Goal: Task Accomplishment & Management: Complete application form

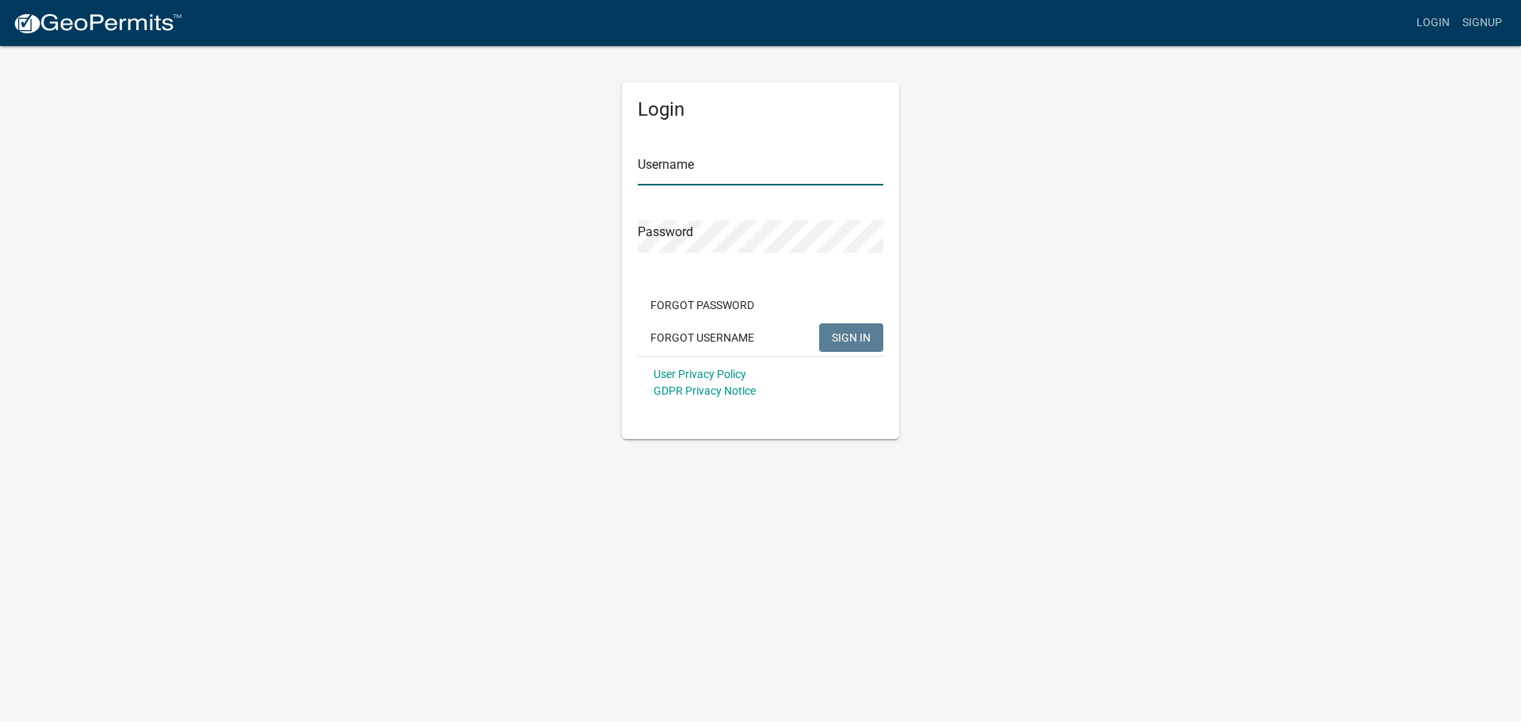
type input "FNB [PERSON_NAME]"
click at [875, 326] on button "SIGN IN" at bounding box center [851, 337] width 64 height 29
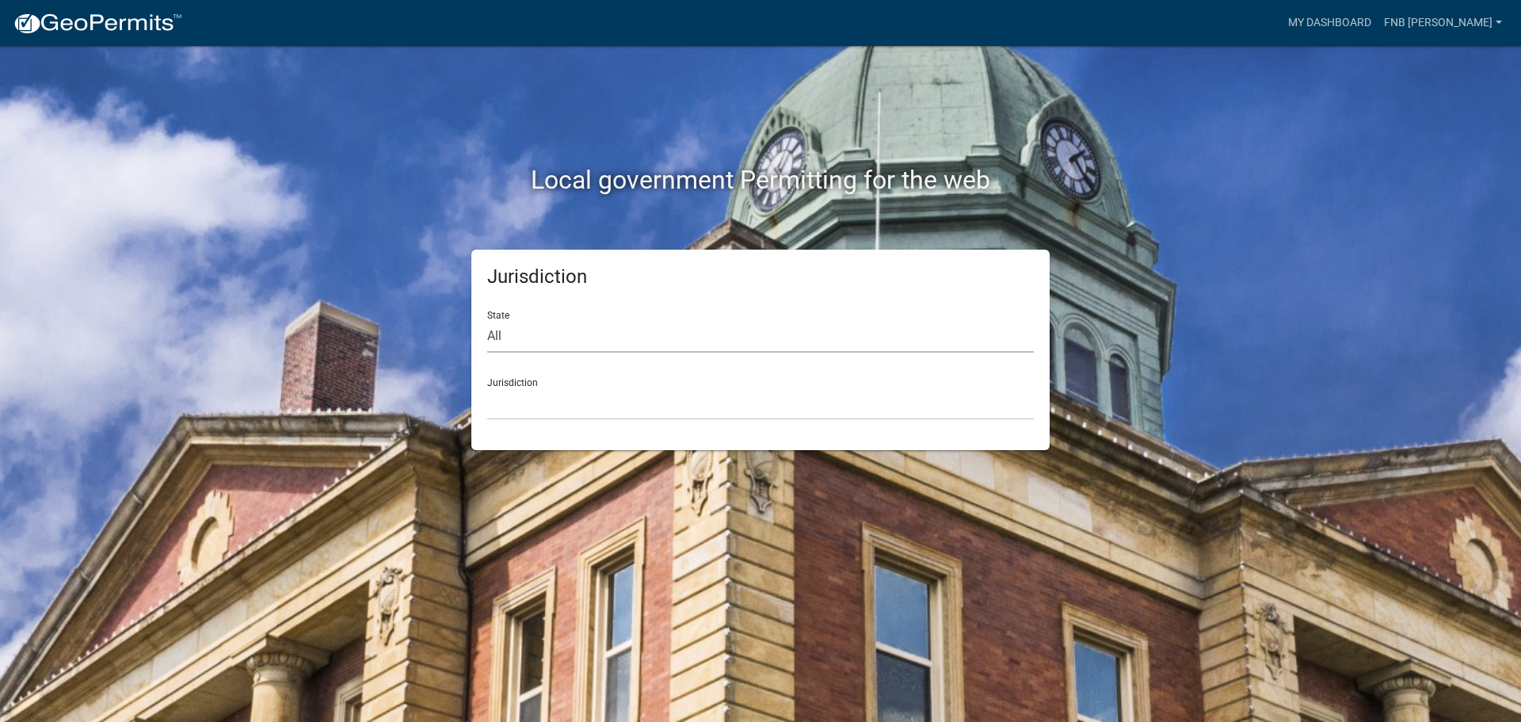
click at [514, 340] on select "All [US_STATE] [US_STATE] [US_STATE] [US_STATE] [US_STATE] [US_STATE] [US_STATE…" at bounding box center [760, 336] width 547 height 32
select select "[US_STATE]"
click at [487, 320] on select "All [US_STATE] [US_STATE] [US_STATE] [US_STATE] [US_STATE] [US_STATE] [US_STATE…" at bounding box center [760, 336] width 547 height 32
click at [559, 405] on select "[GEOGRAPHIC_DATA], [US_STATE] [GEOGRAPHIC_DATA], [US_STATE] [GEOGRAPHIC_DATA], …" at bounding box center [760, 403] width 547 height 32
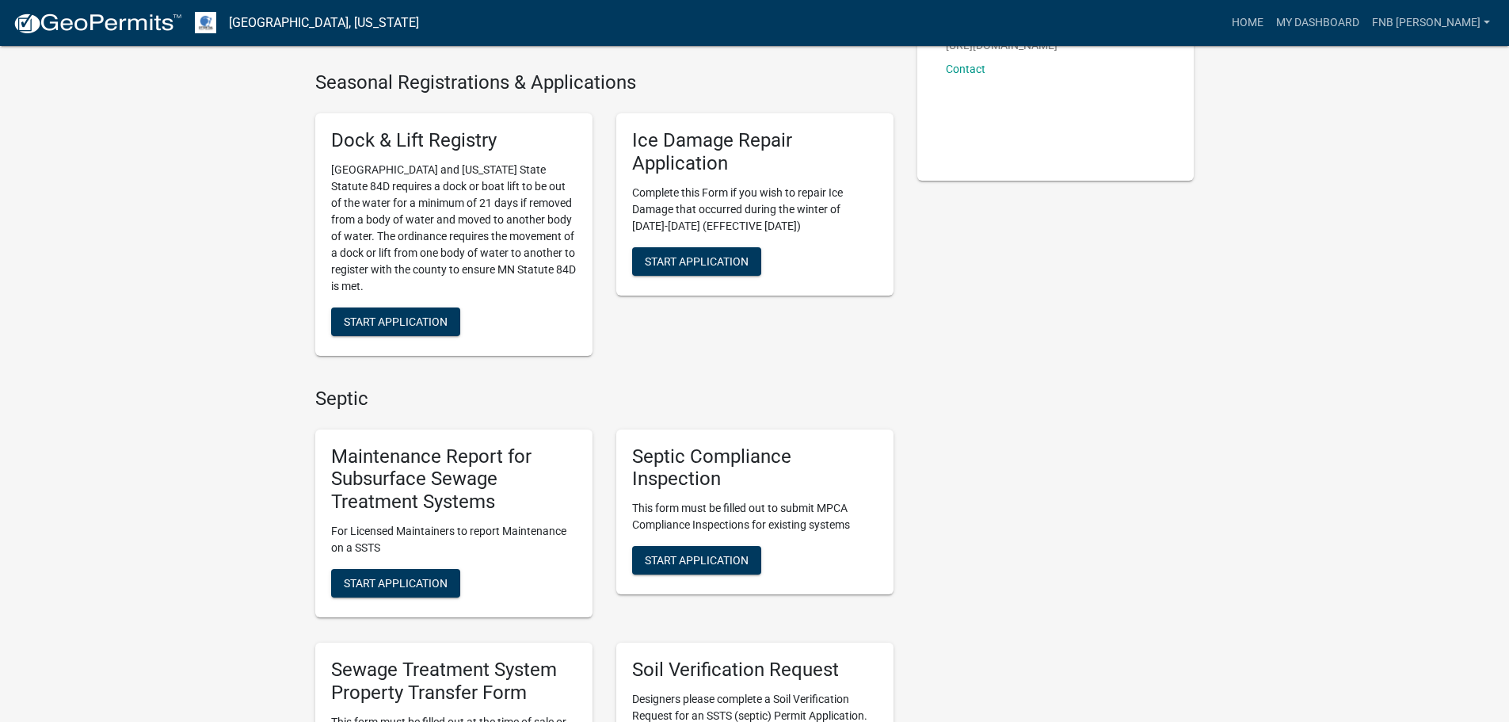
scroll to position [475, 0]
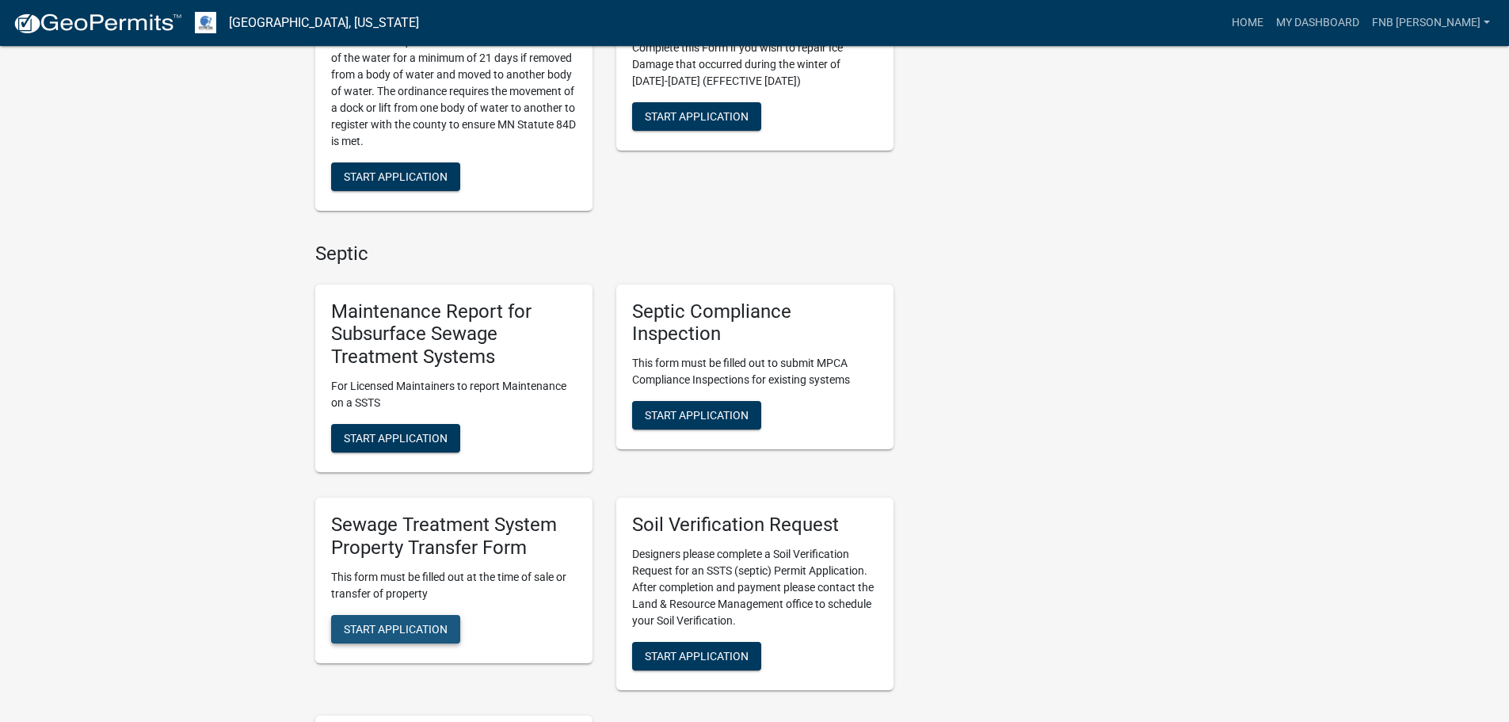
click at [402, 637] on button "Start Application" at bounding box center [395, 629] width 129 height 29
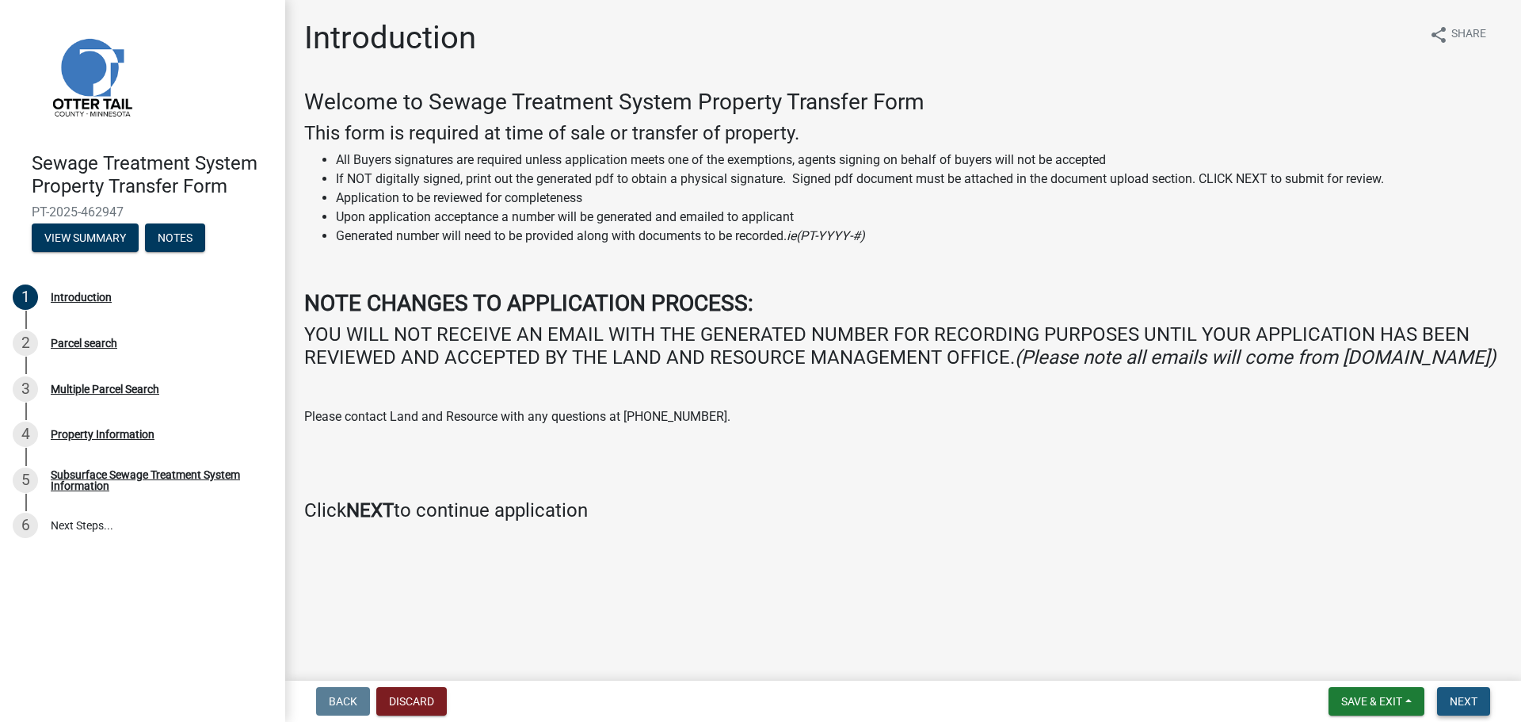
click at [1459, 704] on span "Next" at bounding box center [1464, 701] width 28 height 13
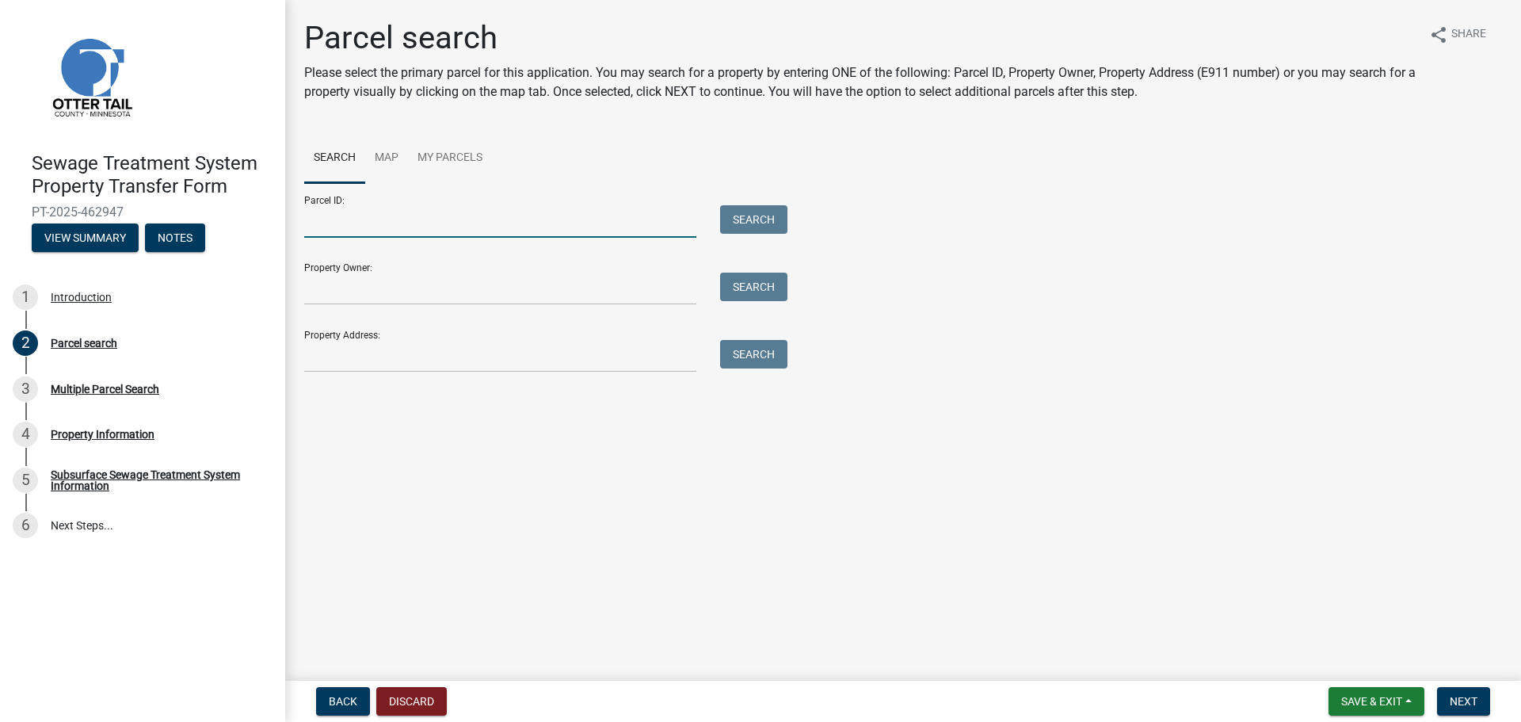
click at [456, 223] on input "Parcel ID:" at bounding box center [500, 221] width 392 height 32
type input "29000990985000"
click at [528, 299] on input "Property Owner:" at bounding box center [500, 289] width 392 height 32
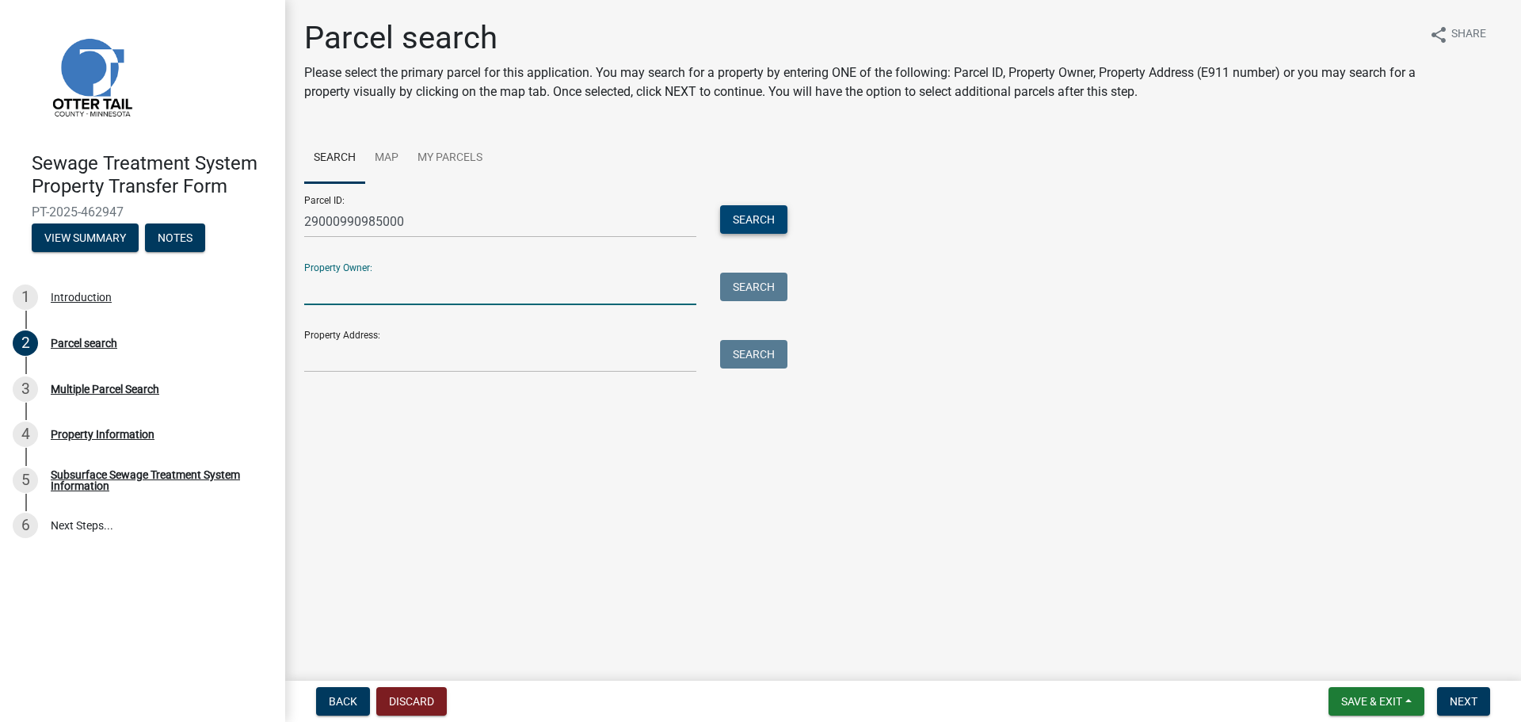
click at [756, 220] on button "Search" at bounding box center [753, 219] width 67 height 29
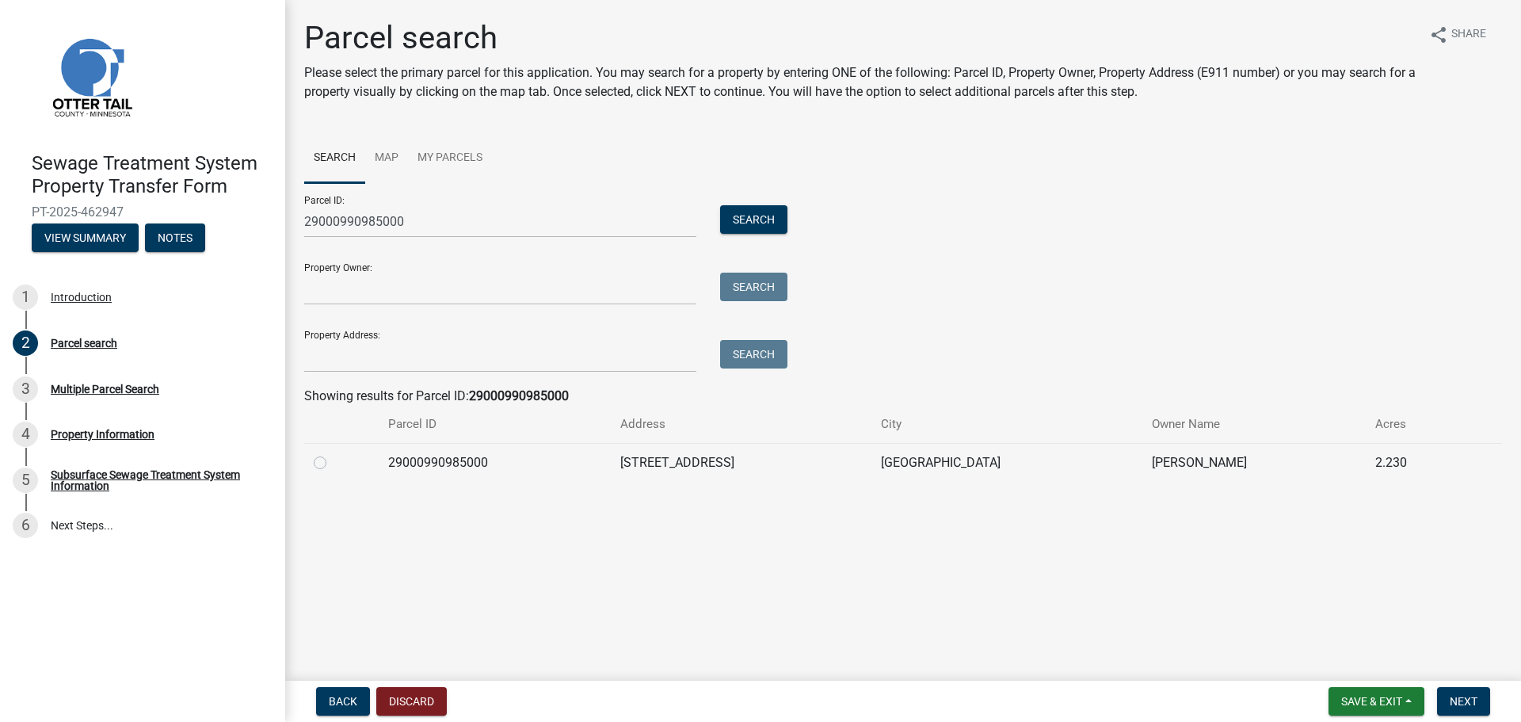
click at [333, 453] on label at bounding box center [333, 453] width 0 height 0
click at [333, 463] on input "radio" at bounding box center [338, 458] width 10 height 10
radio input "true"
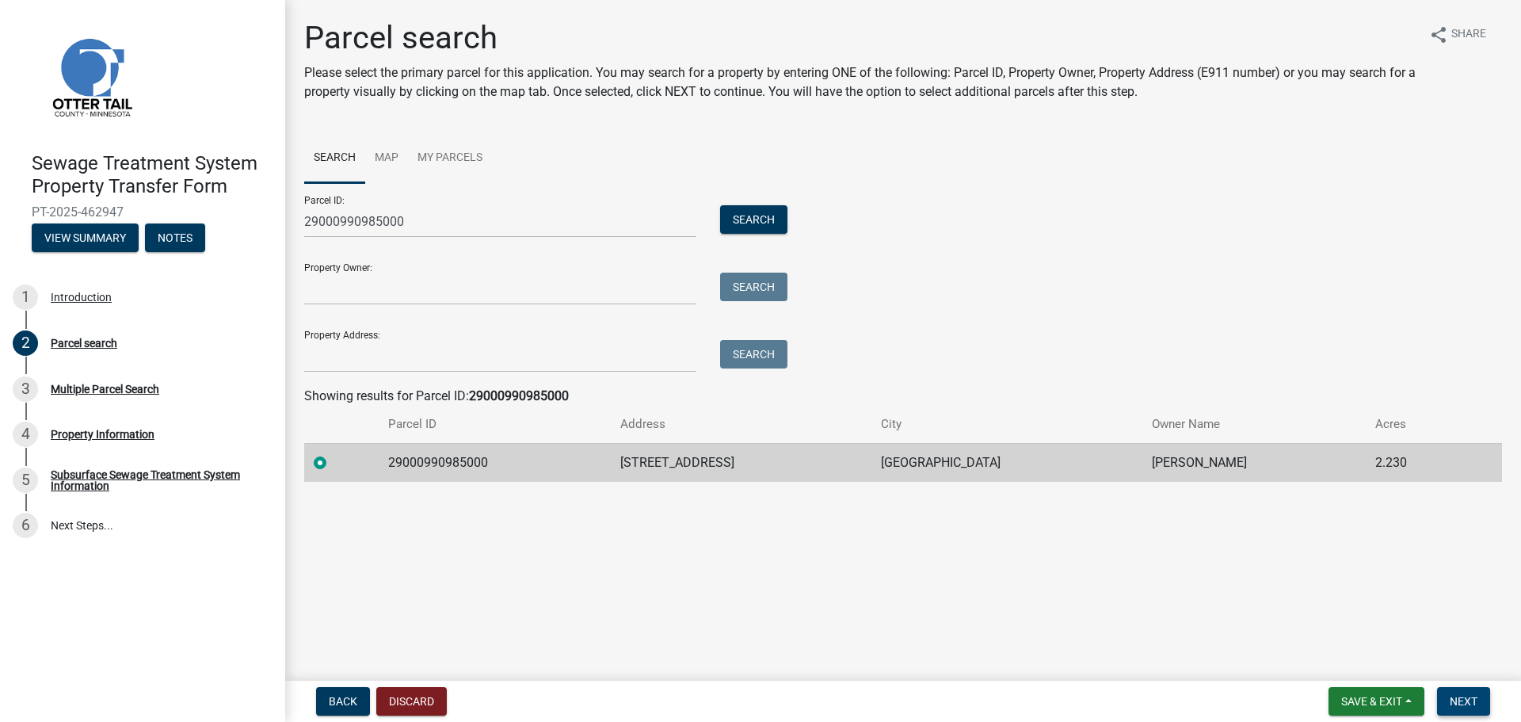
click at [1467, 705] on span "Next" at bounding box center [1464, 701] width 28 height 13
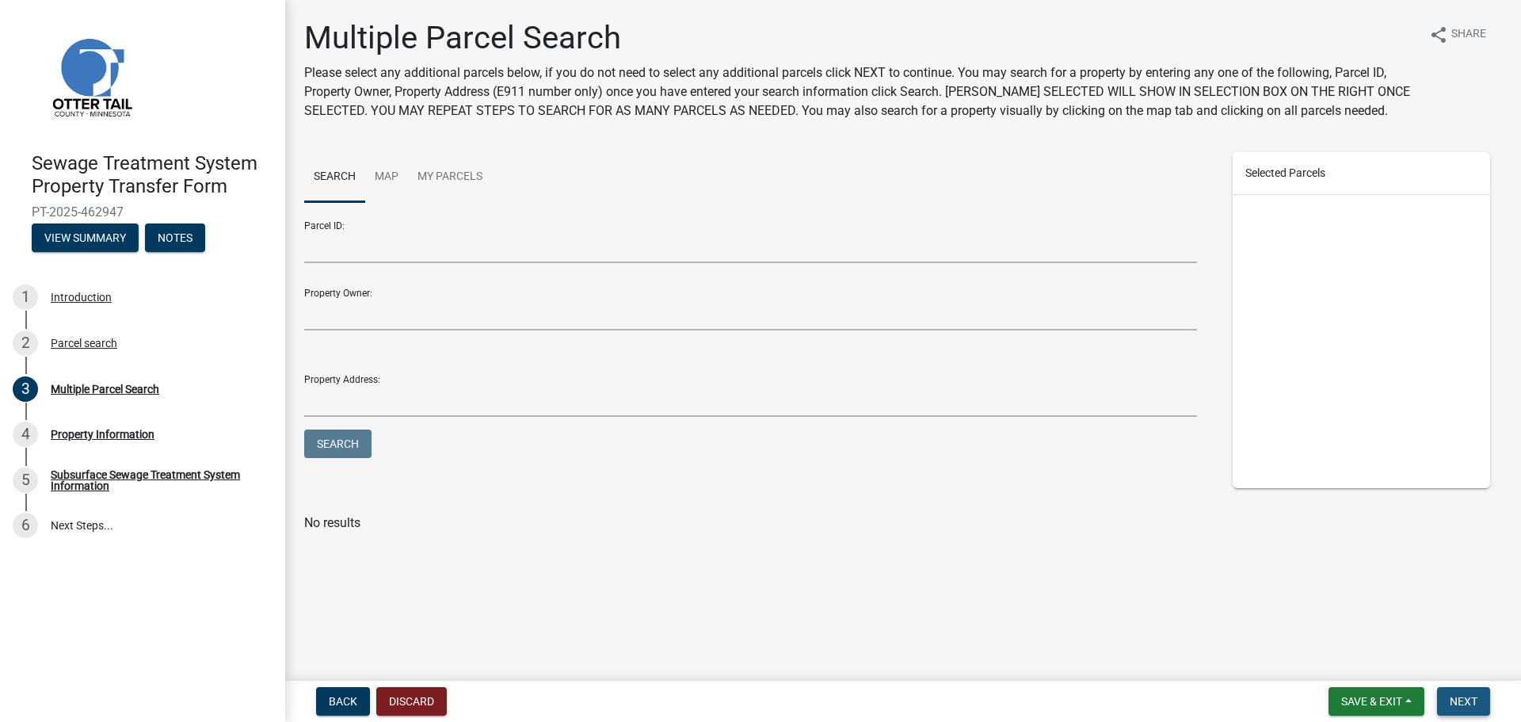
click at [1464, 697] on span "Next" at bounding box center [1464, 701] width 28 height 13
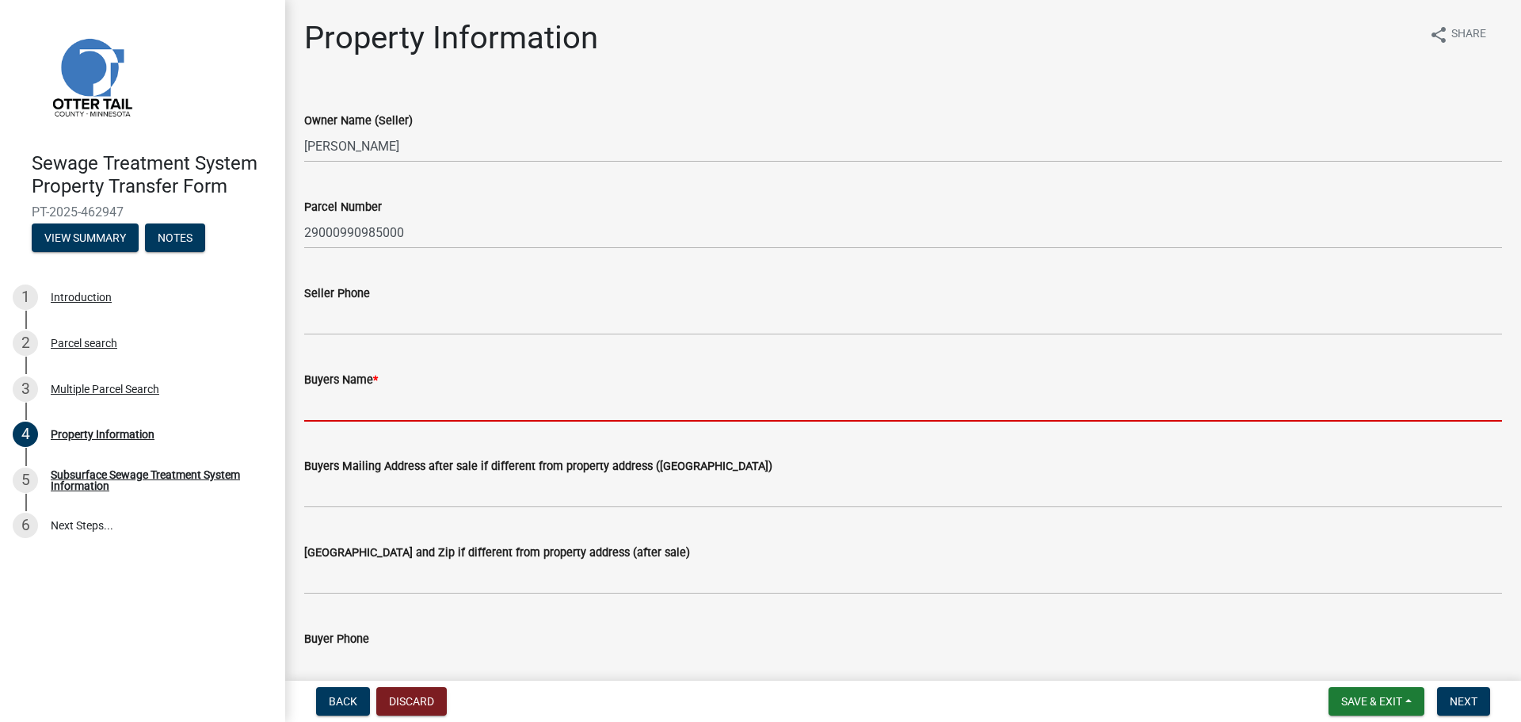
click at [363, 398] on input "Buyers Name *" at bounding box center [903, 405] width 1198 height 32
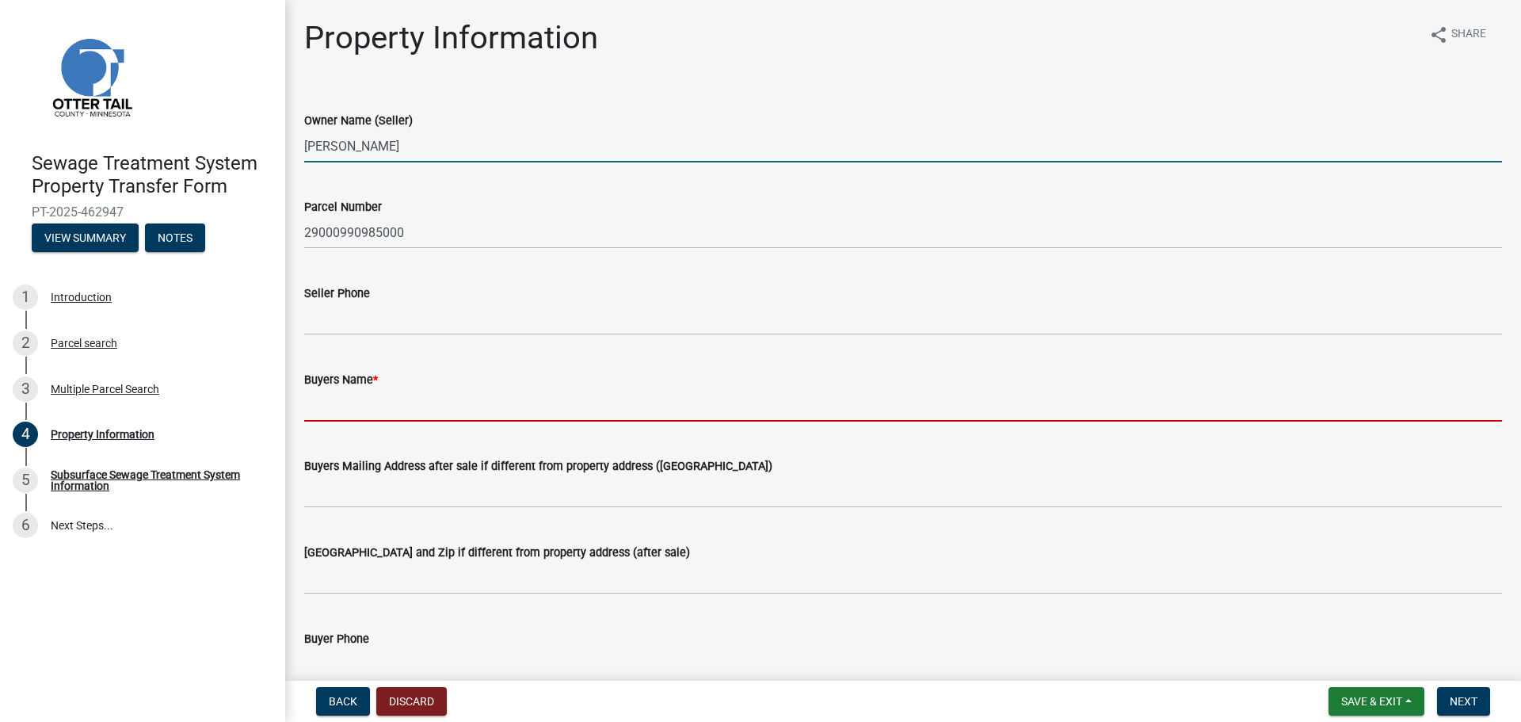
click at [430, 156] on input "[PERSON_NAME]" at bounding box center [903, 146] width 1198 height 32
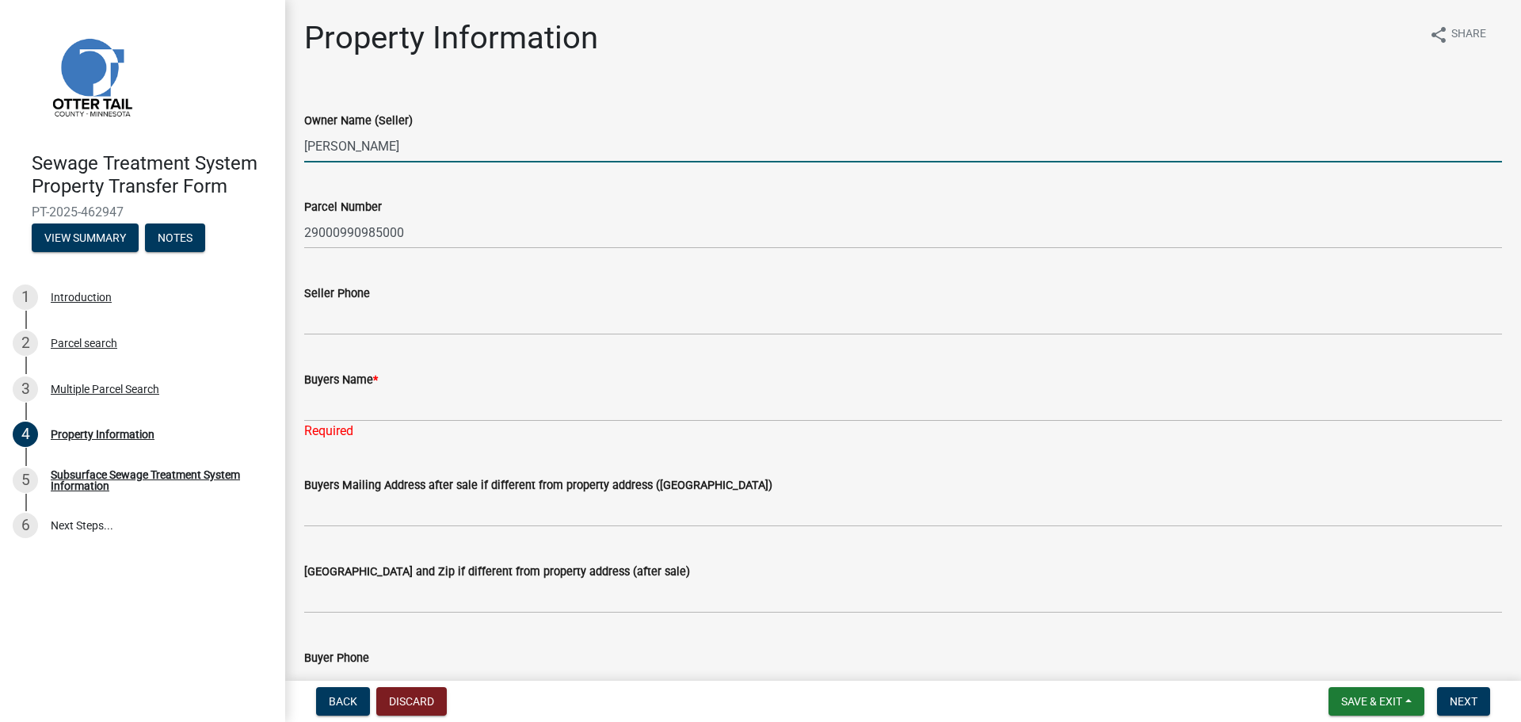
drag, startPoint x: 409, startPoint y: 143, endPoint x: 296, endPoint y: 146, distance: 112.5
click at [296, 146] on div "Owner Name (Seller) [PERSON_NAME]" at bounding box center [903, 126] width 1222 height 74
type input "[PERSON_NAME] AND [PERSON_NAME]"
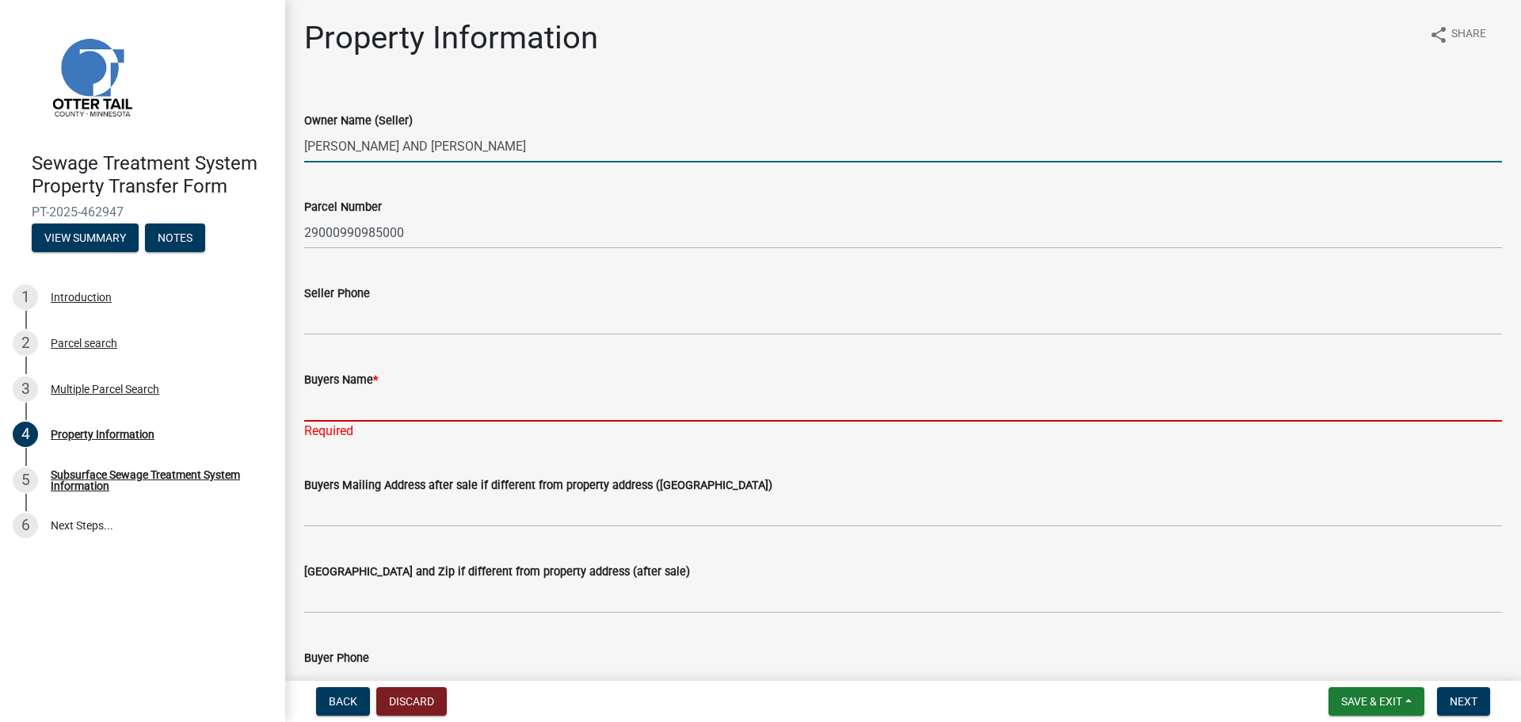
click at [373, 403] on input "Buyers Name *" at bounding box center [903, 405] width 1198 height 32
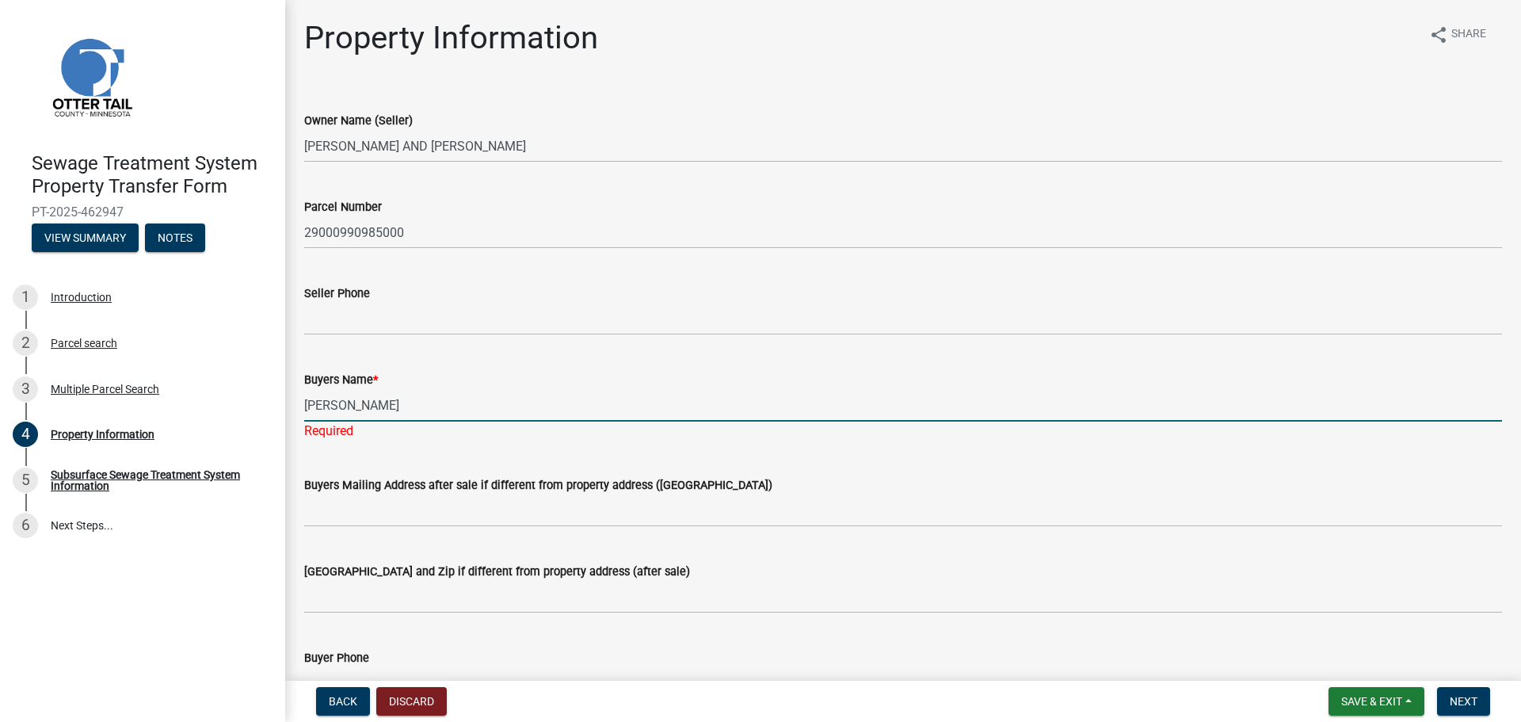
type input "[PERSON_NAME]"
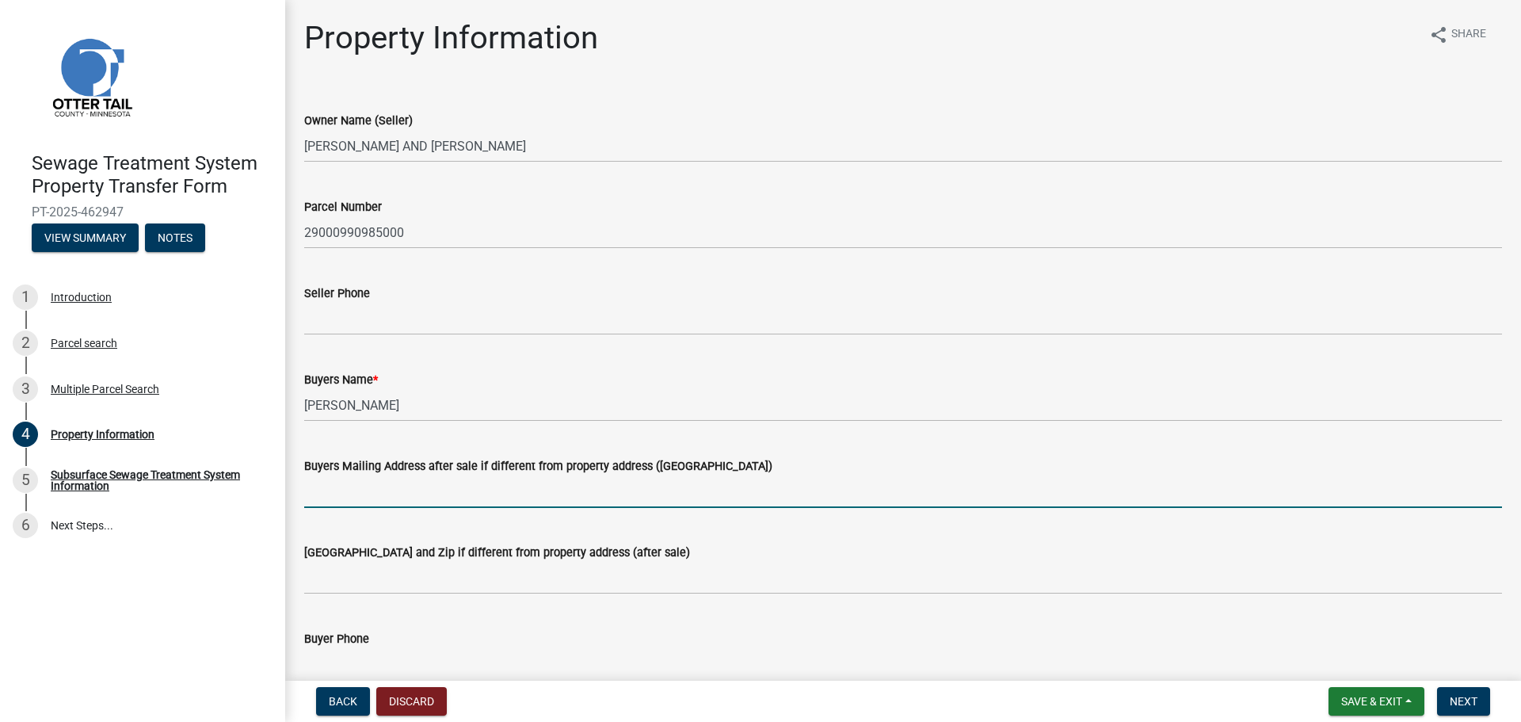
click at [329, 517] on wm-data-entity-input "Buyers Mailing Address after sale if different from property address ([GEOGRAPH…" at bounding box center [903, 477] width 1198 height 86
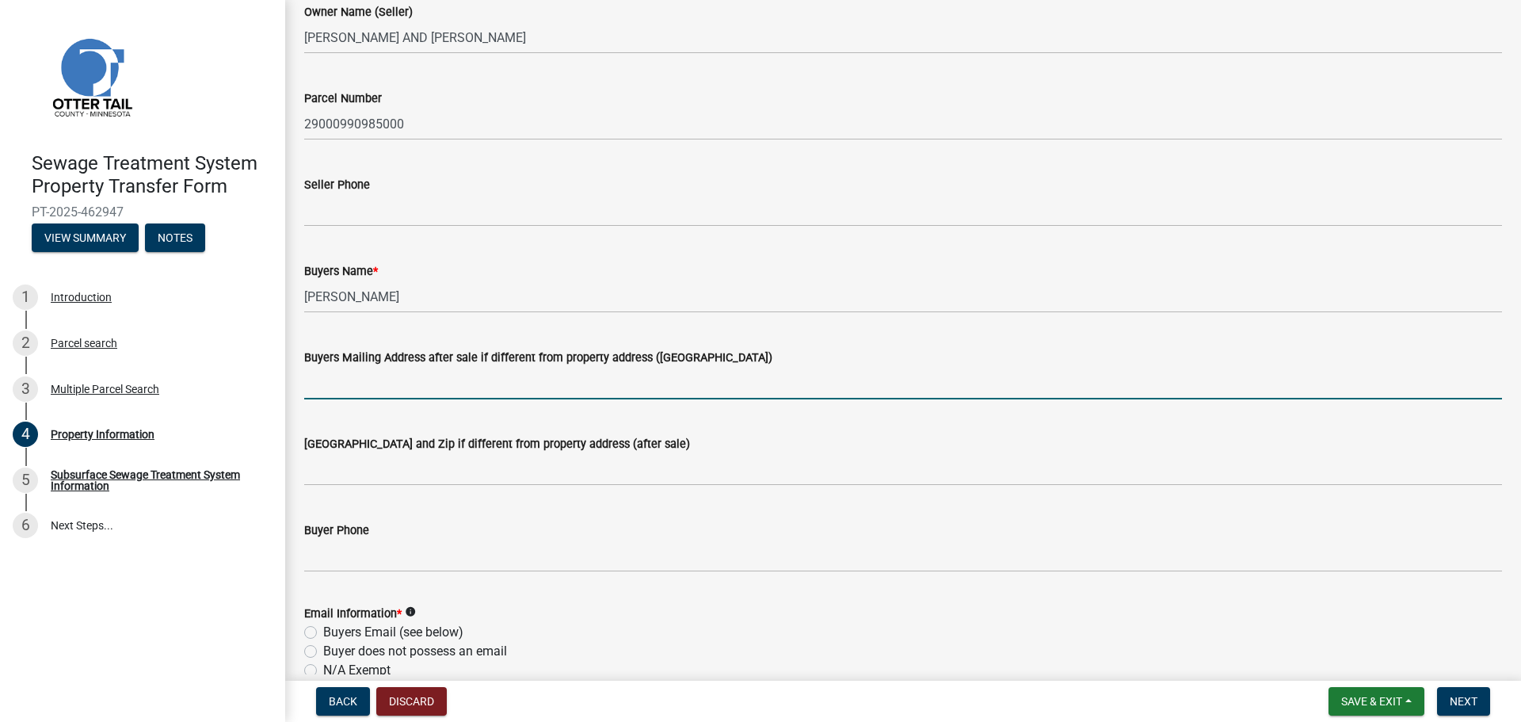
scroll to position [79, 0]
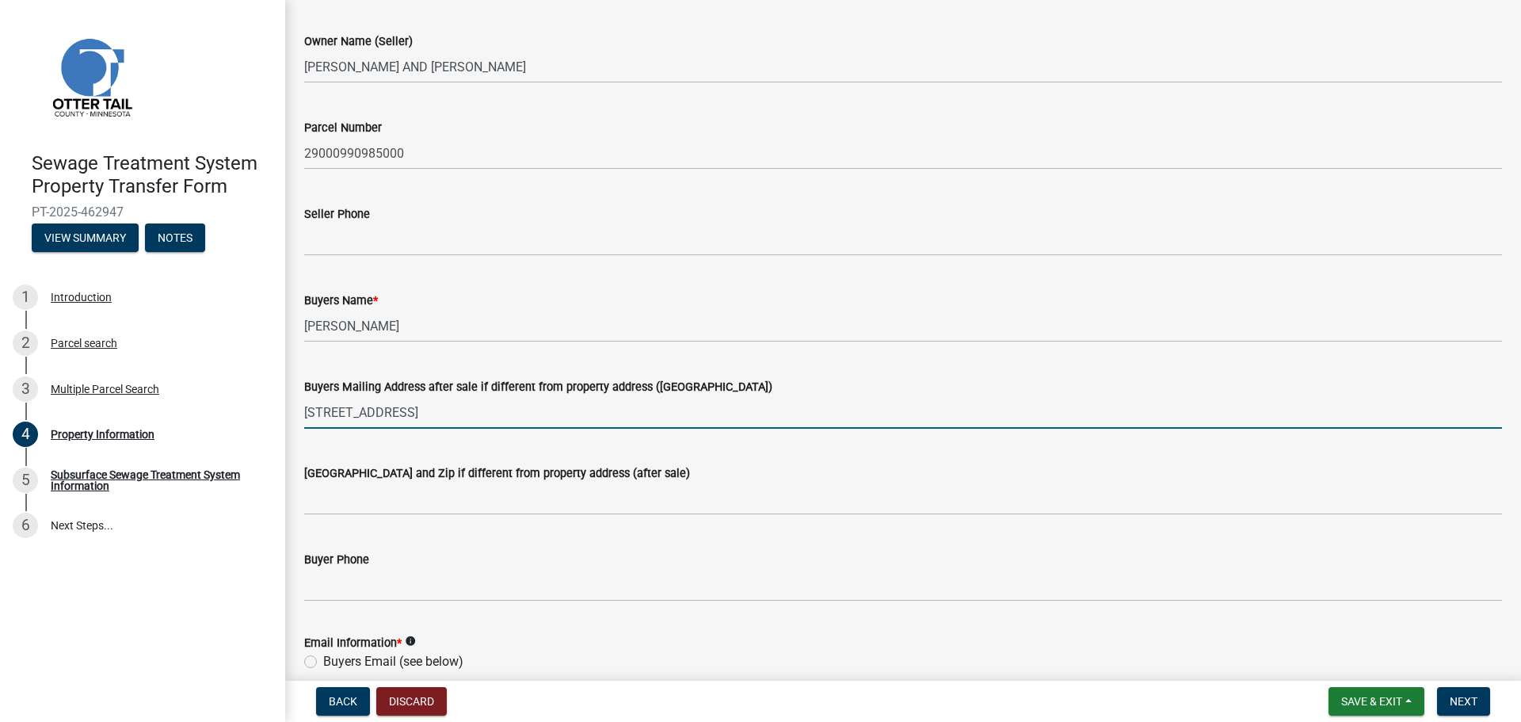
type input "[STREET_ADDRESS]"
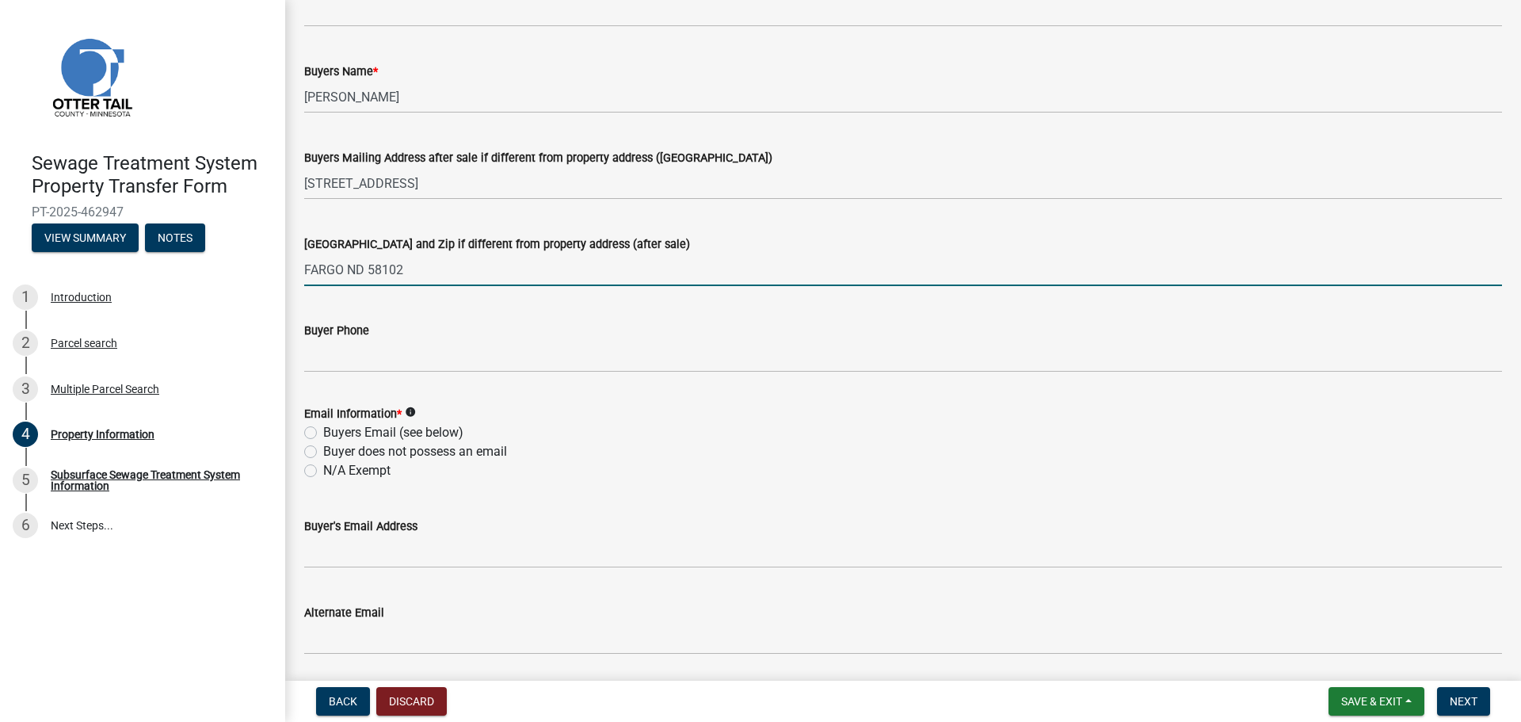
scroll to position [317, 0]
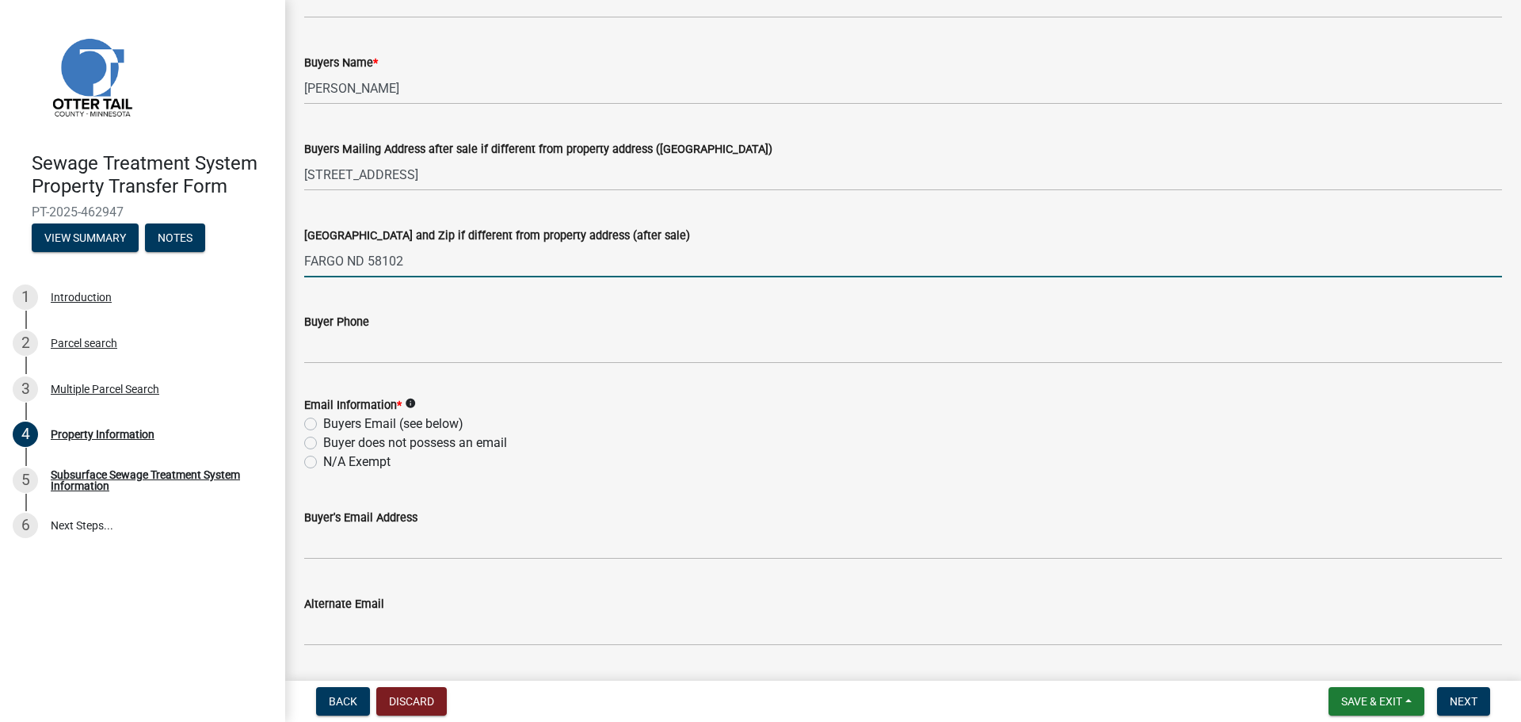
type input "FARGO ND 58102"
click at [323, 463] on label "N/A Exempt" at bounding box center [356, 461] width 67 height 19
click at [323, 463] on input "N/A Exempt" at bounding box center [328, 457] width 10 height 10
radio input "true"
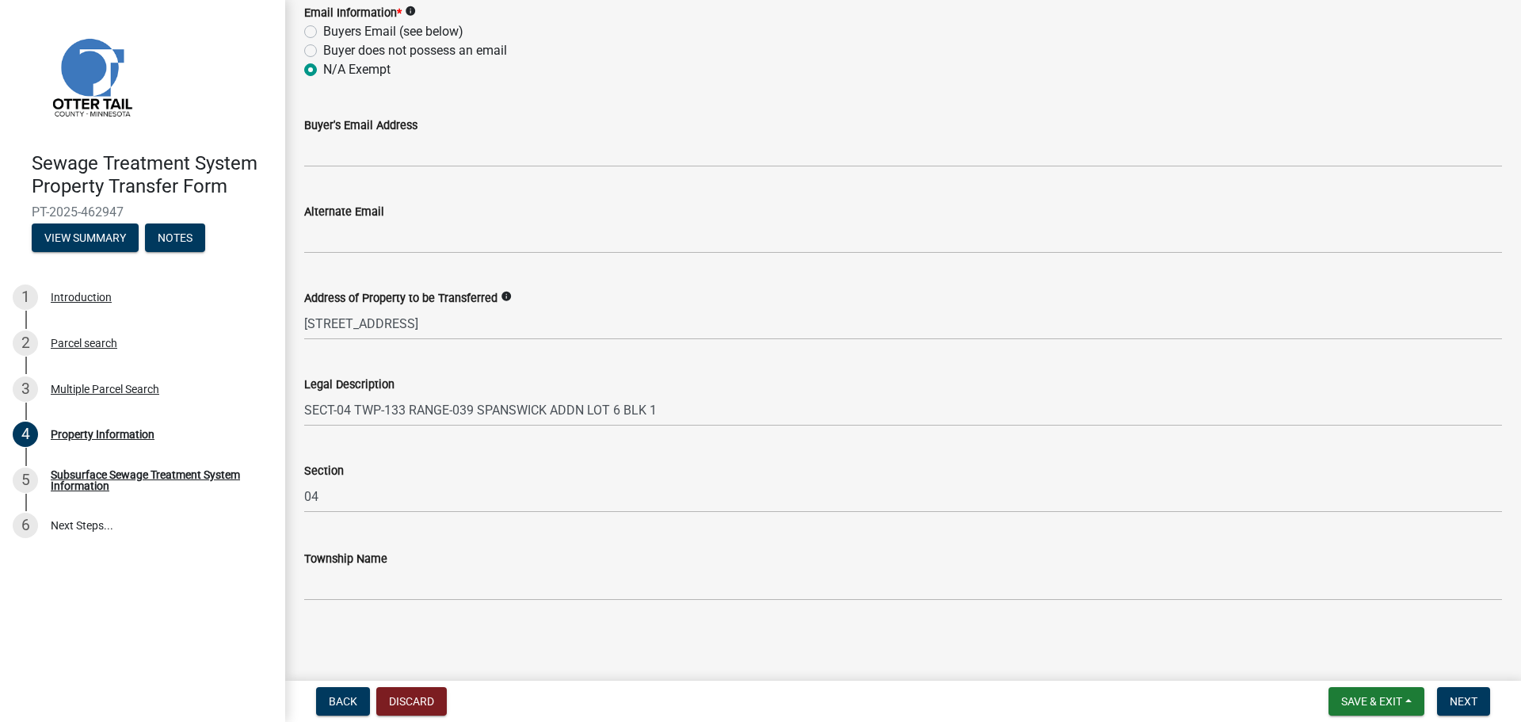
scroll to position [710, 0]
click at [1468, 705] on span "Next" at bounding box center [1464, 701] width 28 height 13
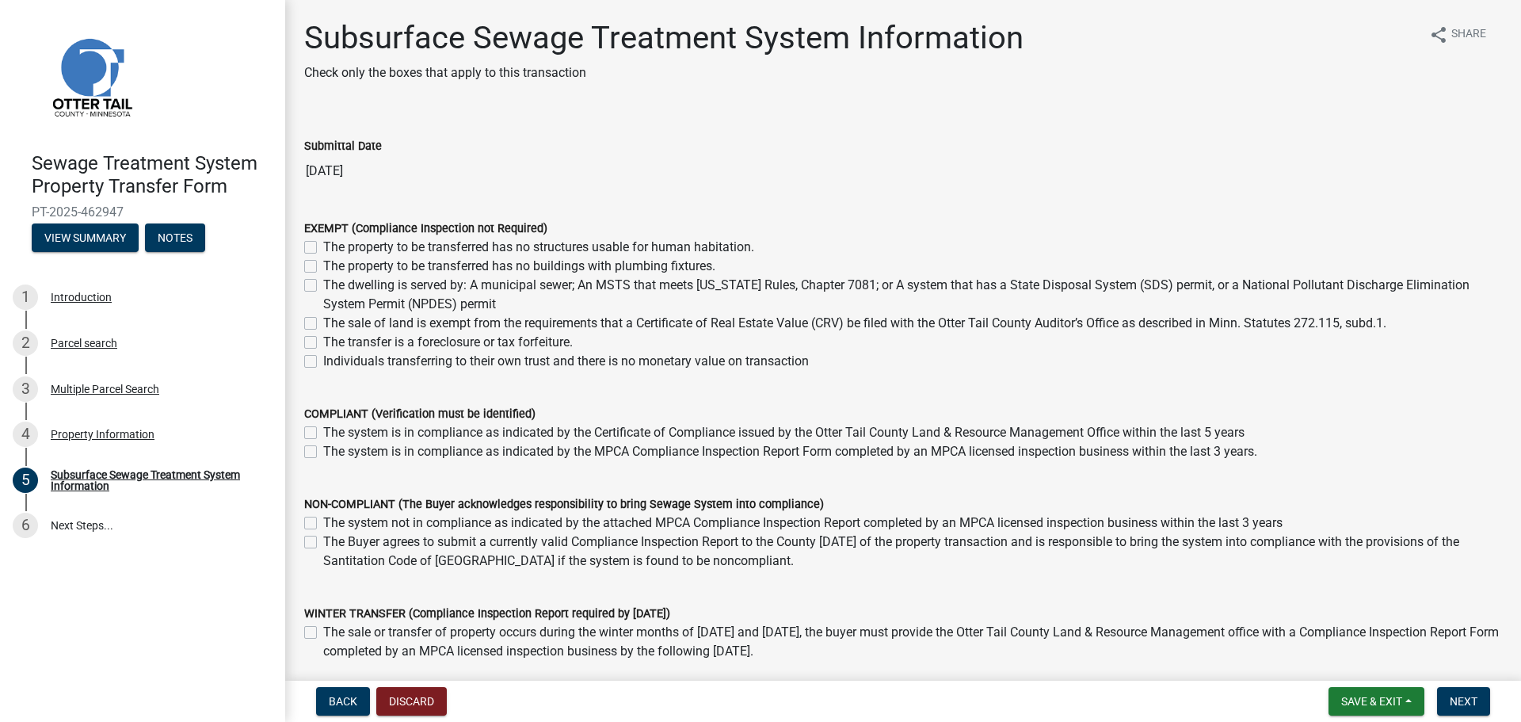
click at [323, 244] on label "The property to be transferred has no structures usable for human habitation." at bounding box center [538, 247] width 431 height 19
click at [323, 244] on input "The property to be transferred has no structures usable for human habitation." at bounding box center [328, 243] width 10 height 10
checkbox input "true"
checkbox input "false"
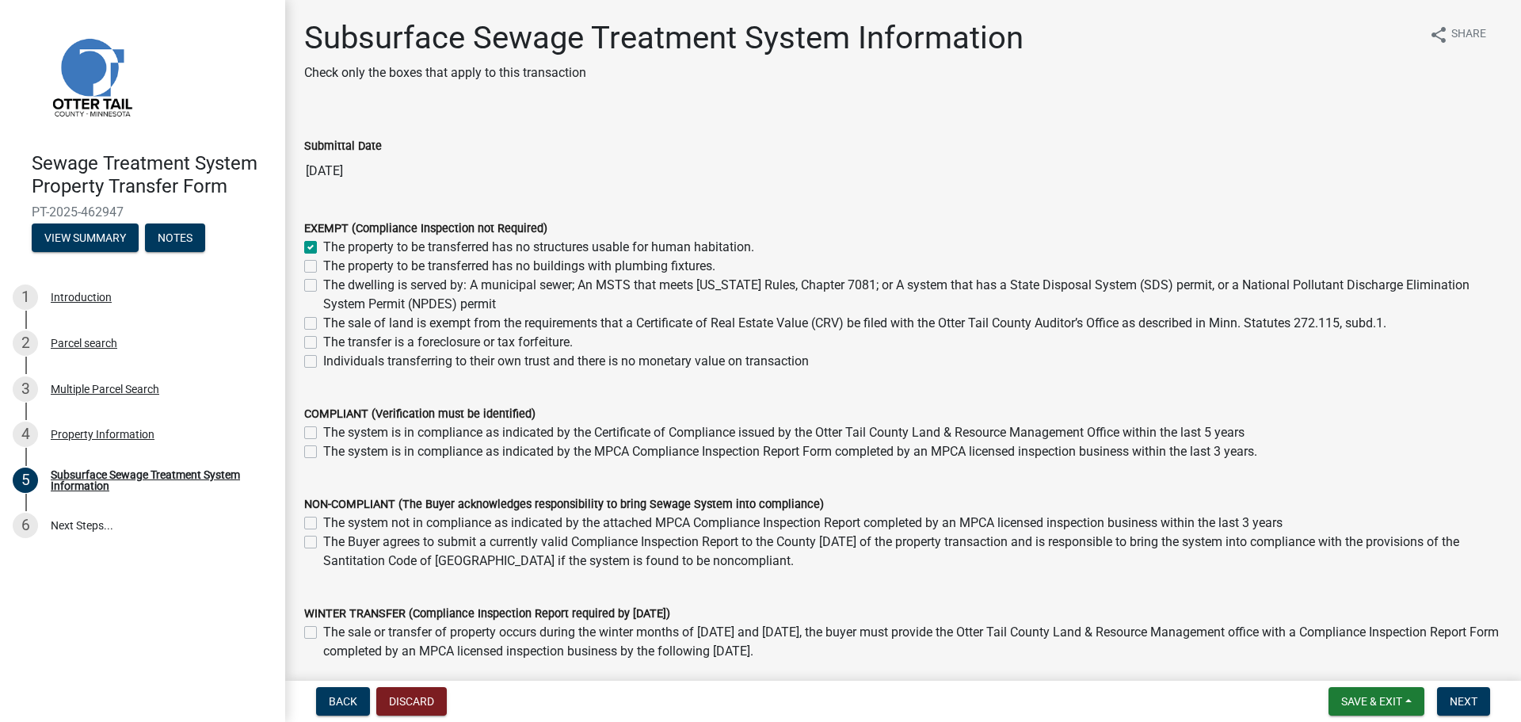
checkbox input "false"
click at [323, 261] on label "The property to be transferred has no buildings with plumbing fixtures." at bounding box center [519, 266] width 392 height 19
click at [323, 261] on input "The property to be transferred has no buildings with plumbing fixtures." at bounding box center [328, 262] width 10 height 10
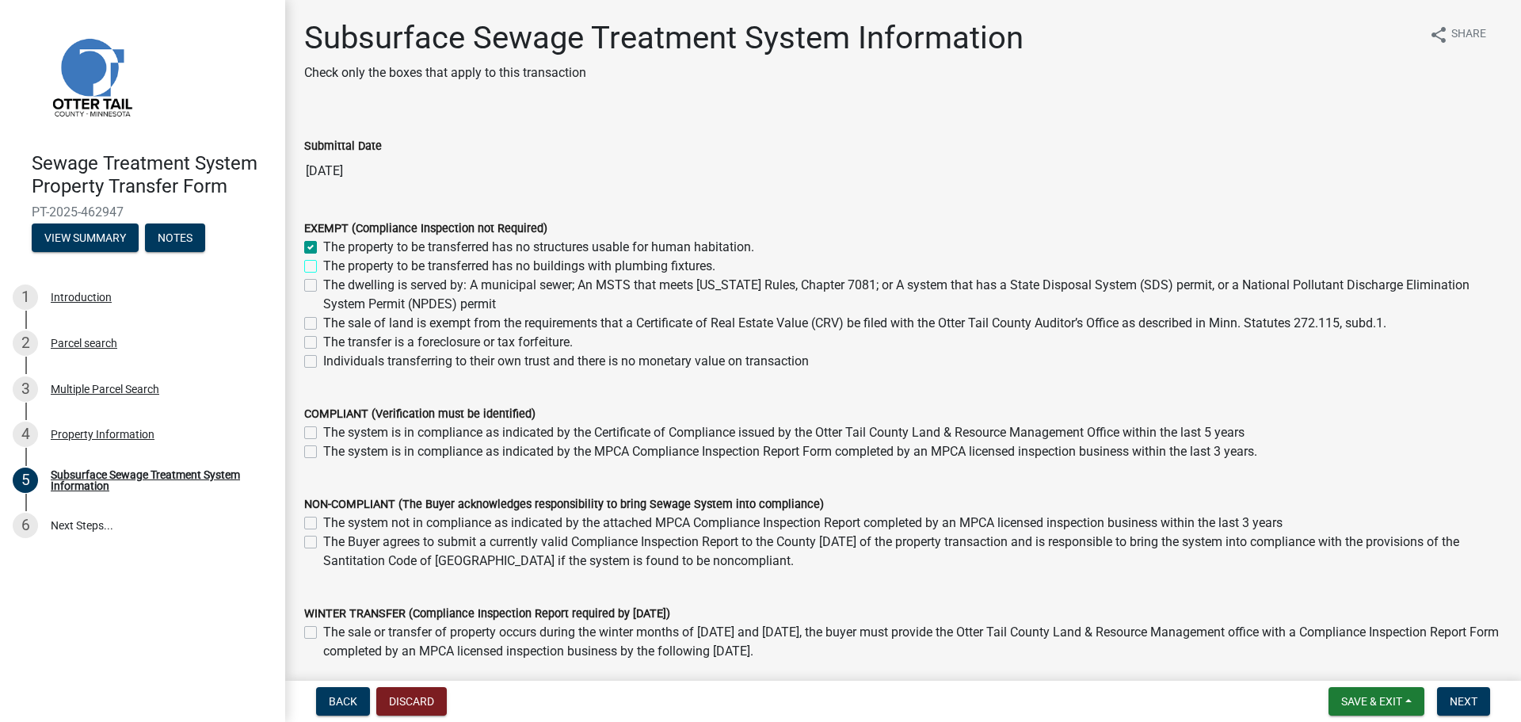
checkbox input "true"
checkbox input "false"
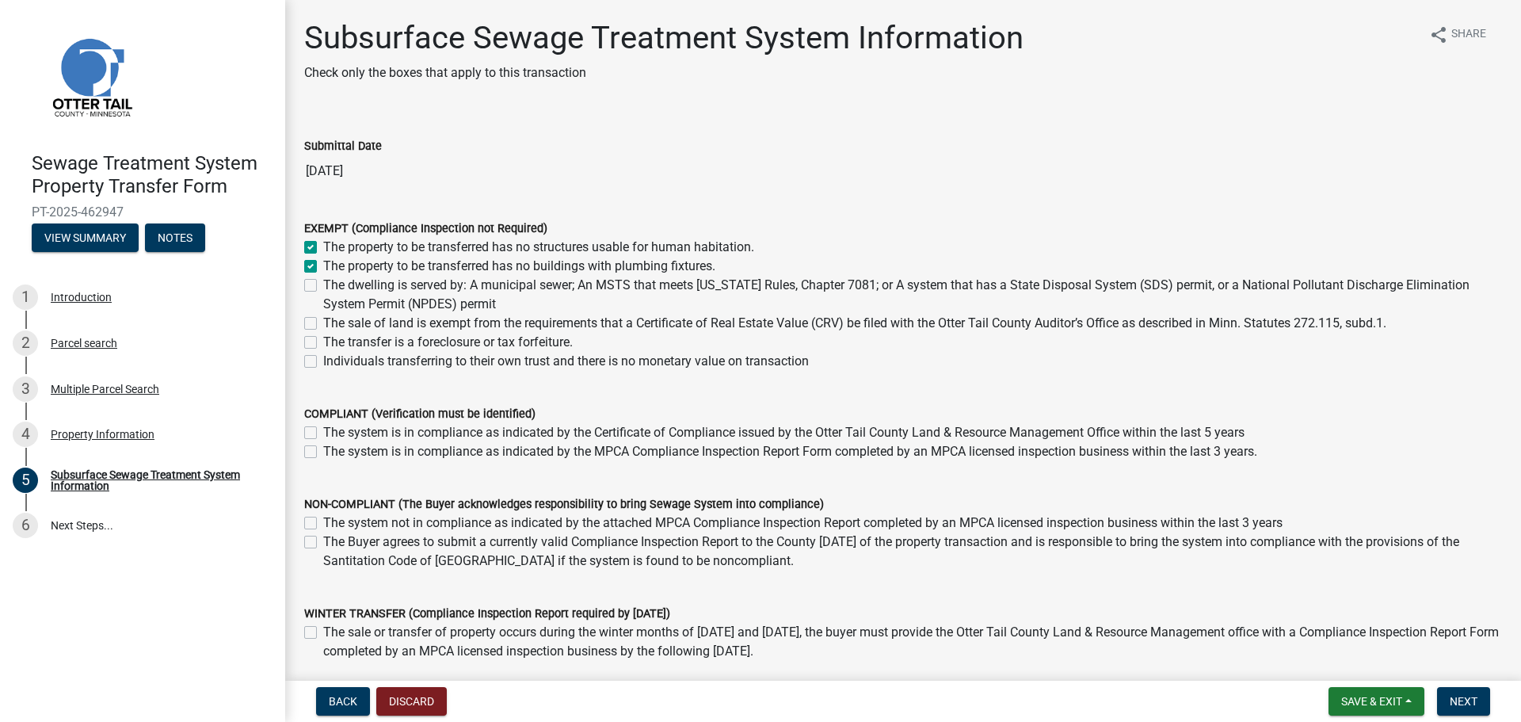
checkbox input "false"
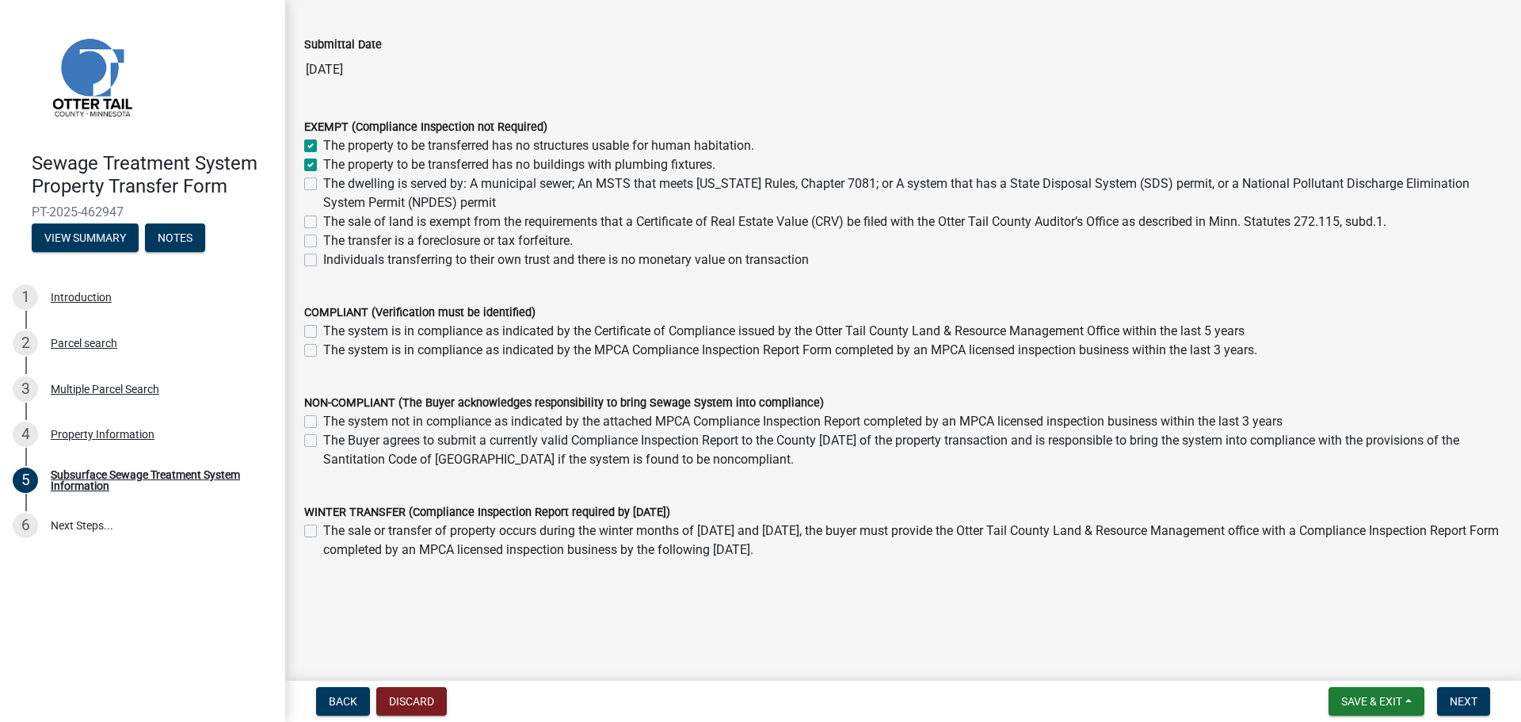
scroll to position [113, 0]
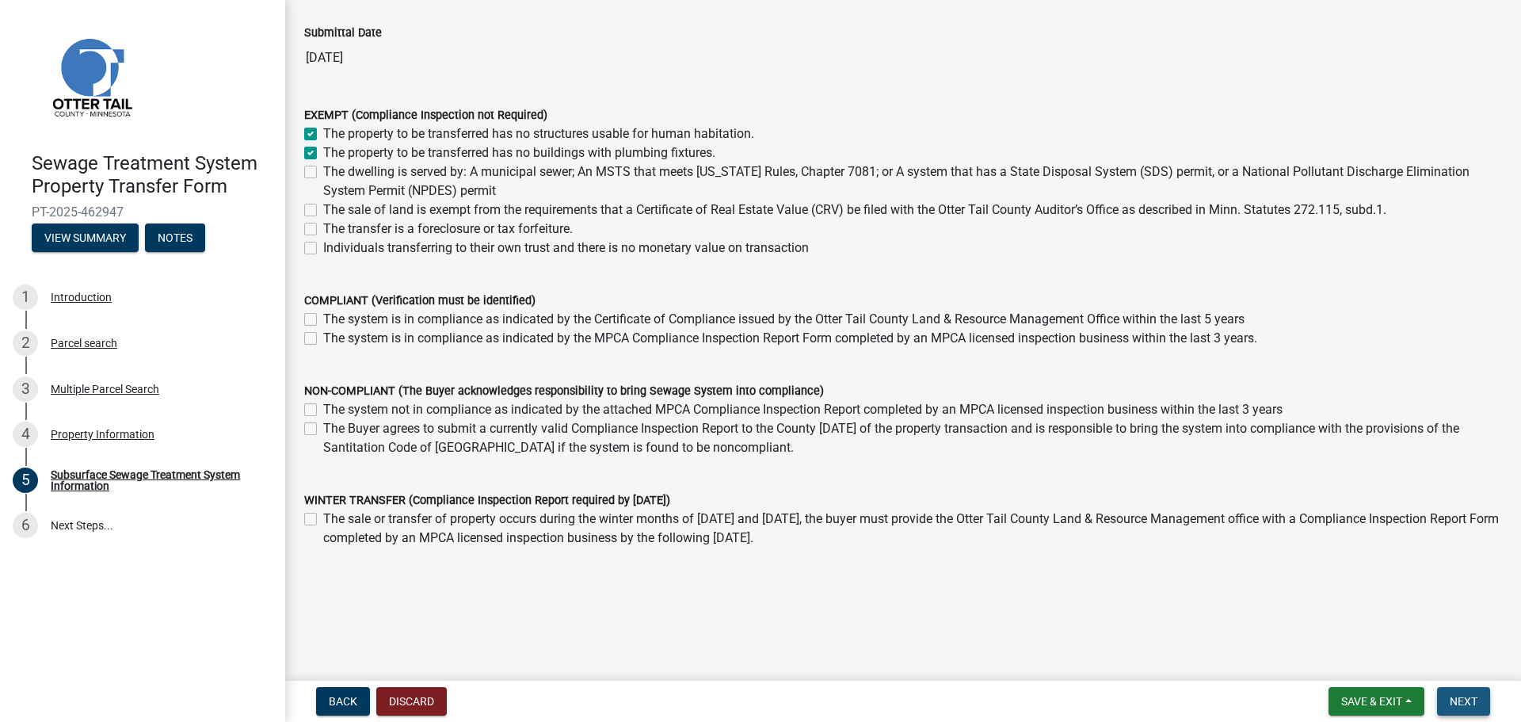
click at [1474, 706] on span "Next" at bounding box center [1464, 701] width 28 height 13
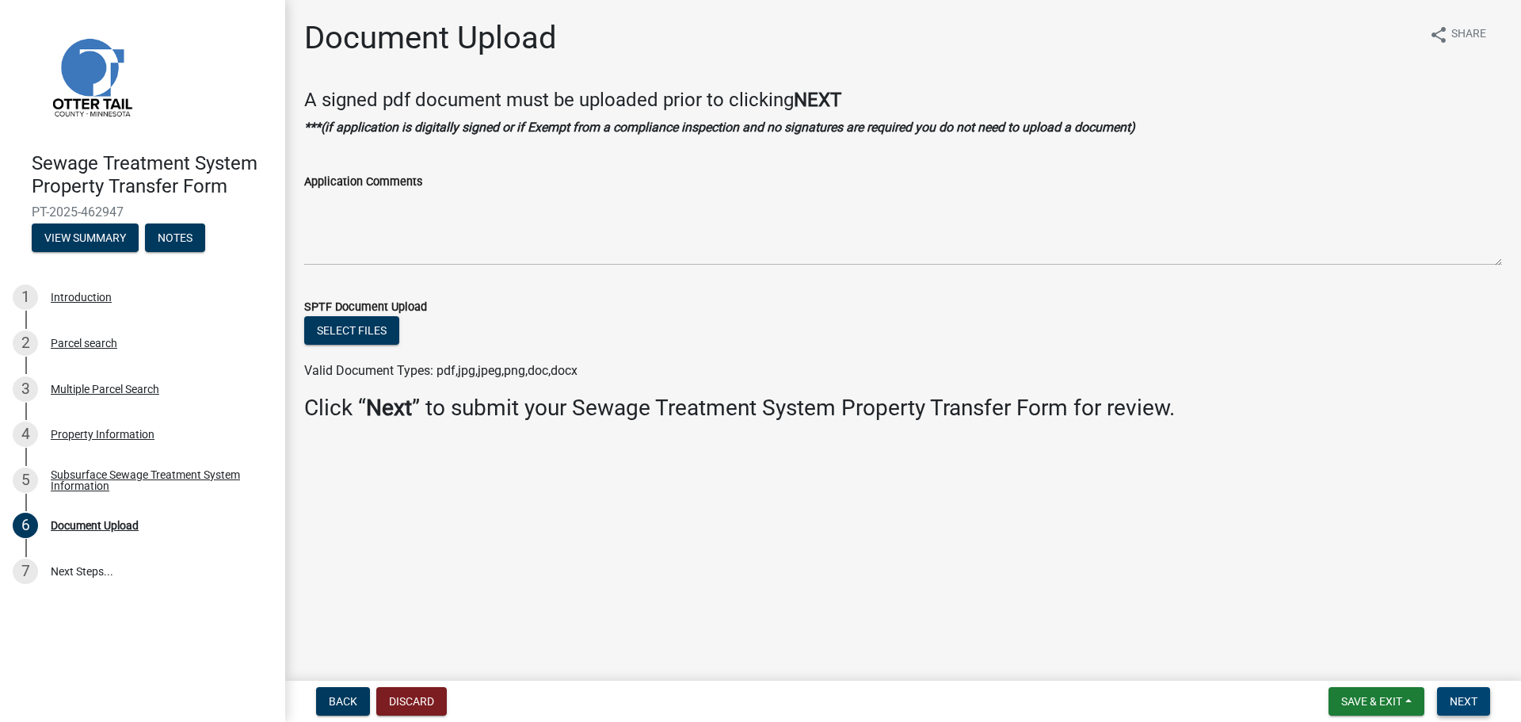
click at [1463, 698] on span "Next" at bounding box center [1464, 701] width 28 height 13
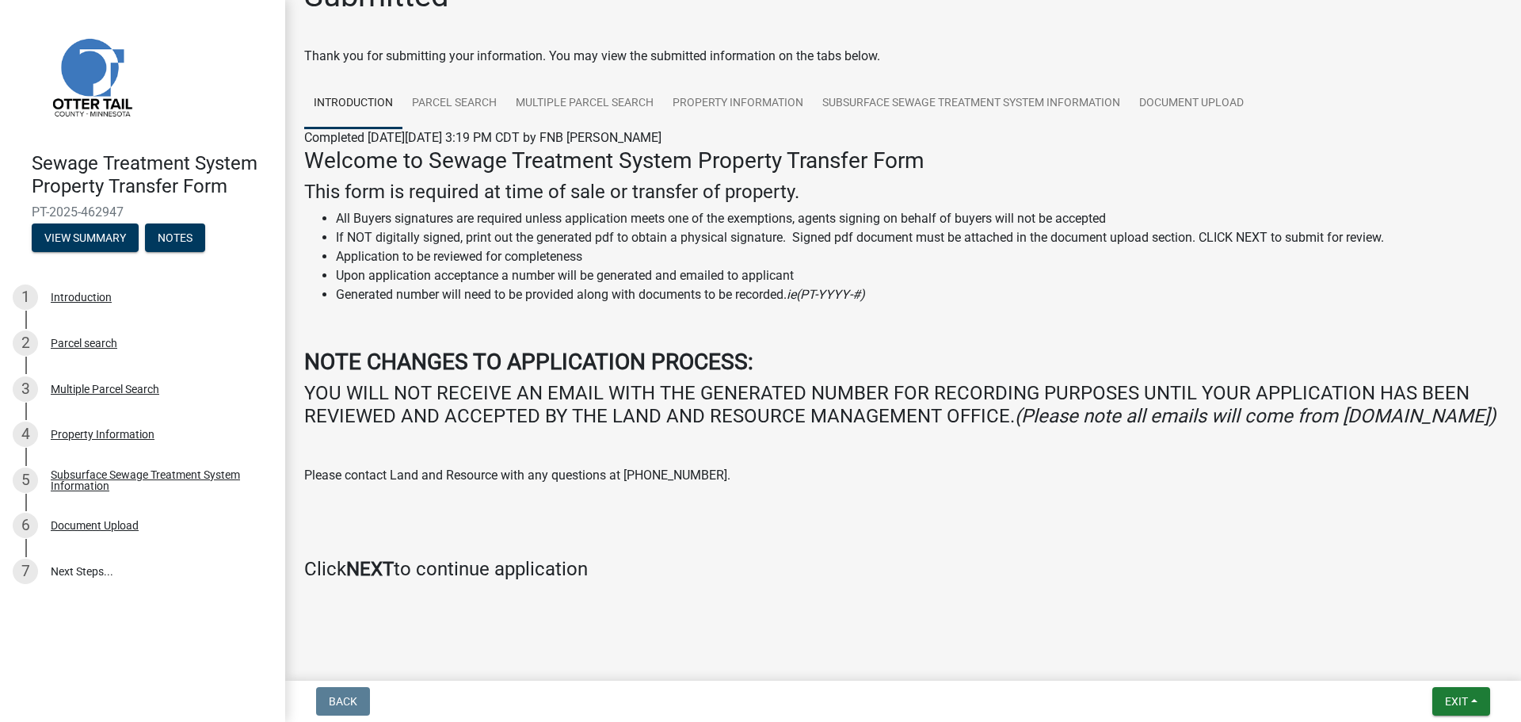
scroll to position [65, 0]
click at [1462, 701] on span "Exit" at bounding box center [1456, 701] width 23 height 13
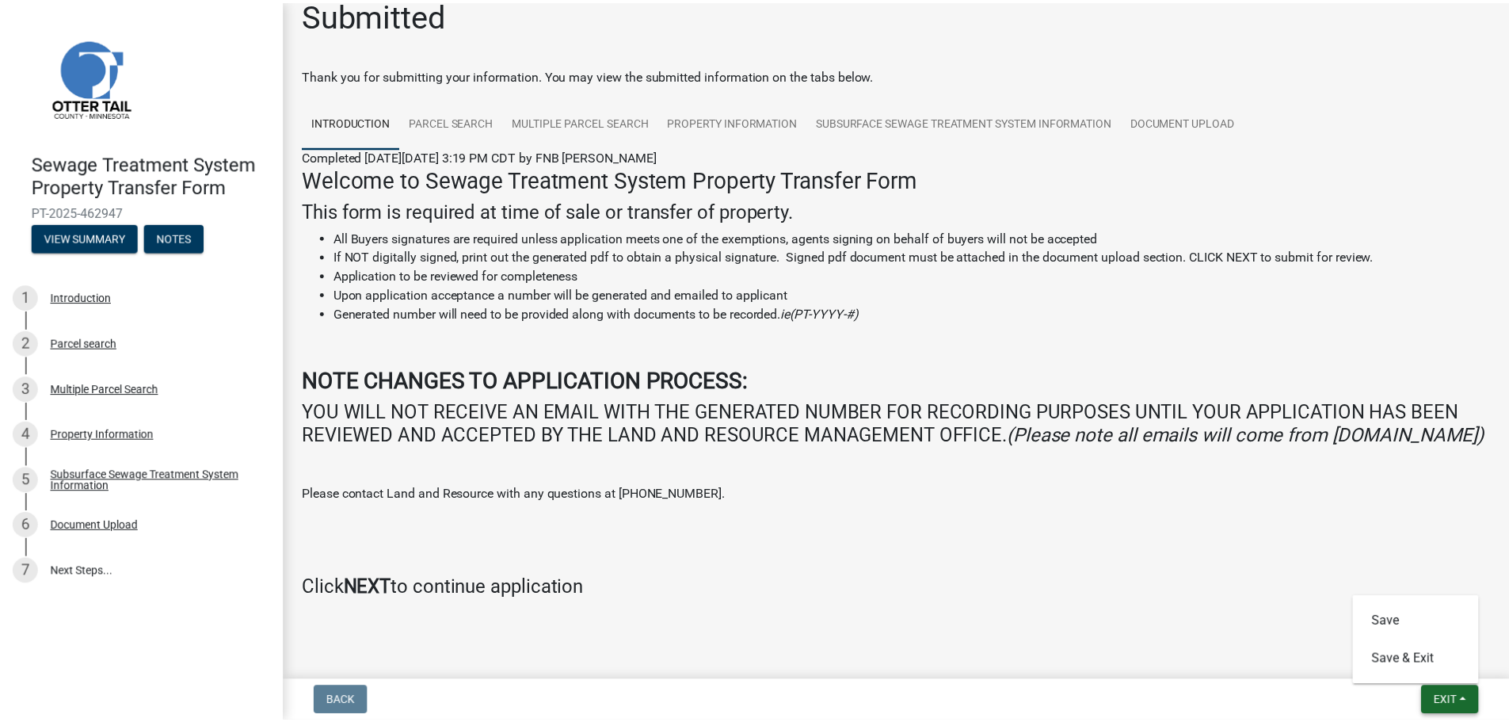
scroll to position [0, 0]
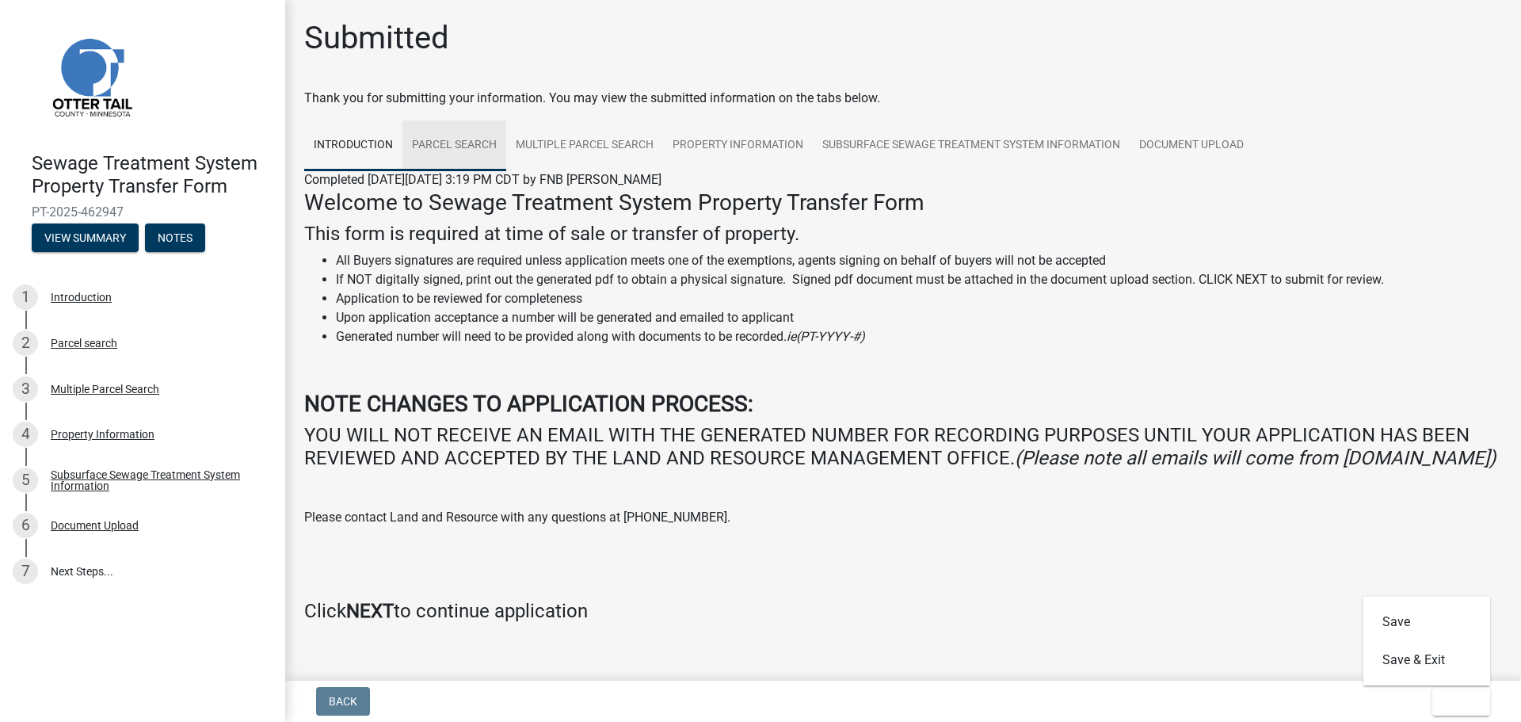
click at [461, 144] on link "Parcel search" at bounding box center [454, 145] width 104 height 51
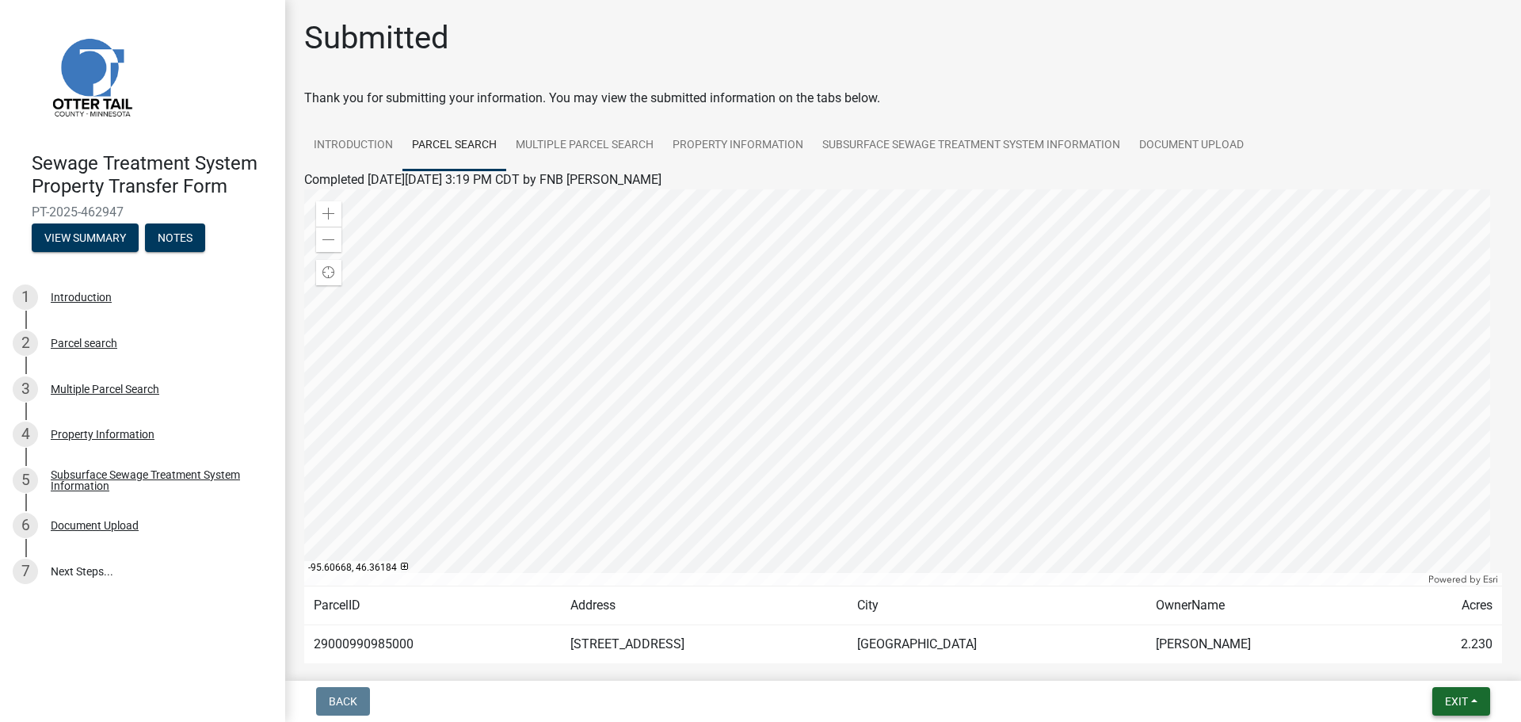
click at [1462, 701] on span "Exit" at bounding box center [1456, 701] width 23 height 13
click at [1404, 657] on button "Save & Exit" at bounding box center [1426, 660] width 127 height 38
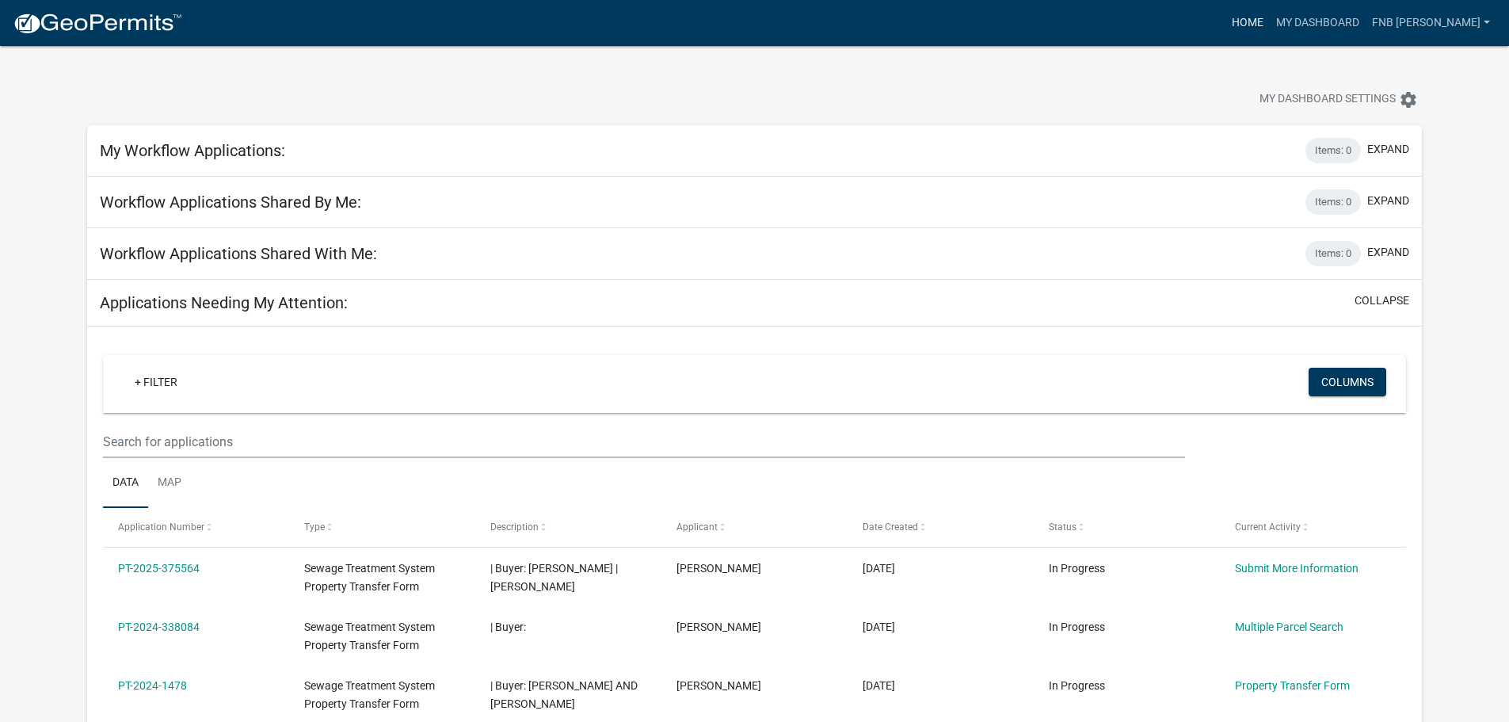
click at [1270, 25] on link "Home" at bounding box center [1248, 23] width 44 height 30
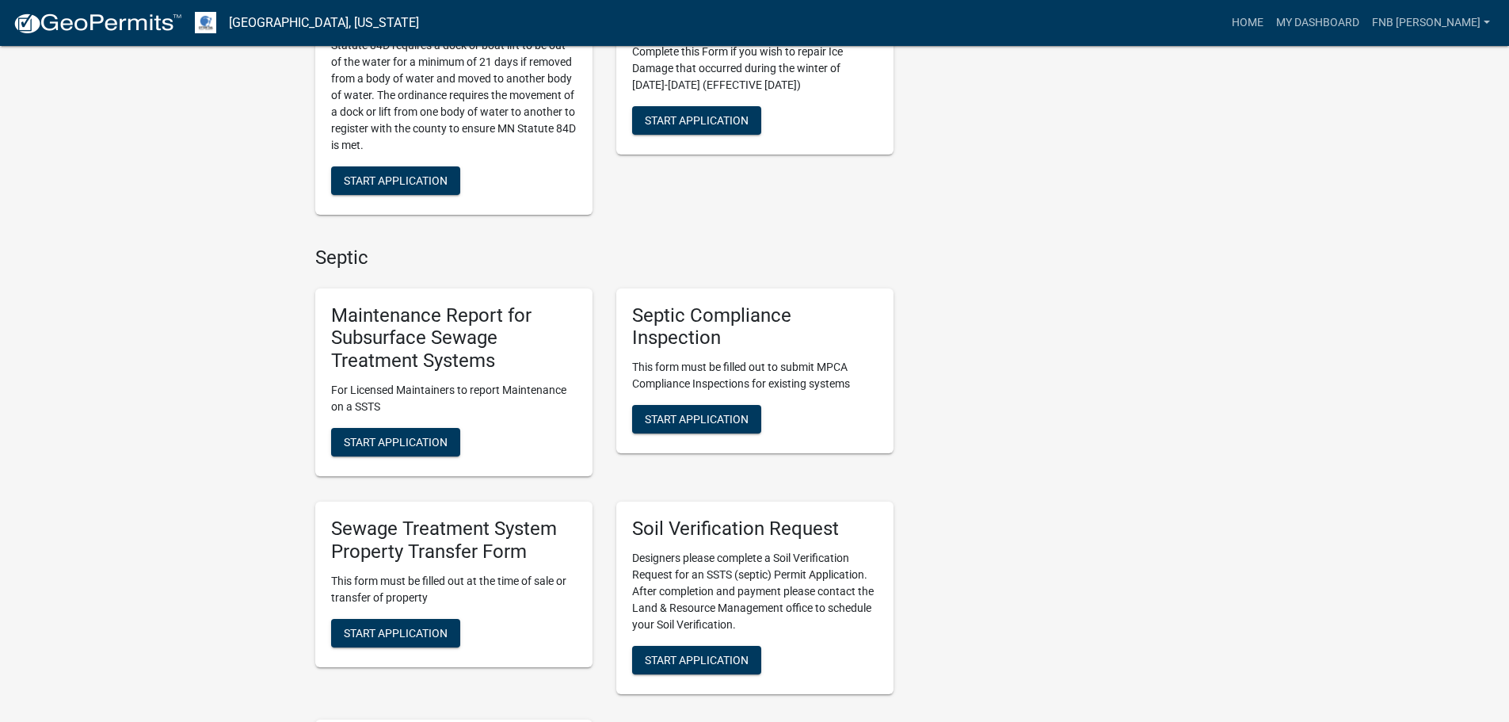
scroll to position [555, 0]
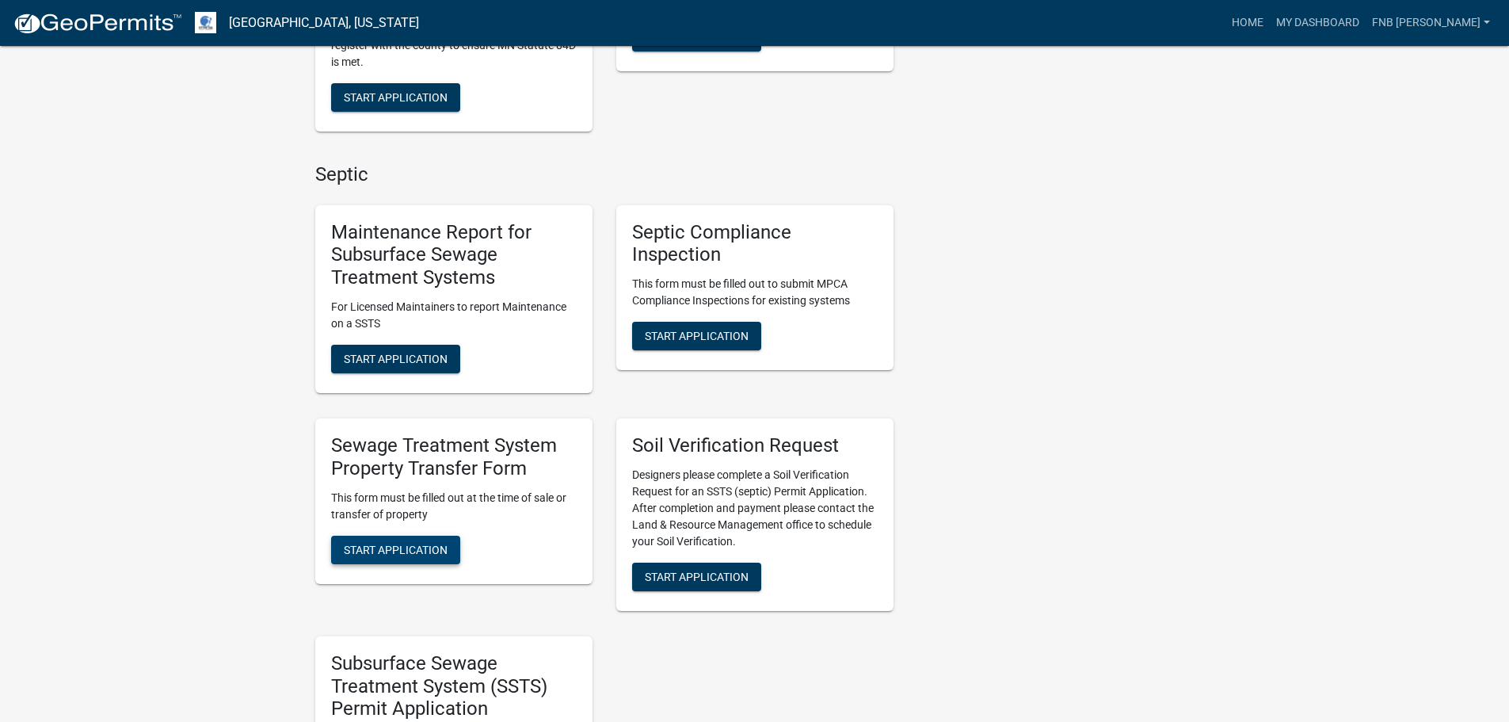
click at [397, 555] on span "Start Application" at bounding box center [396, 549] width 104 height 13
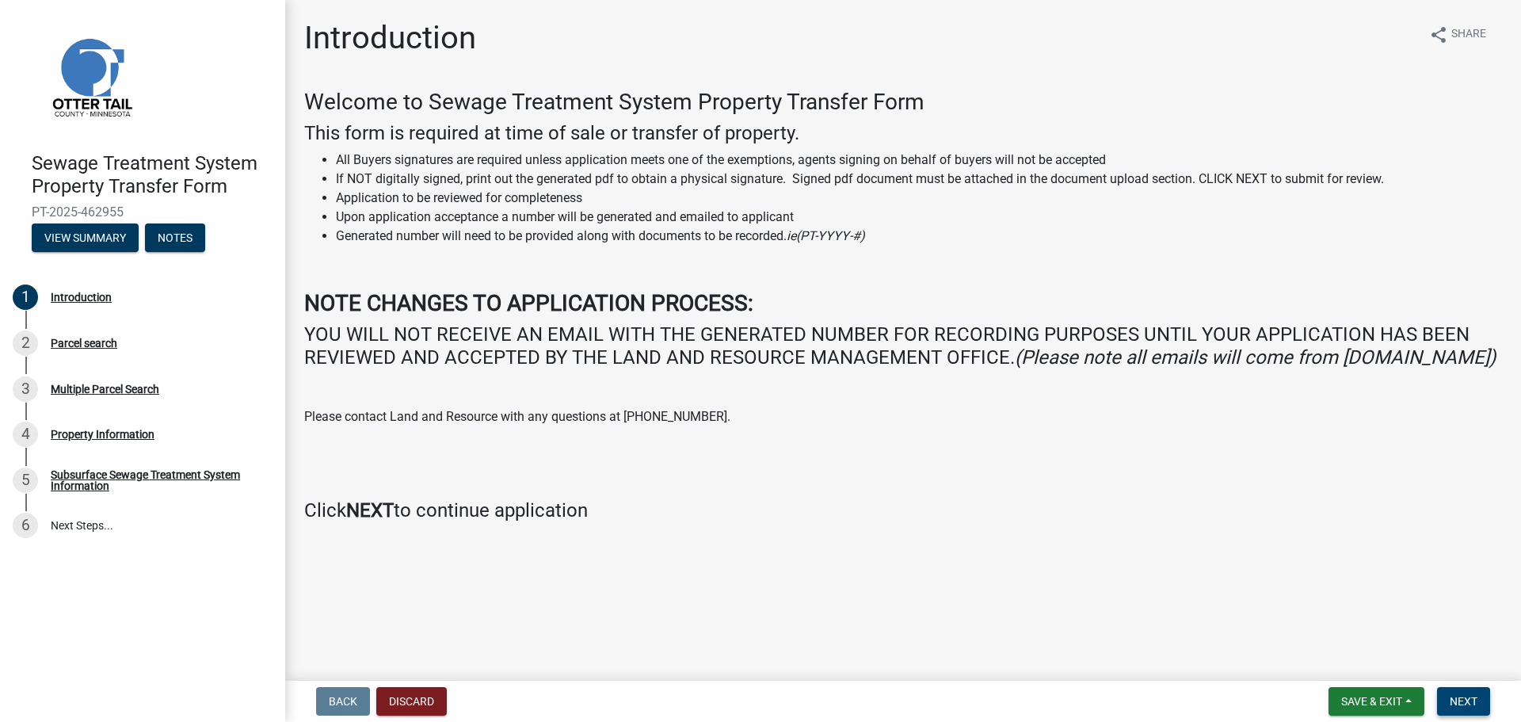
click at [1465, 703] on span "Next" at bounding box center [1464, 701] width 28 height 13
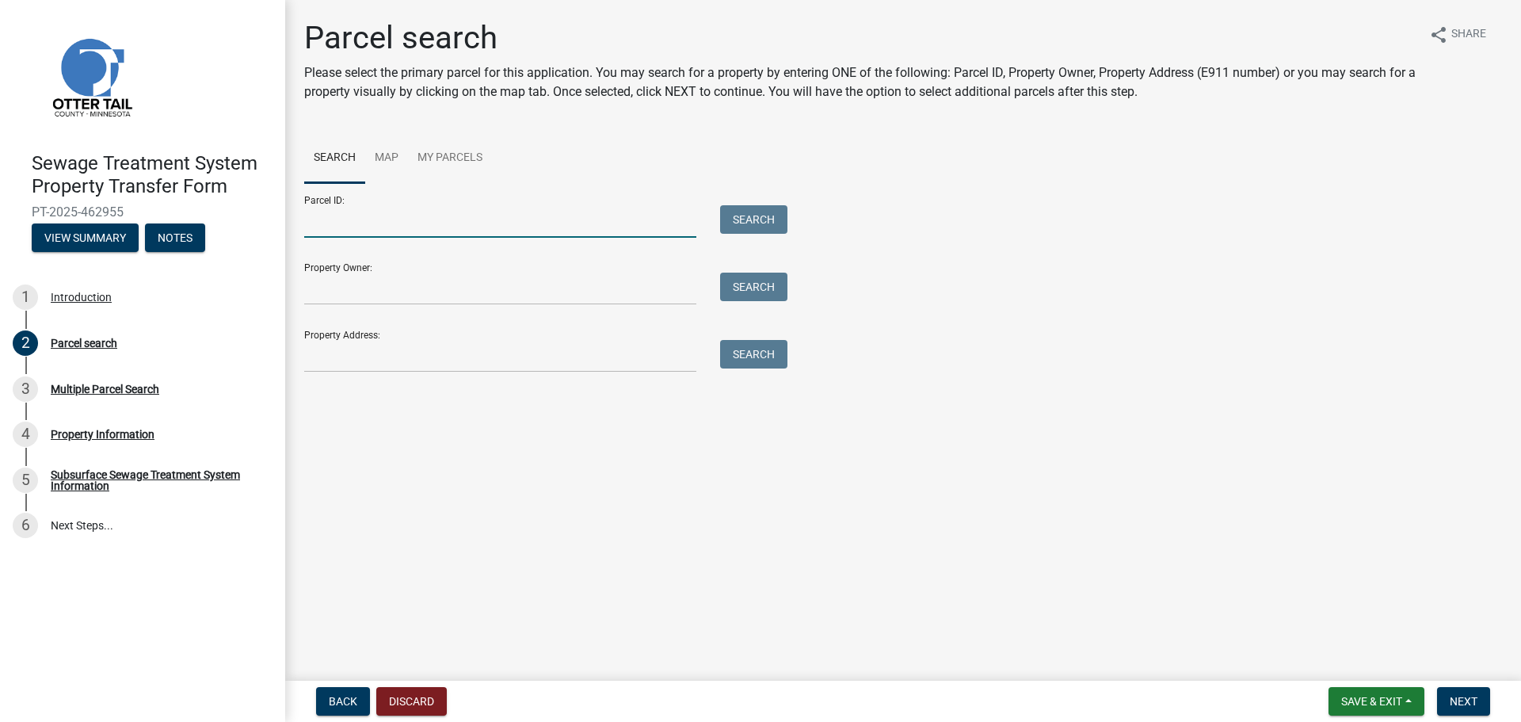
click at [365, 227] on input "Parcel ID:" at bounding box center [500, 221] width 392 height 32
type input "16000990629000"
click at [747, 223] on button "Search" at bounding box center [753, 219] width 67 height 29
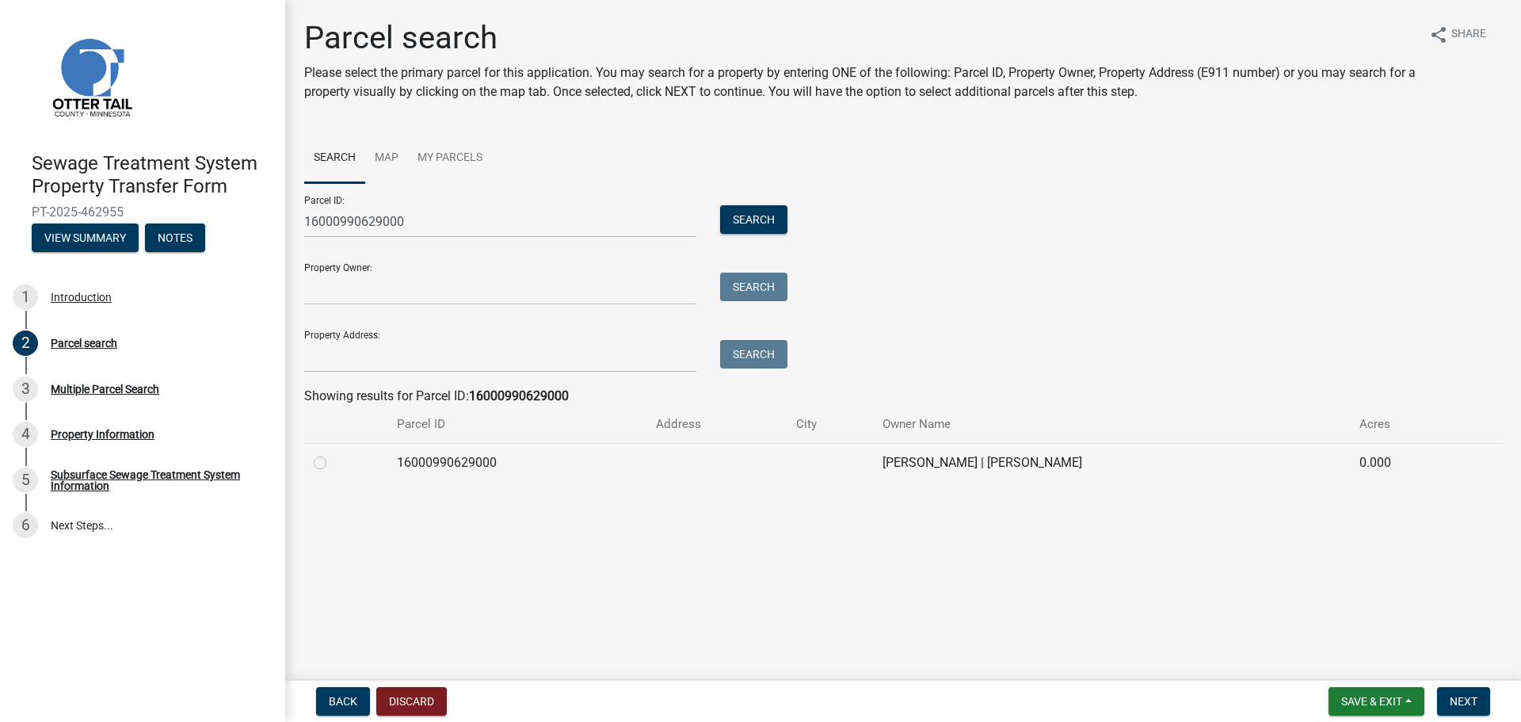
click at [333, 453] on label at bounding box center [333, 453] width 0 height 0
click at [333, 463] on input "radio" at bounding box center [338, 458] width 10 height 10
radio input "true"
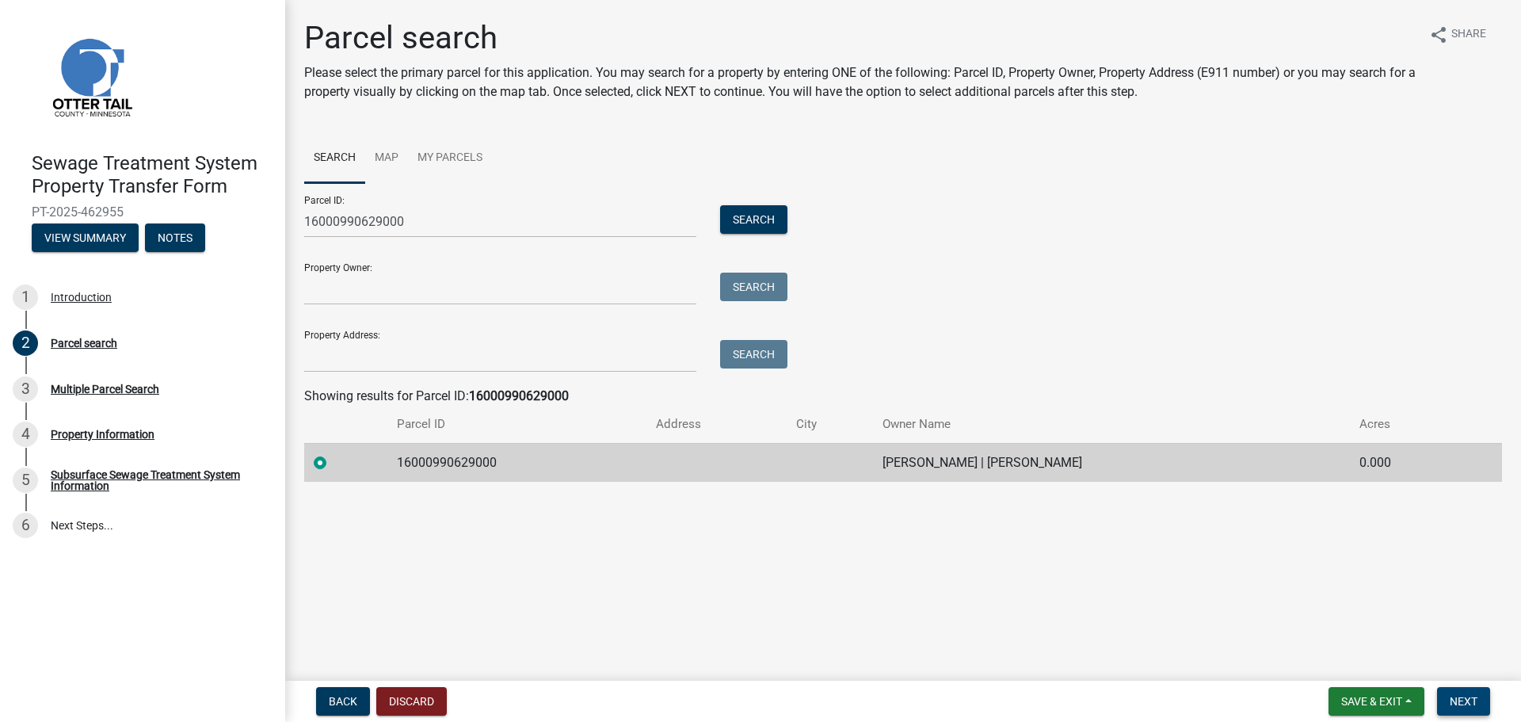
click at [1462, 701] on span "Next" at bounding box center [1464, 701] width 28 height 13
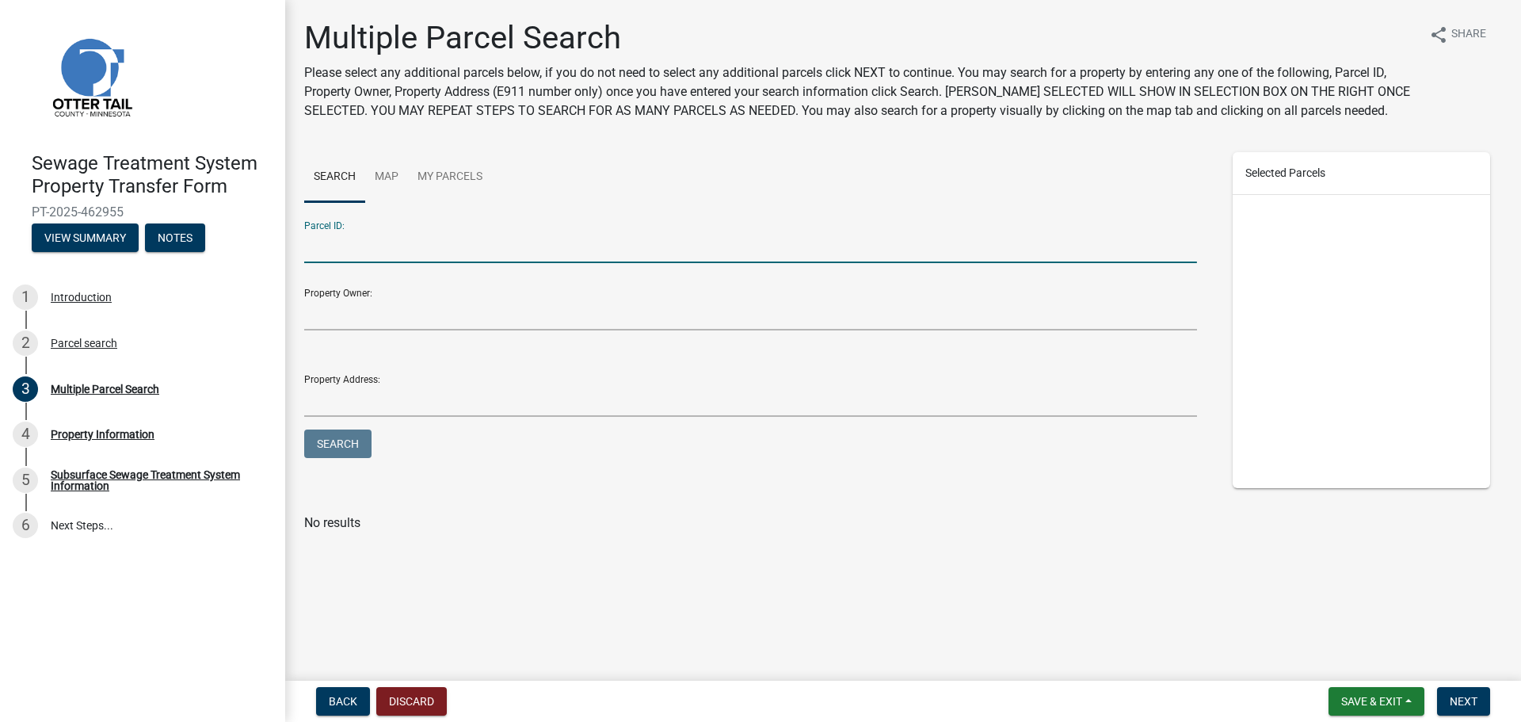
click at [364, 235] on input "Parcel ID:" at bounding box center [750, 247] width 893 height 32
type input "16000990630000"
click at [349, 442] on button "Search" at bounding box center [337, 443] width 67 height 29
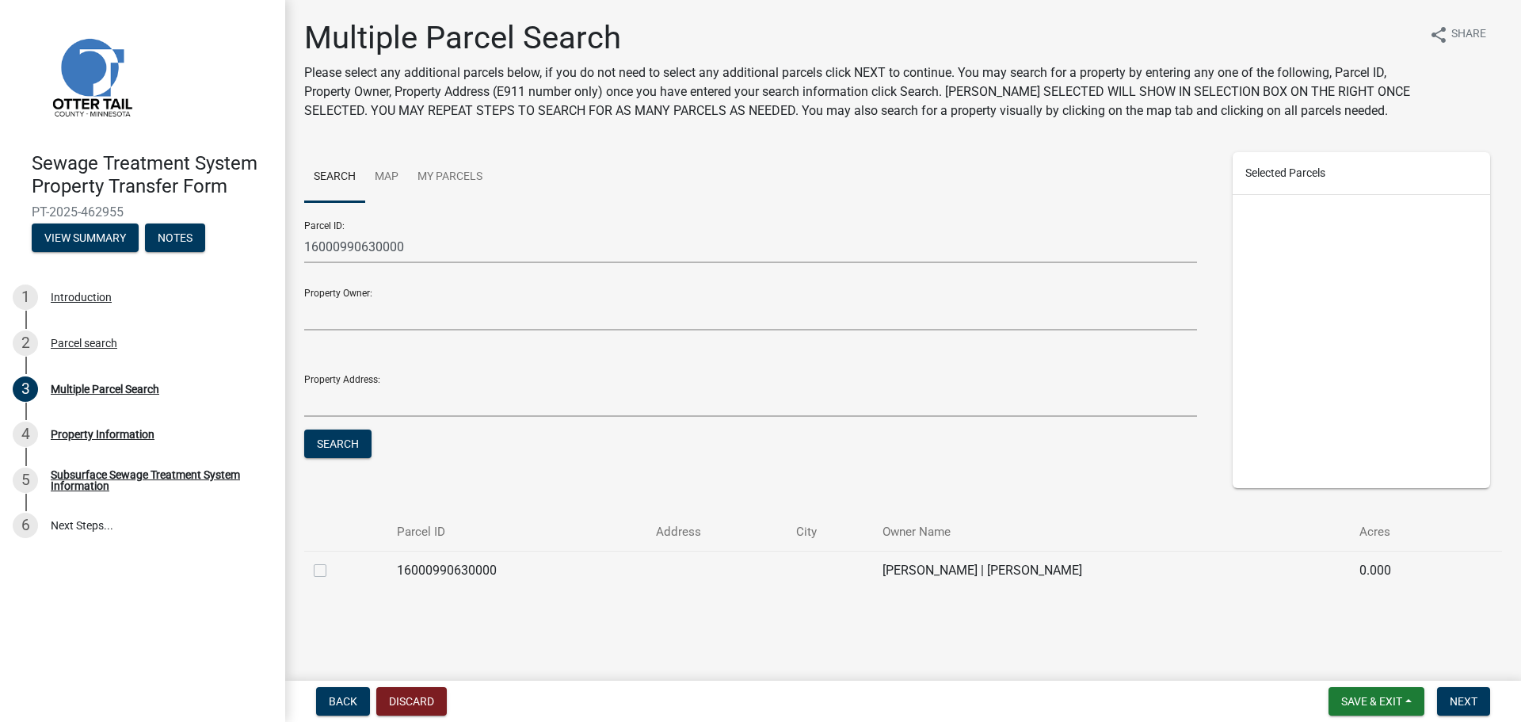
click at [333, 561] on label at bounding box center [333, 561] width 0 height 0
click at [333, 569] on input "checkbox" at bounding box center [338, 566] width 10 height 10
checkbox input "true"
click at [1466, 700] on span "Next" at bounding box center [1464, 701] width 28 height 13
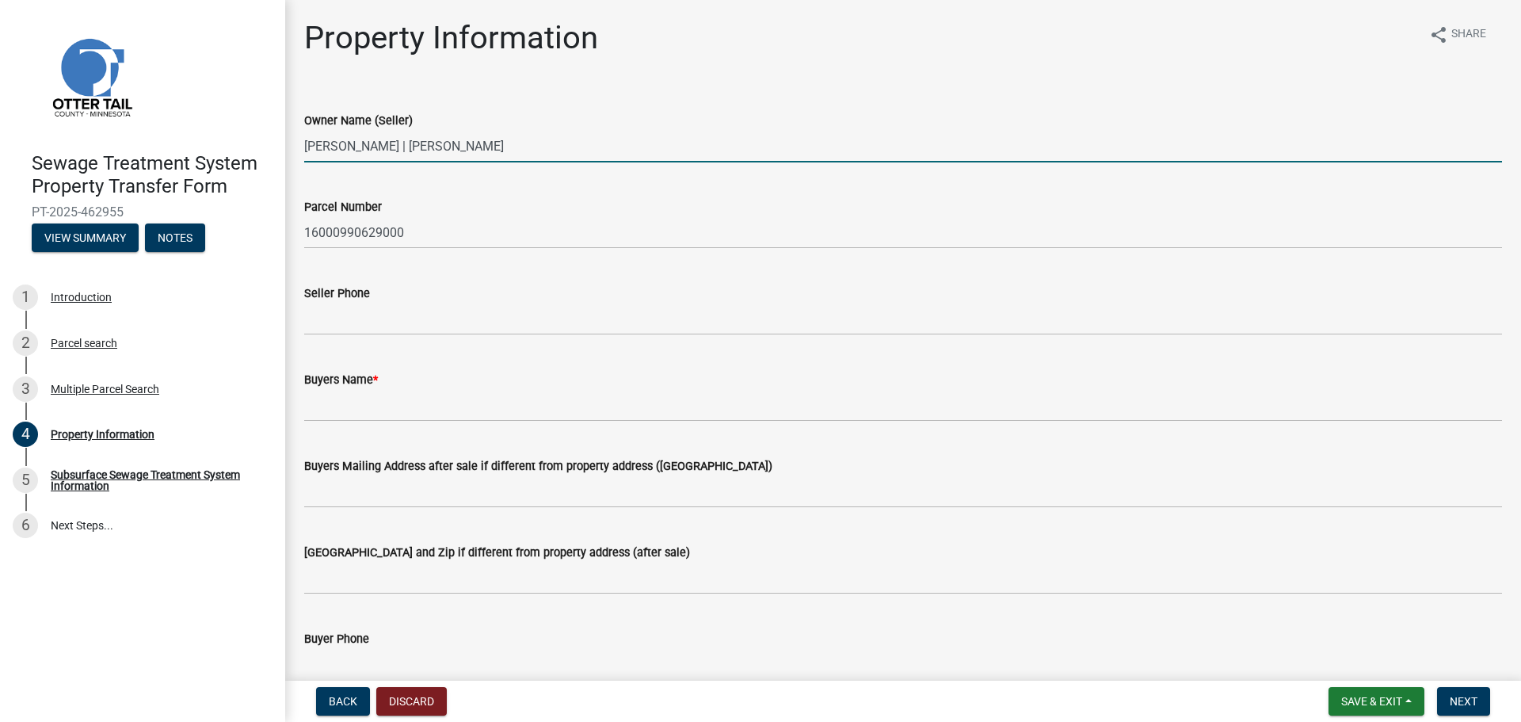
click at [526, 153] on input "[PERSON_NAME] | [PERSON_NAME]" at bounding box center [903, 146] width 1198 height 32
drag, startPoint x: 527, startPoint y: 147, endPoint x: 506, endPoint y: 151, distance: 21.0
click at [506, 151] on input "[PERSON_NAME] | [PERSON_NAME]" at bounding box center [903, 146] width 1198 height 32
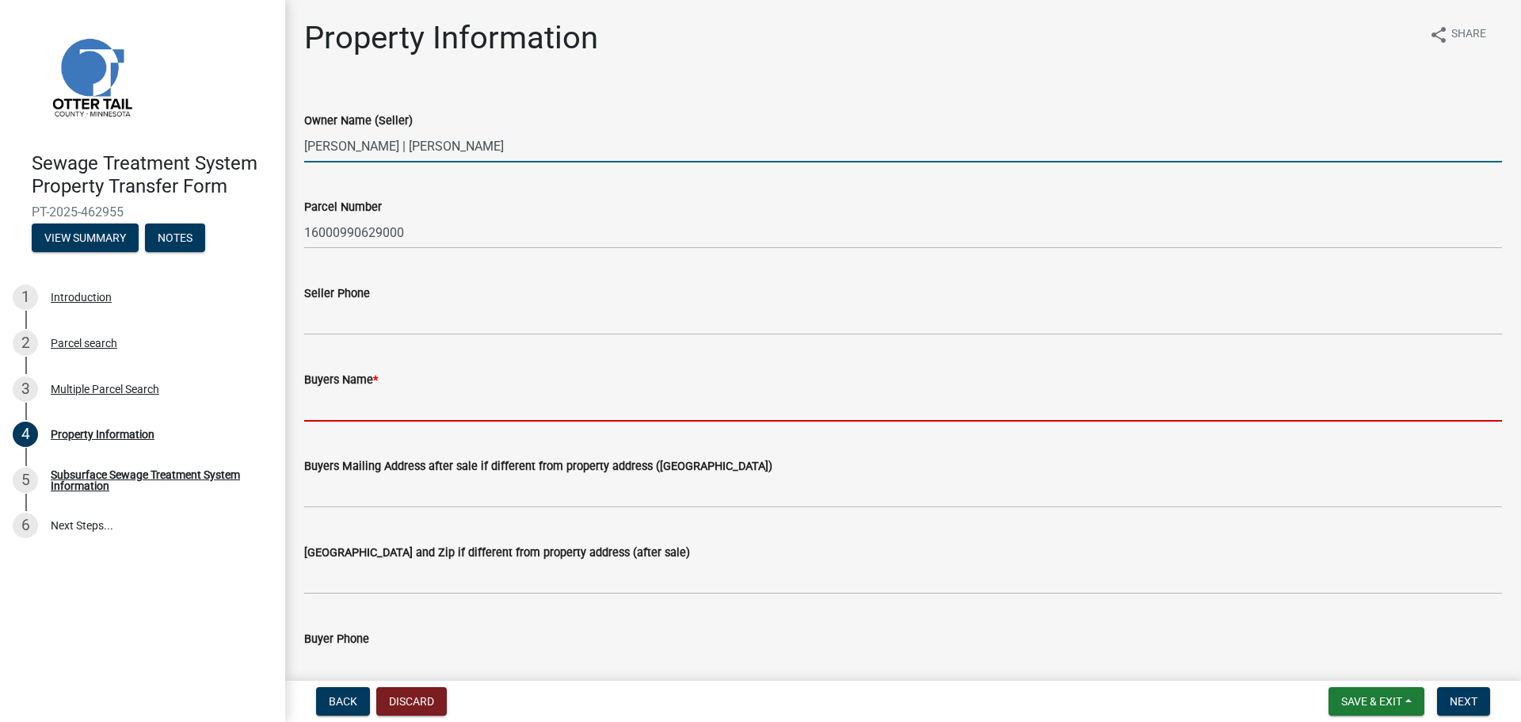
click at [358, 405] on input "Buyers Name *" at bounding box center [903, 405] width 1198 height 32
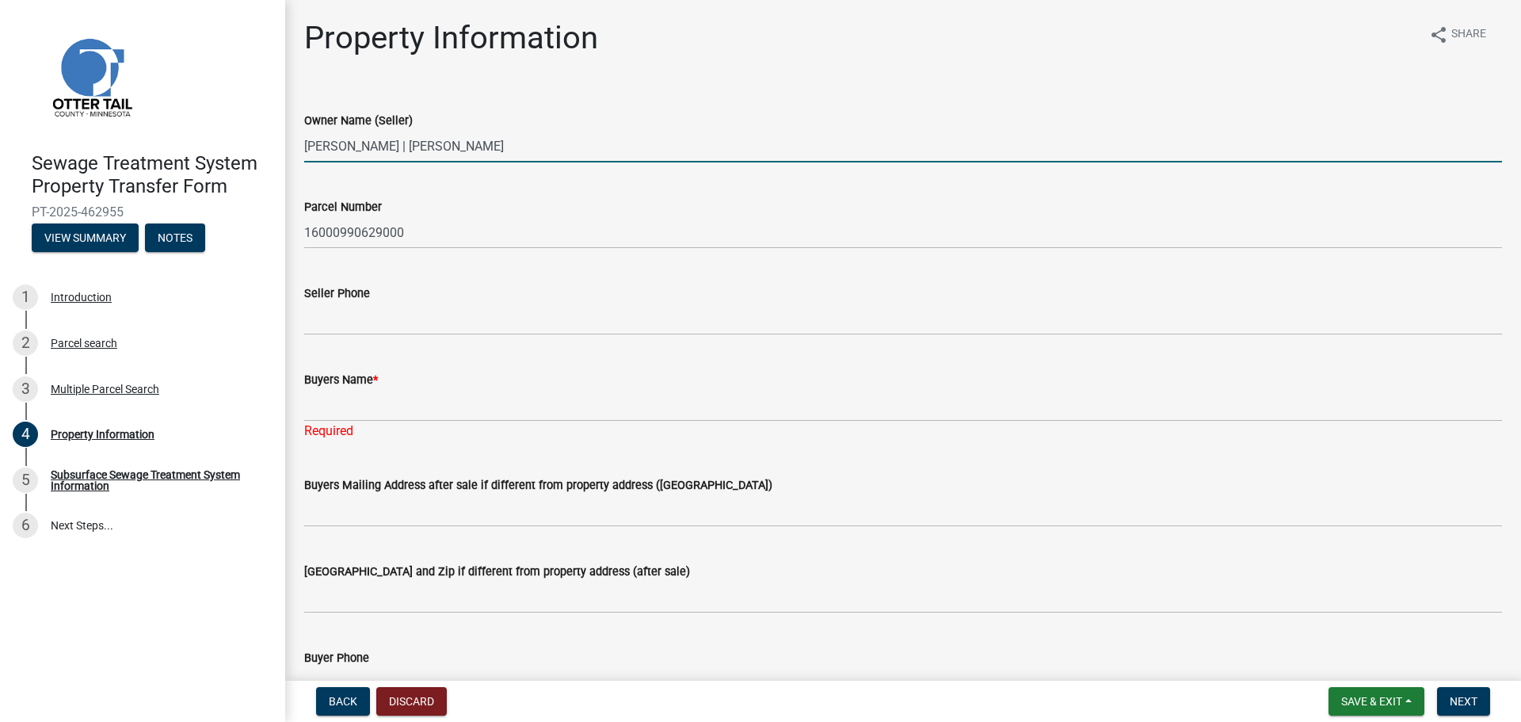
drag, startPoint x: 528, startPoint y: 146, endPoint x: 275, endPoint y: 150, distance: 252.7
click at [275, 150] on div "Sewage Treatment System Property Transfer Form PT-2025-462955 View Summary Note…" at bounding box center [760, 361] width 1521 height 722
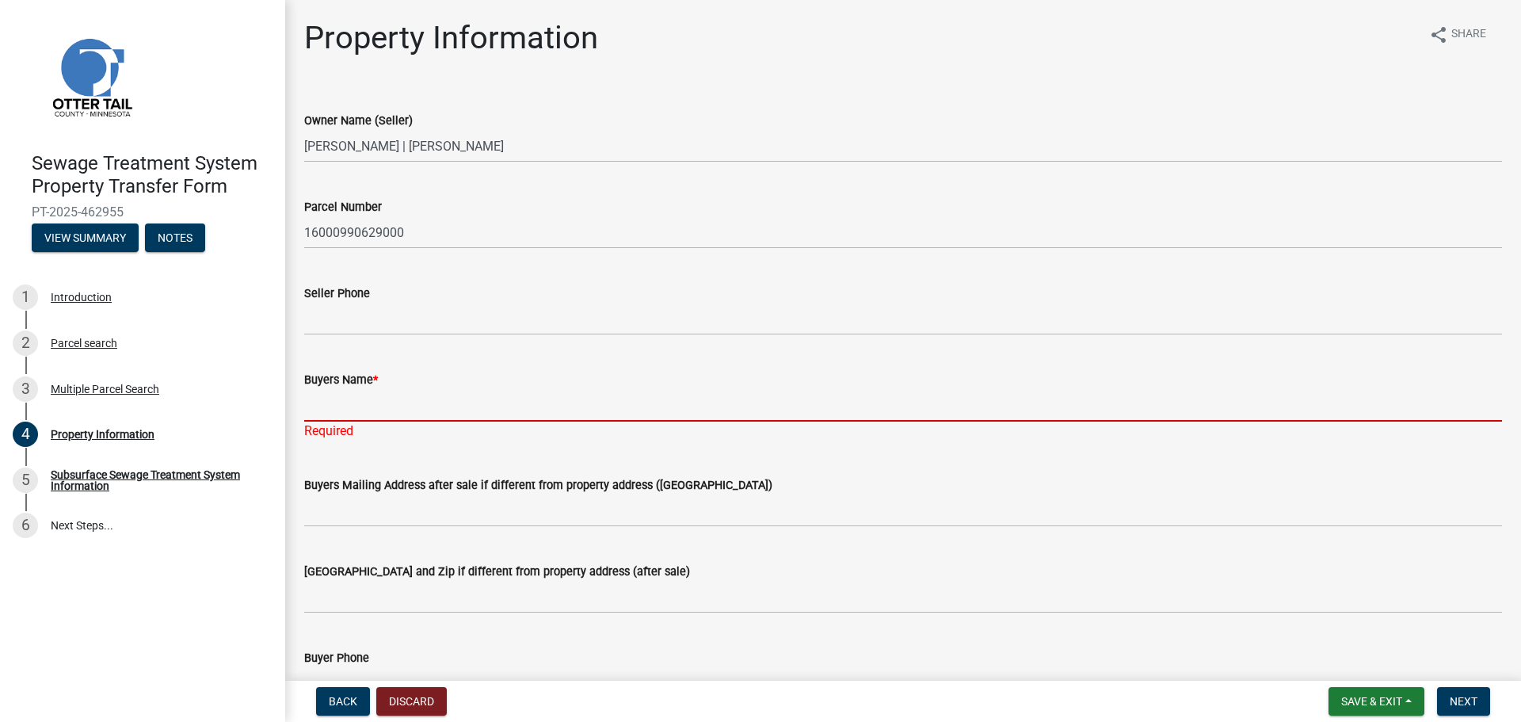
click at [328, 398] on input "Buyers Name *" at bounding box center [903, 405] width 1198 height 32
paste input "[PERSON_NAME] | [PERSON_NAME]"
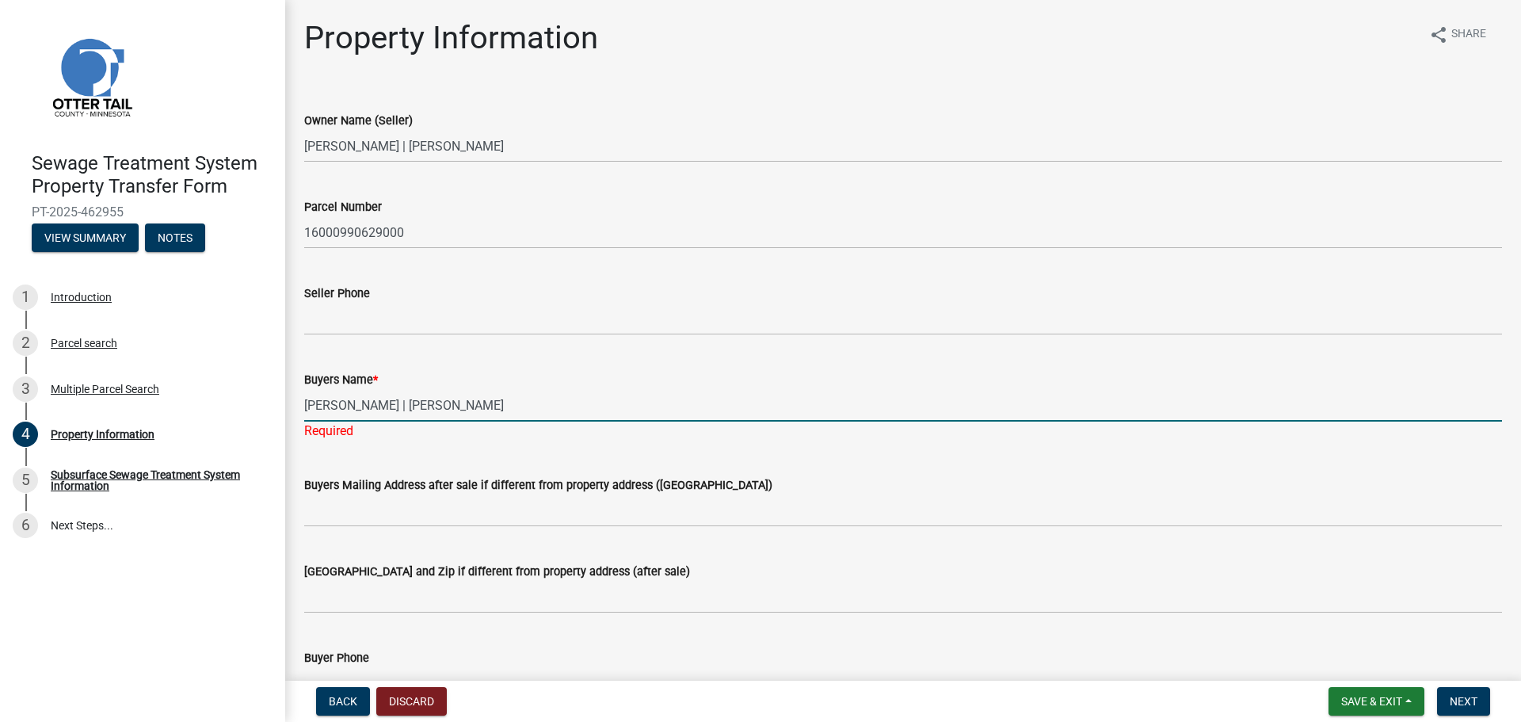
type input "[PERSON_NAME] | [PERSON_NAME]"
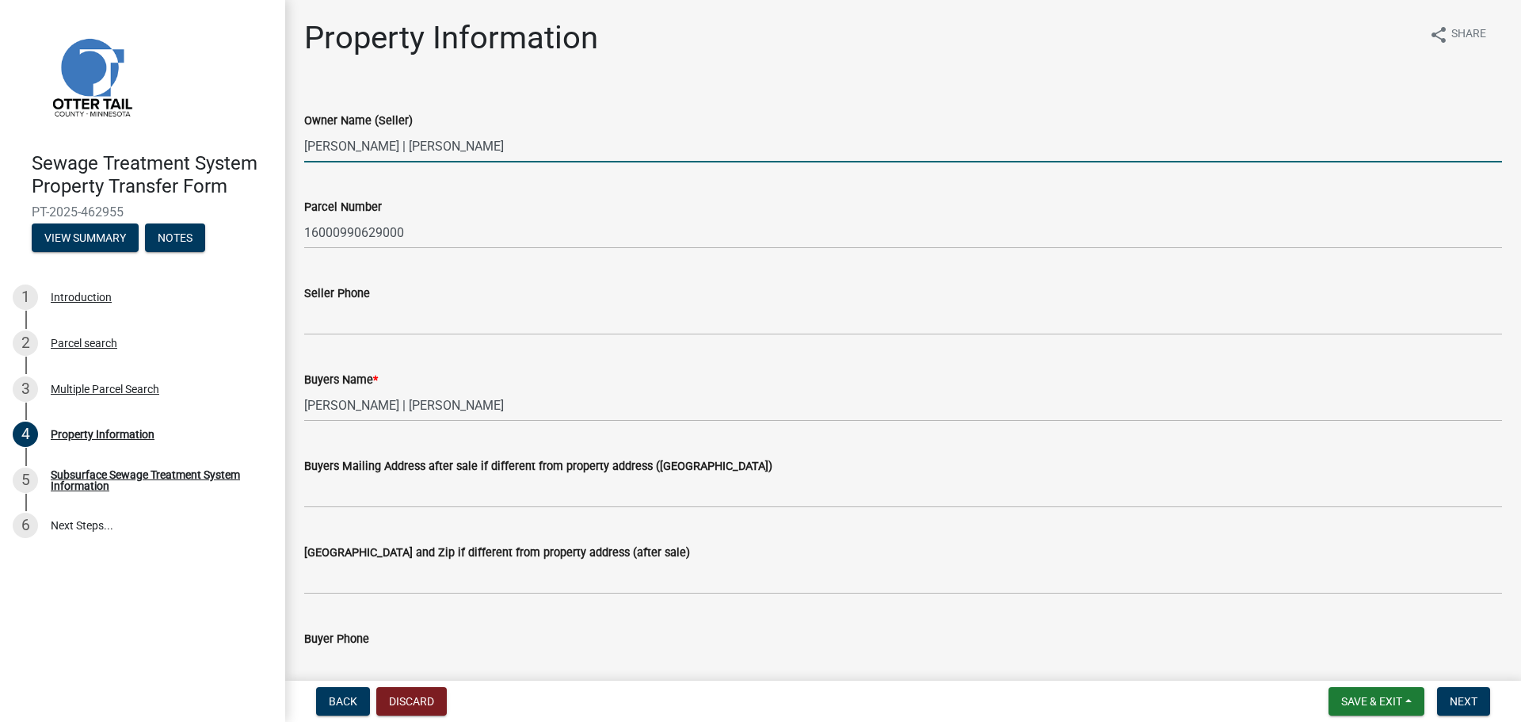
drag, startPoint x: 507, startPoint y: 147, endPoint x: 287, endPoint y: 158, distance: 220.5
click at [287, 158] on div "Property Information share Share Owner Name (Seller) [PERSON_NAME] | [PERSON_NA…" at bounding box center [903, 677] width 1236 height 1317
type input "THE FIRST NATIONAL BANK OF [PERSON_NAME]"
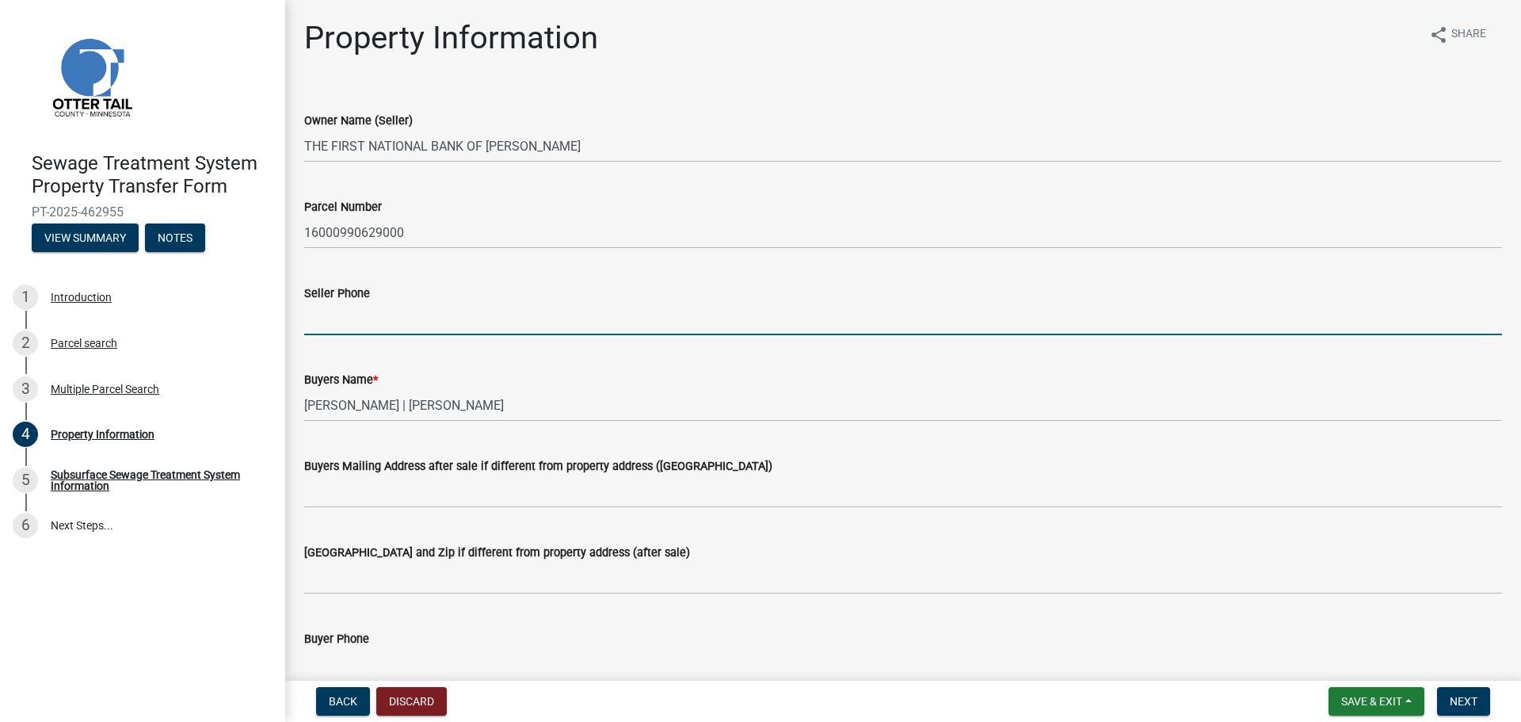
click at [366, 327] on input "Seller Phone" at bounding box center [903, 319] width 1198 height 32
type input "2183672735"
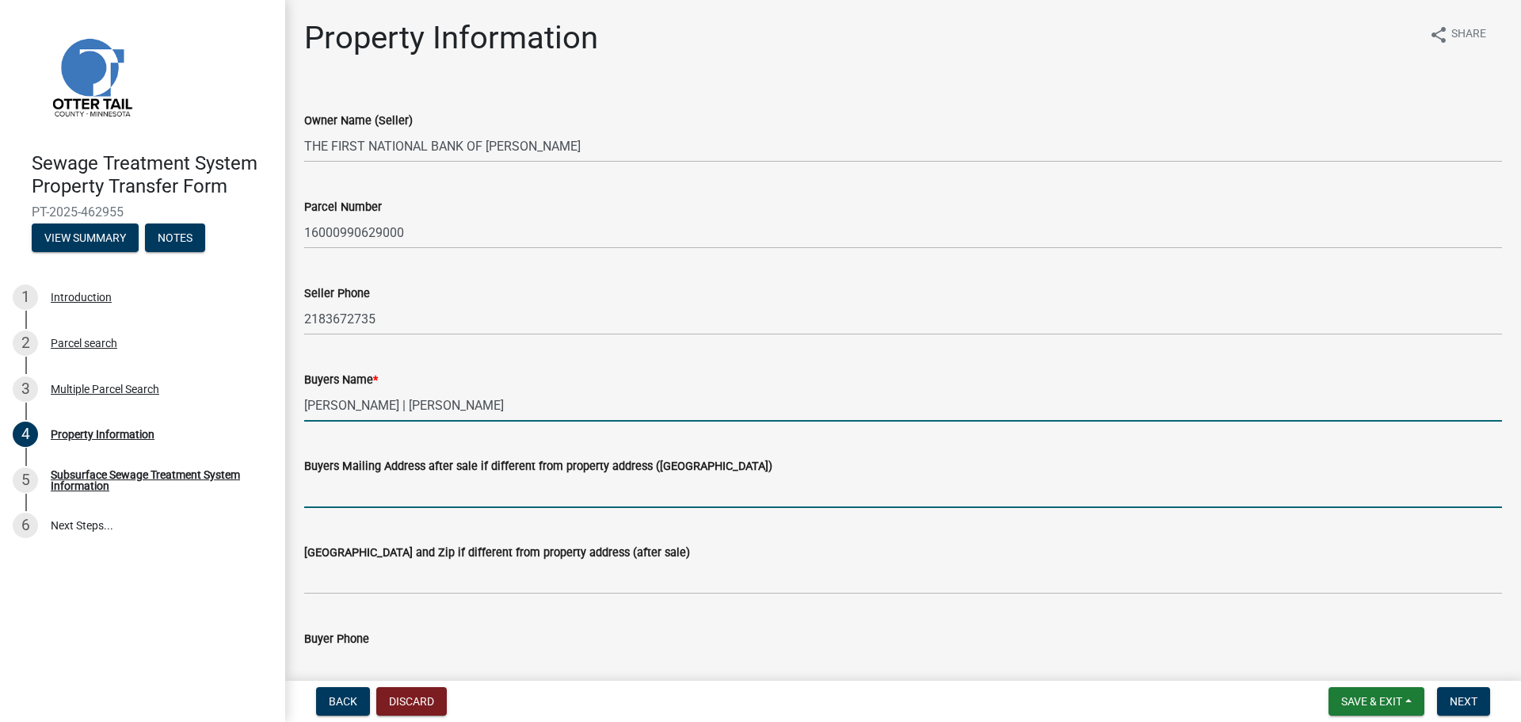
click at [482, 496] on input "Buyers Mailing Address after sale if different from property address ([GEOGRAPH…" at bounding box center [903, 491] width 1198 height 32
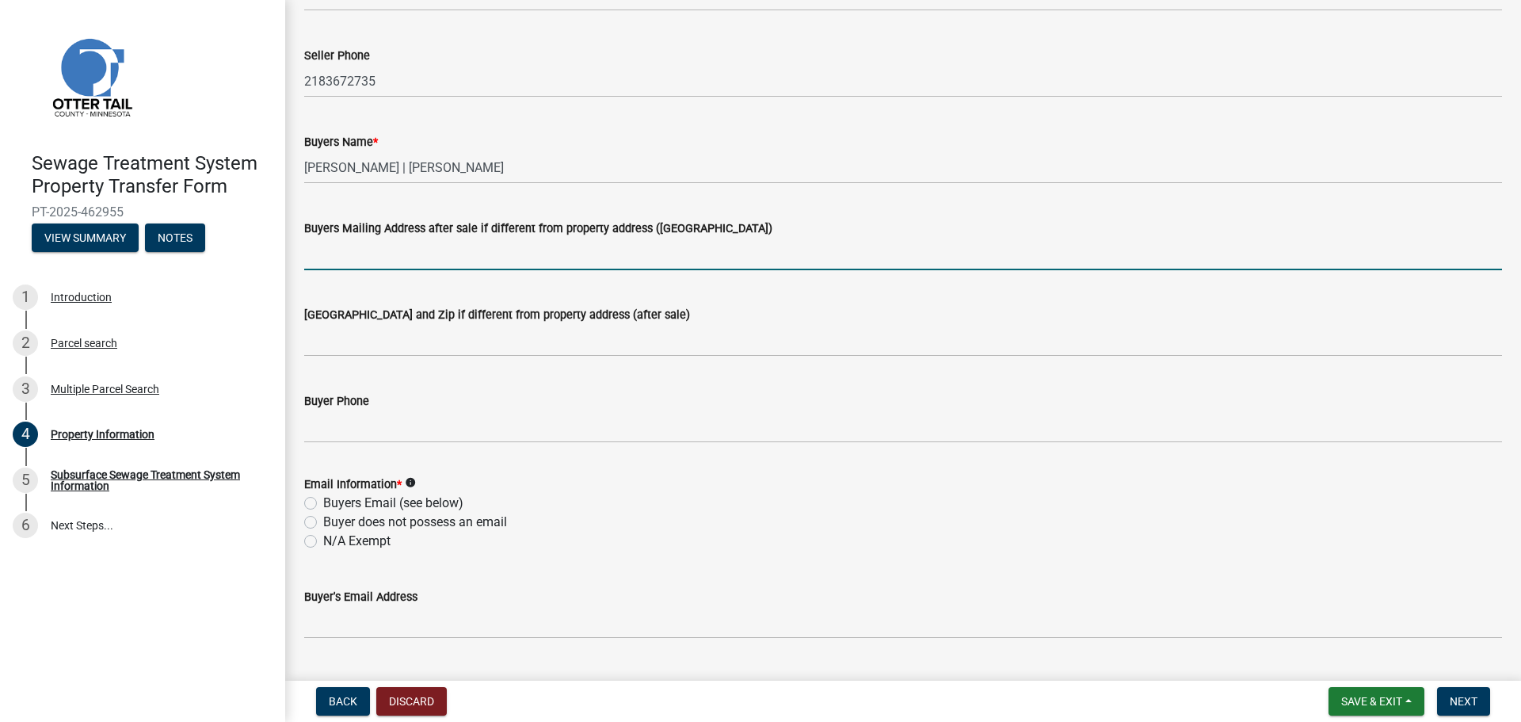
scroll to position [317, 0]
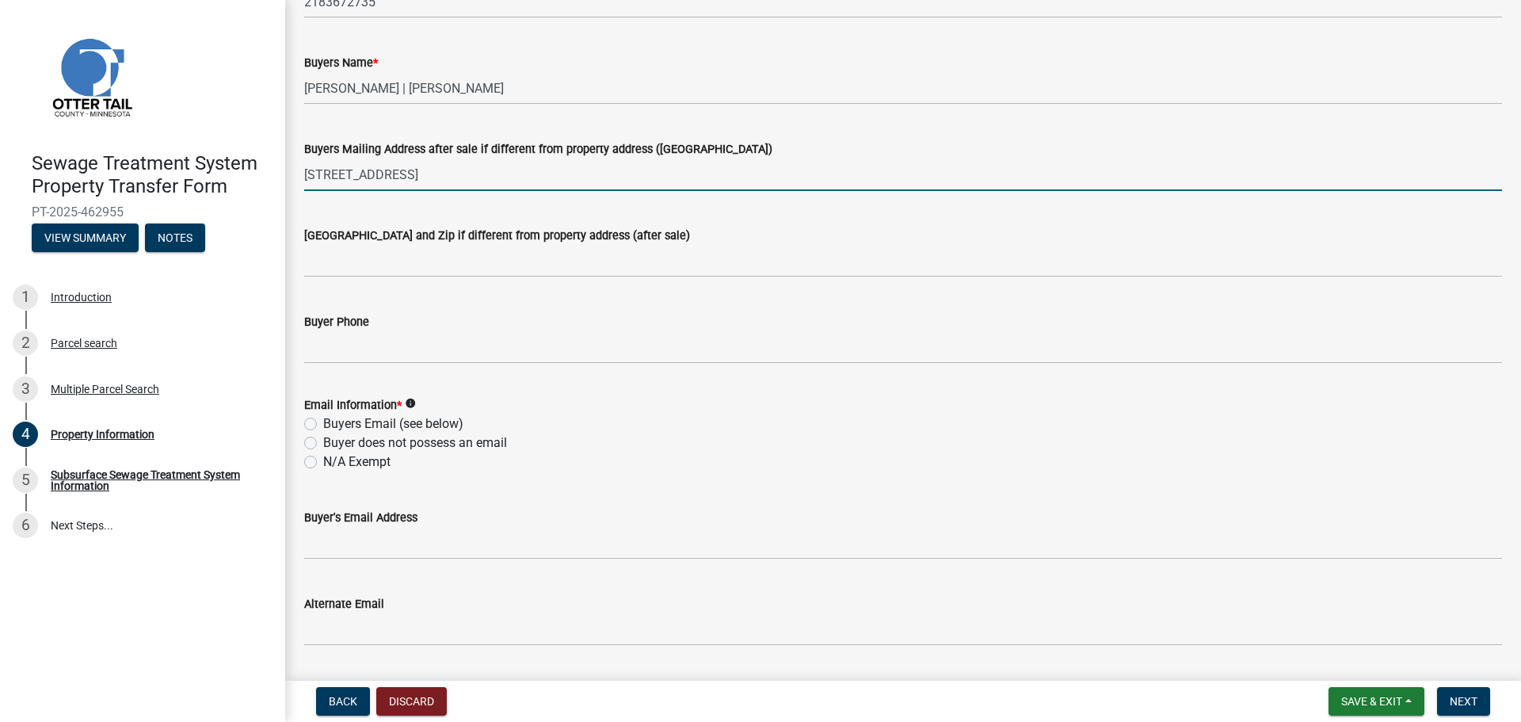
type input "[STREET_ADDRESS]"
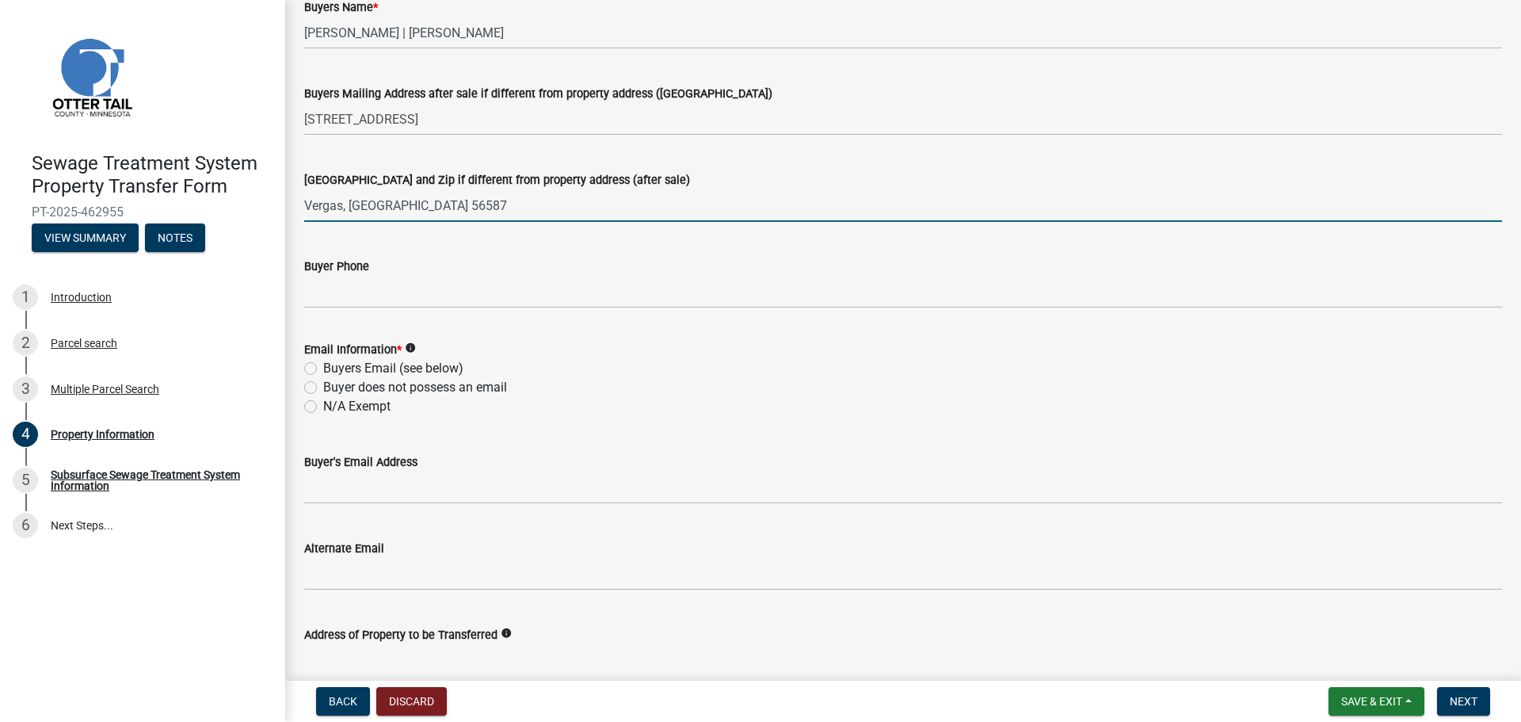
scroll to position [396, 0]
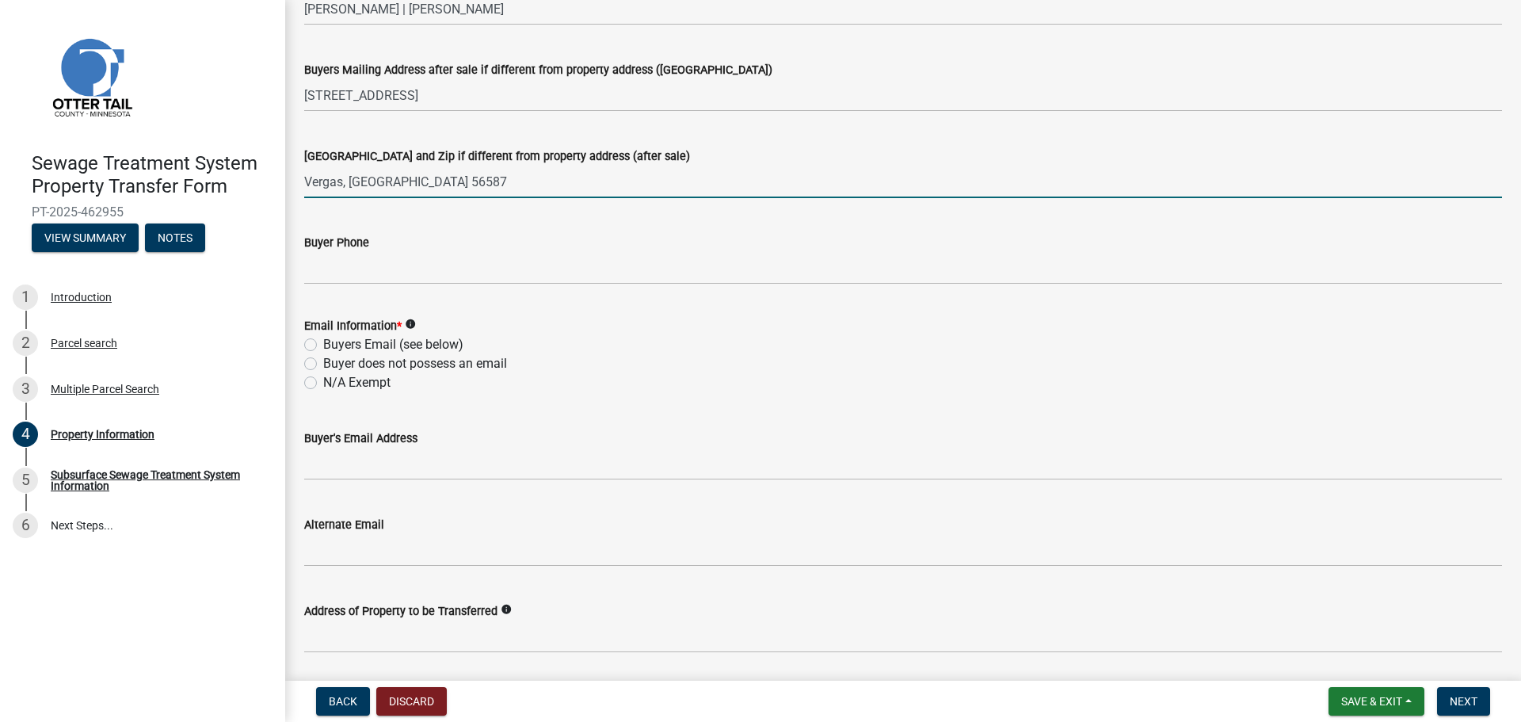
type input "Vergas, [GEOGRAPHIC_DATA] 56587"
click at [323, 384] on label "N/A Exempt" at bounding box center [356, 382] width 67 height 19
click at [323, 383] on input "N/A Exempt" at bounding box center [328, 378] width 10 height 10
radio input "true"
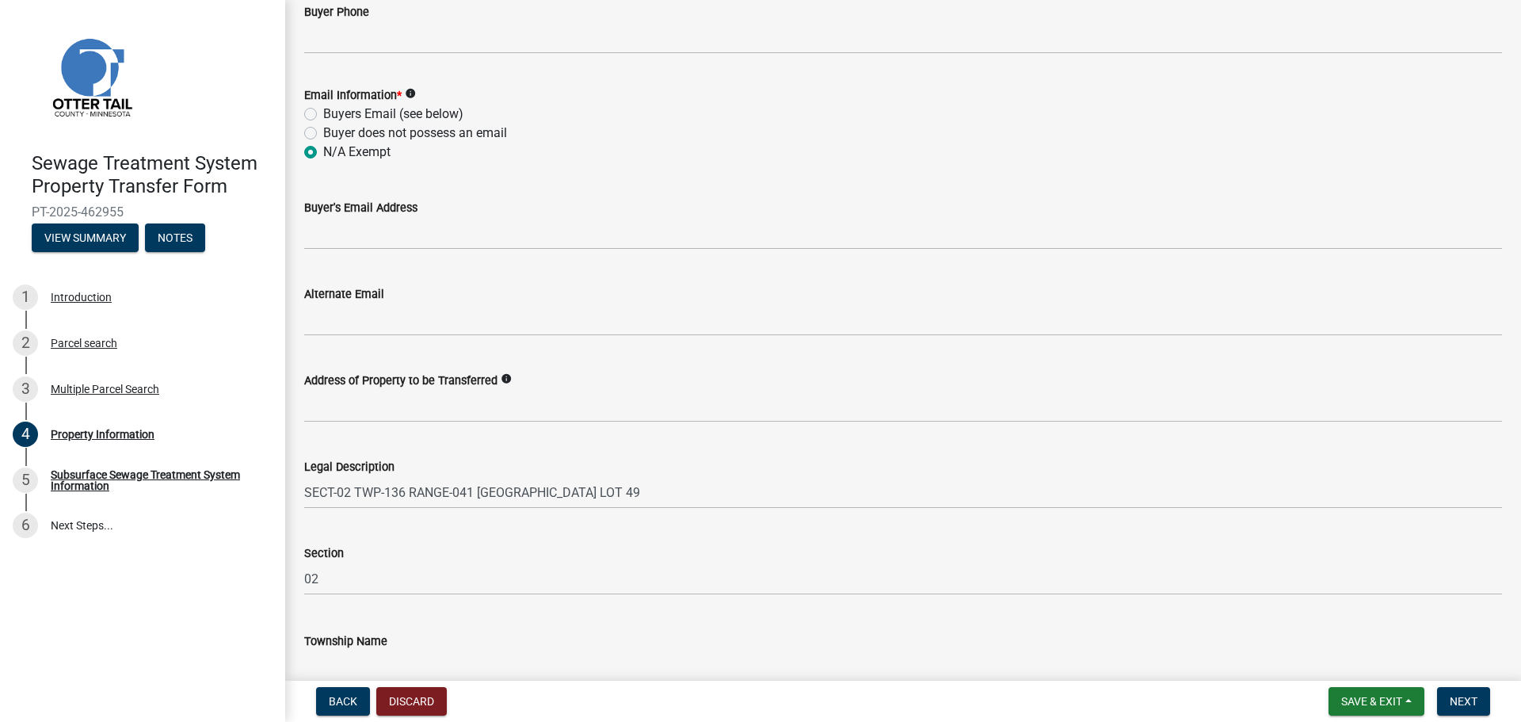
scroll to position [710, 0]
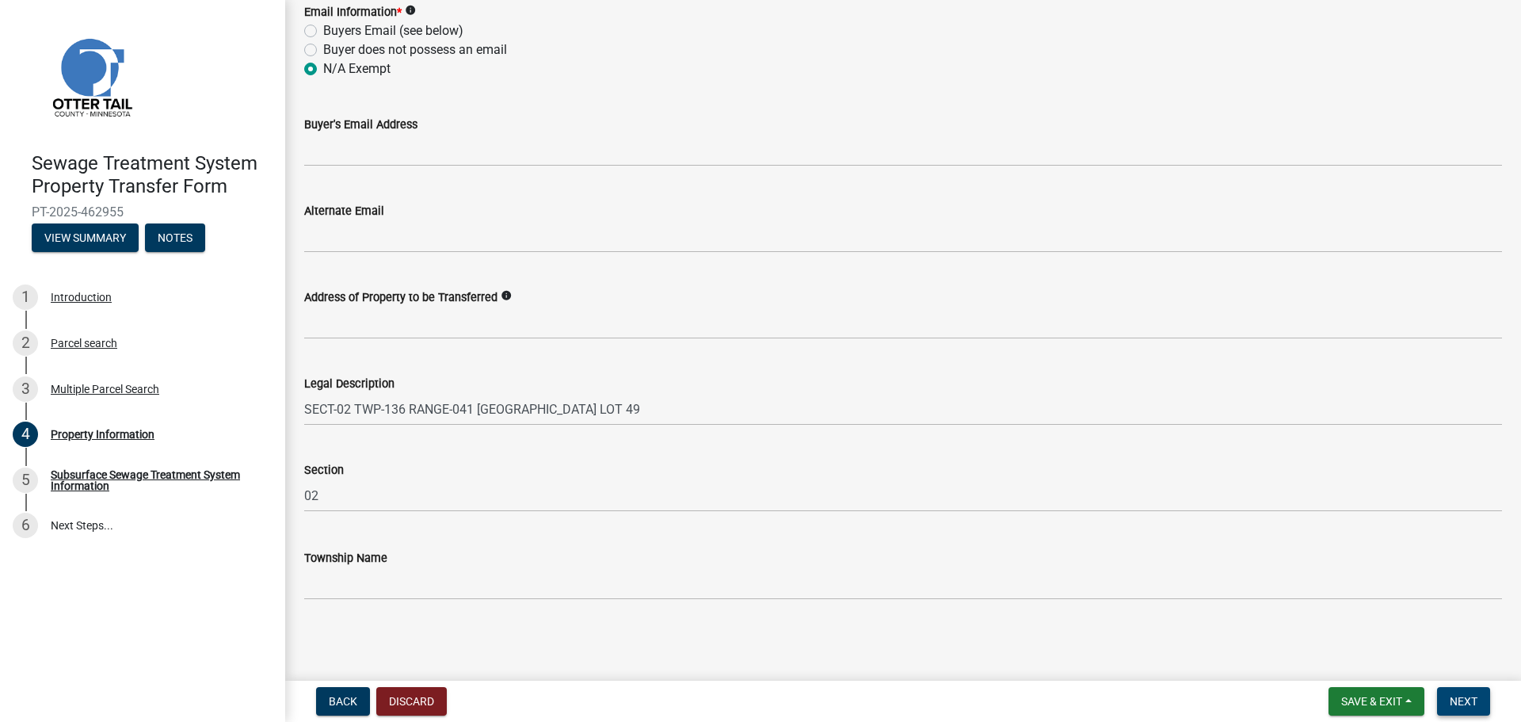
click at [1470, 701] on span "Next" at bounding box center [1464, 701] width 28 height 13
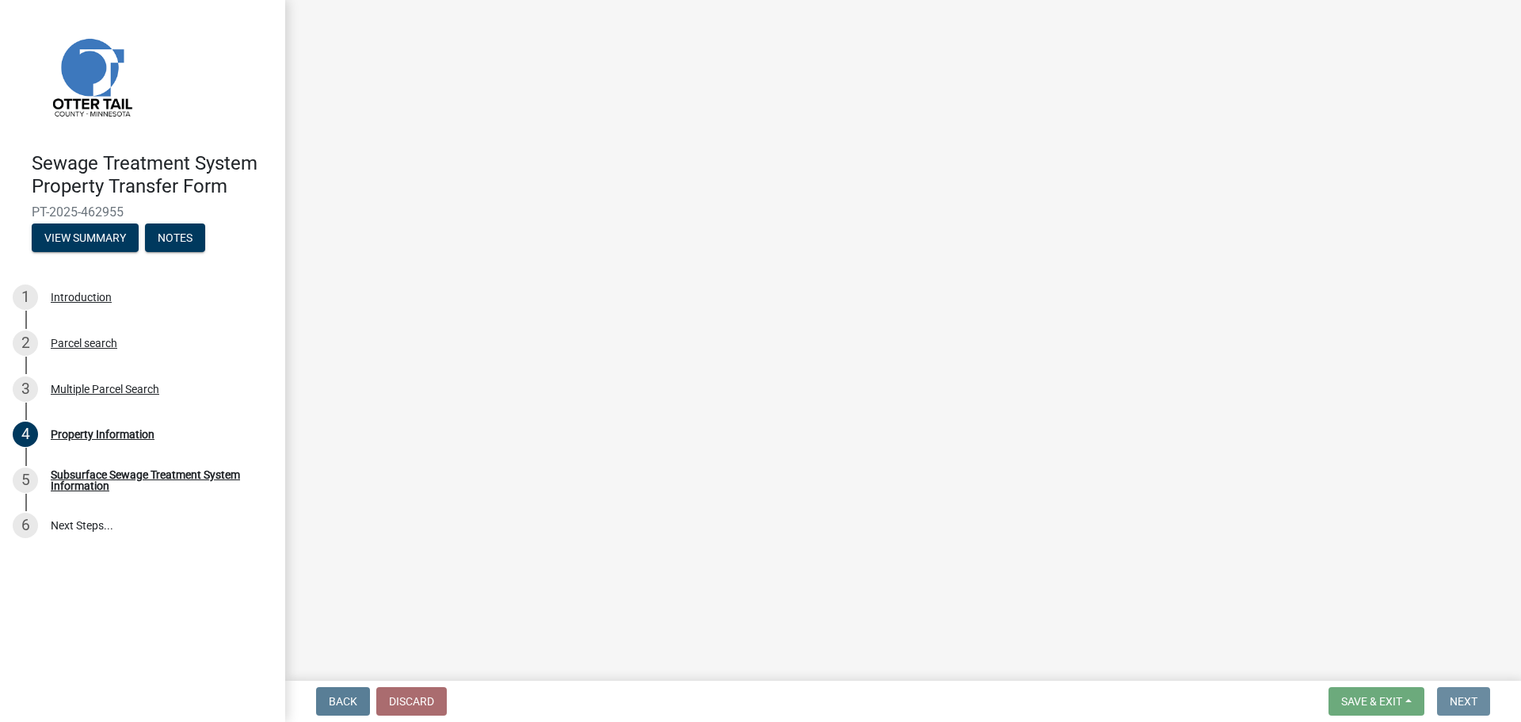
scroll to position [0, 0]
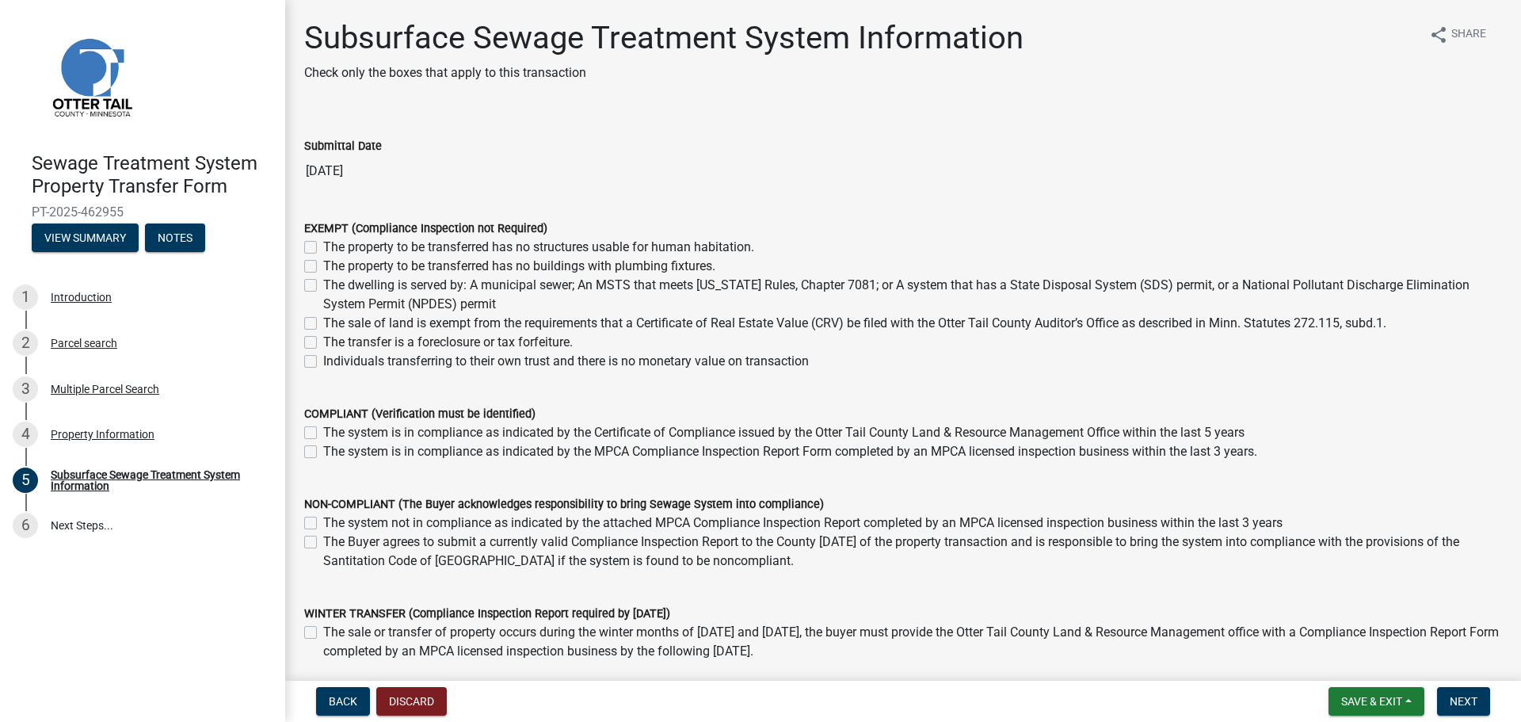
click at [323, 250] on label "The property to be transferred has no structures usable for human habitation." at bounding box center [538, 247] width 431 height 19
click at [323, 248] on input "The property to be transferred has no structures usable for human habitation." at bounding box center [328, 243] width 10 height 10
checkbox input "true"
checkbox input "false"
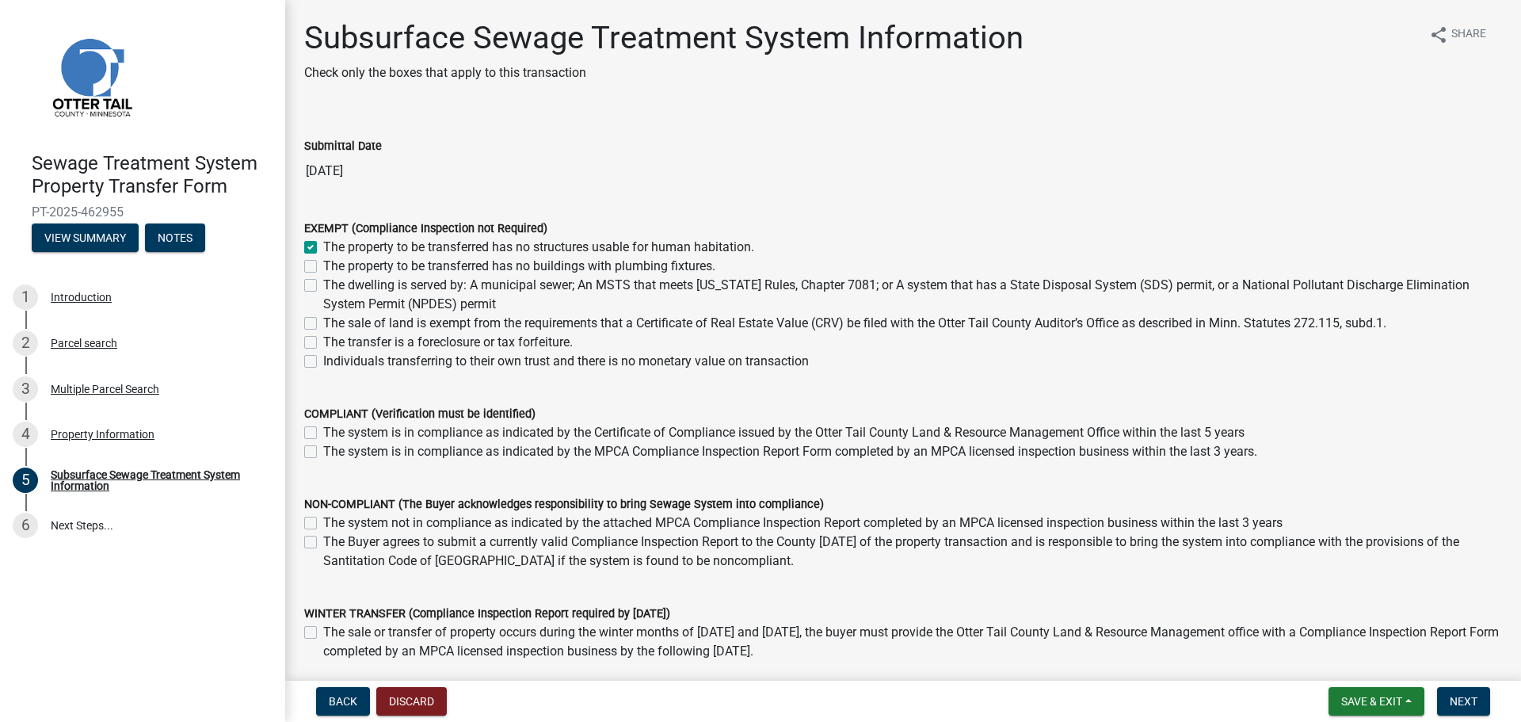
checkbox input "false"
click at [323, 265] on label "The property to be transferred has no buildings with plumbing fixtures." at bounding box center [519, 266] width 392 height 19
click at [323, 265] on input "The property to be transferred has no buildings with plumbing fixtures." at bounding box center [328, 262] width 10 height 10
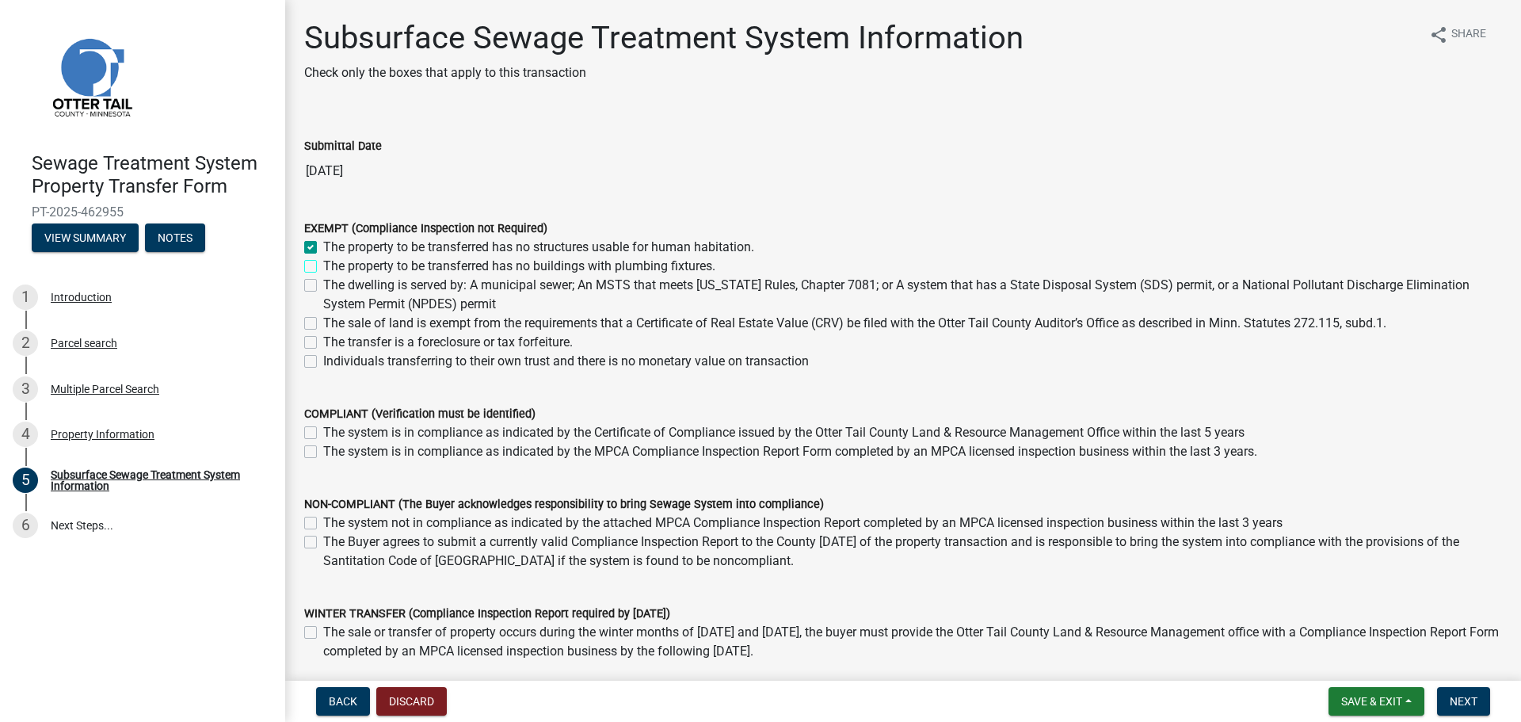
checkbox input "true"
checkbox input "false"
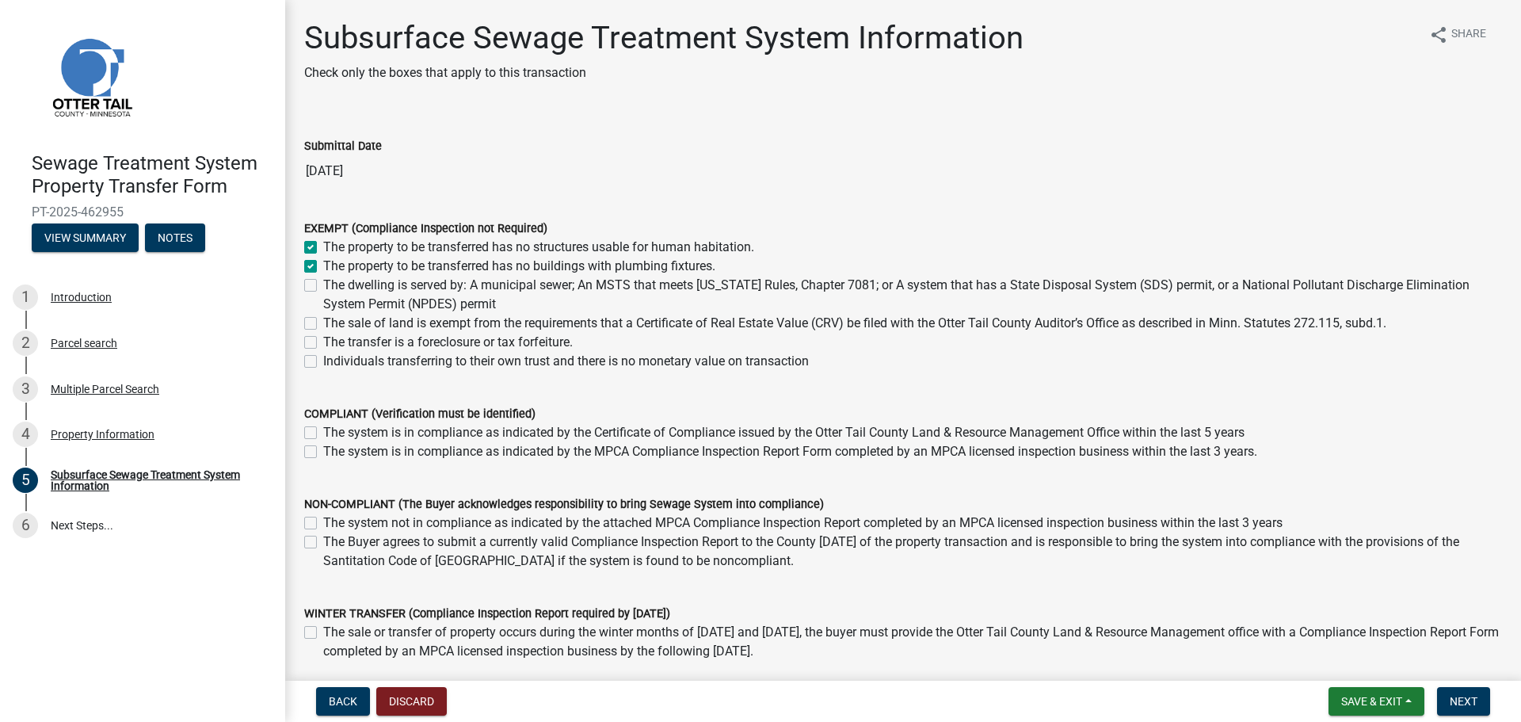
checkbox input "false"
click at [1466, 702] on span "Next" at bounding box center [1464, 701] width 28 height 13
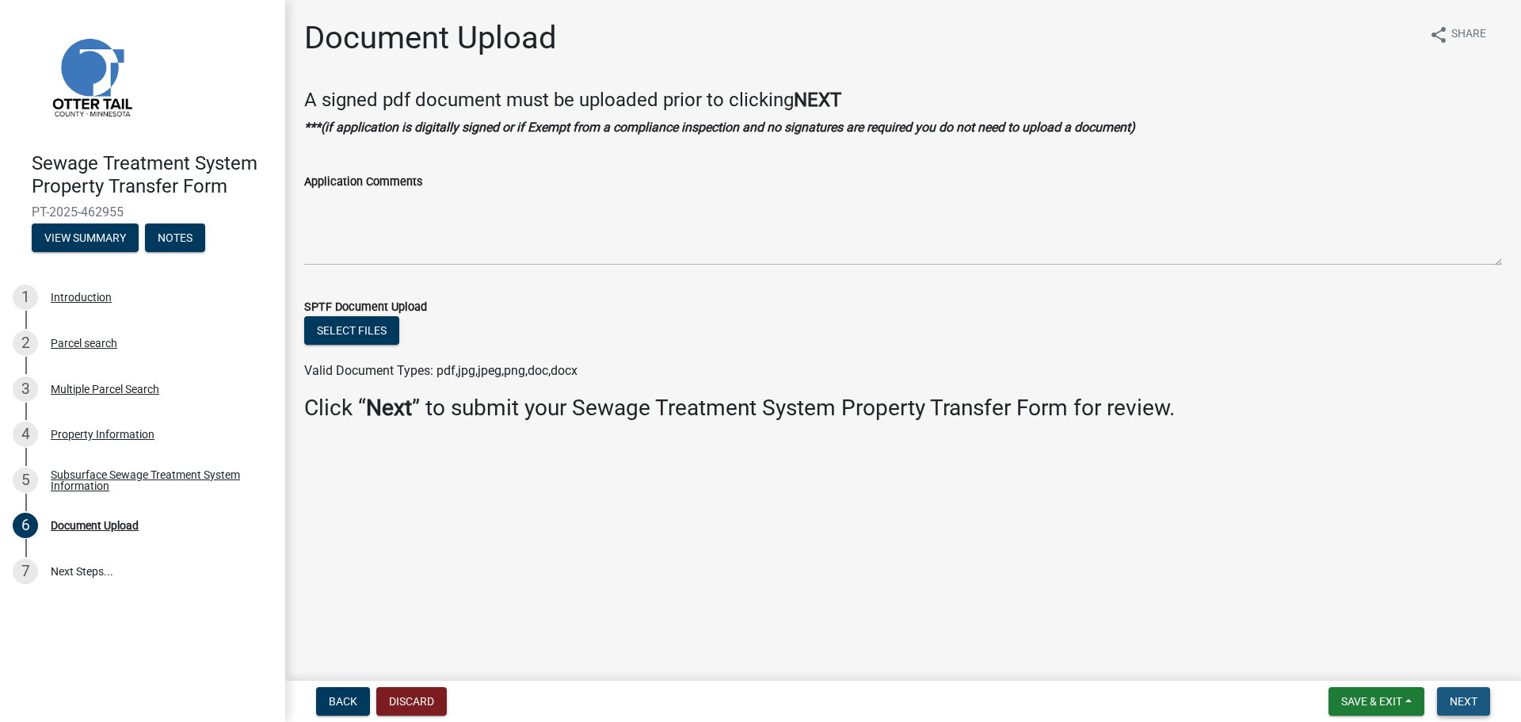
click at [1466, 702] on span "Next" at bounding box center [1464, 701] width 28 height 13
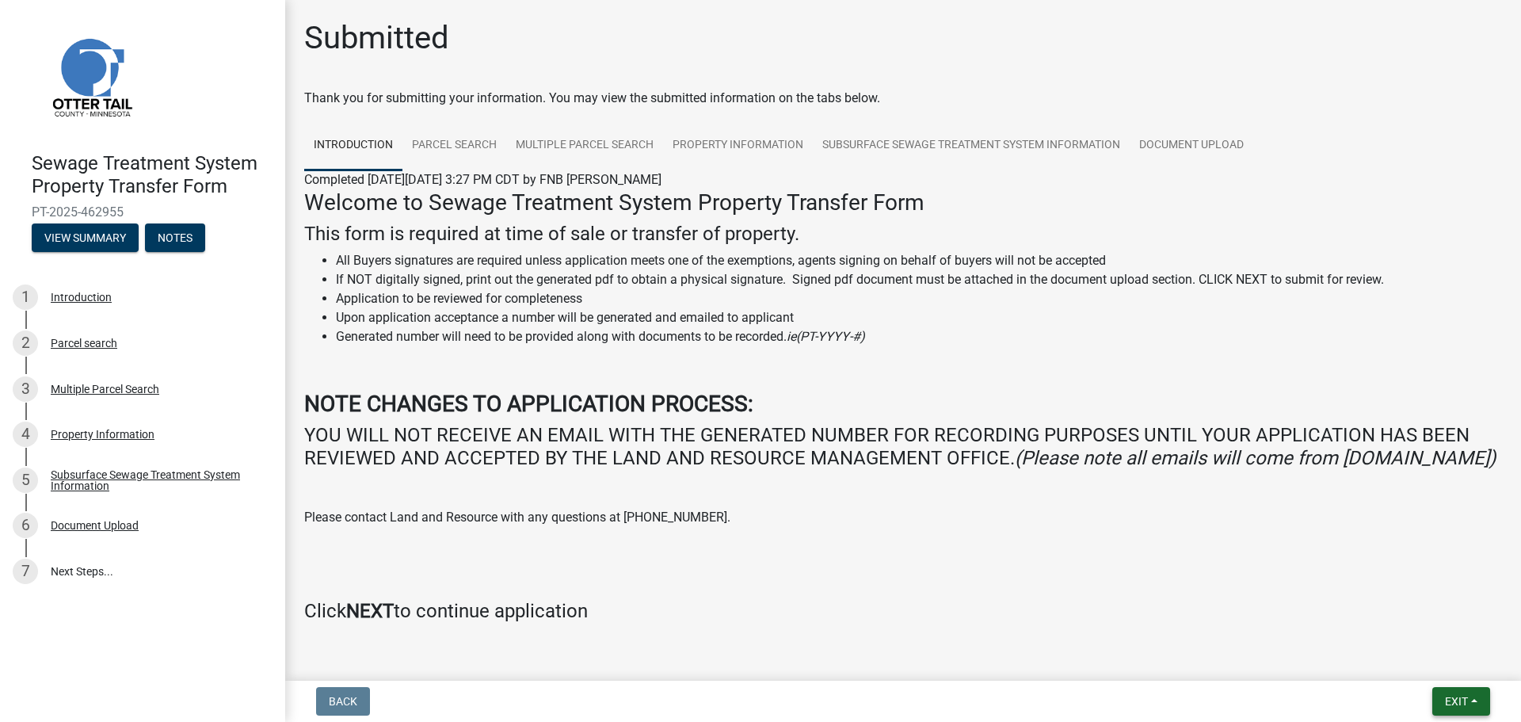
click at [1459, 696] on span "Exit" at bounding box center [1456, 701] width 23 height 13
click at [1442, 665] on button "Save & Exit" at bounding box center [1426, 660] width 127 height 38
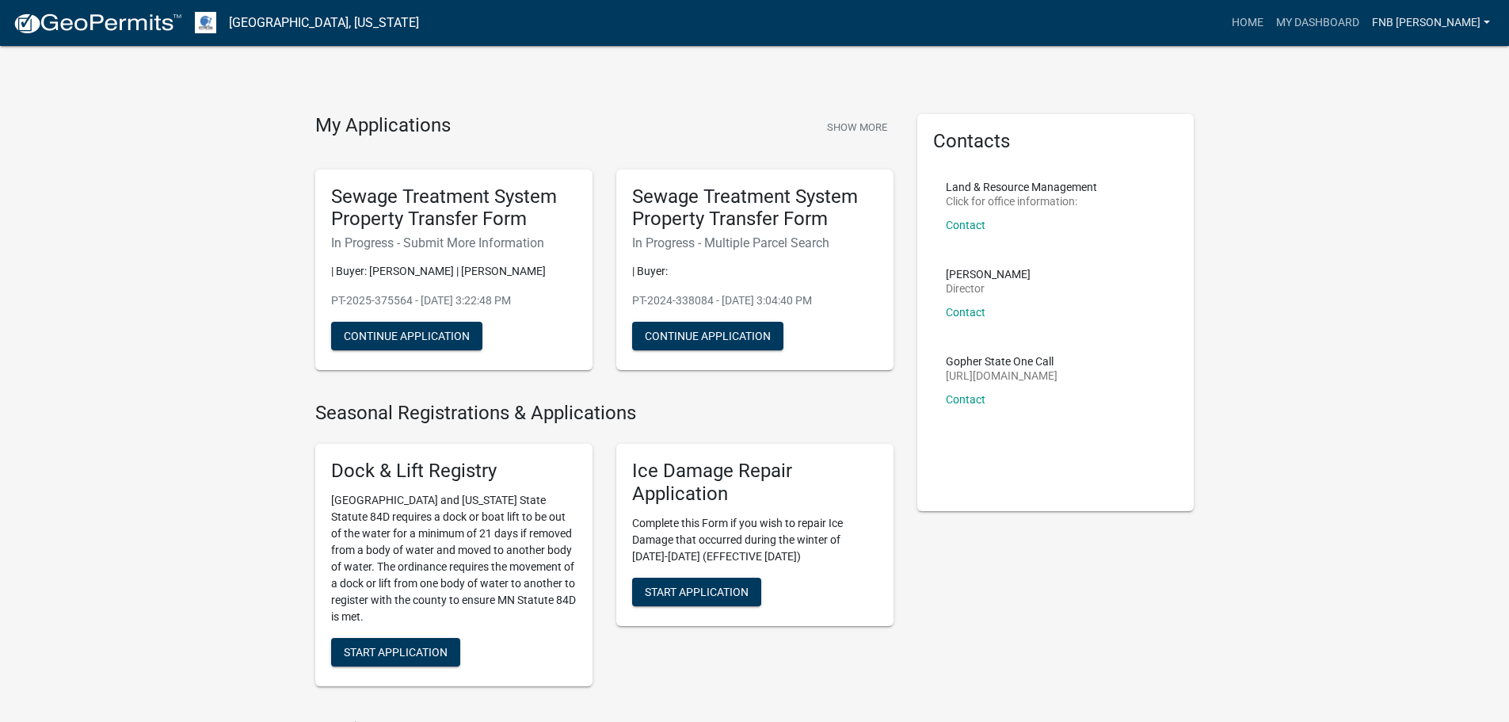
click at [1445, 23] on link "FNB [PERSON_NAME]" at bounding box center [1431, 23] width 131 height 30
click at [1431, 114] on link "Logout" at bounding box center [1433, 116] width 127 height 38
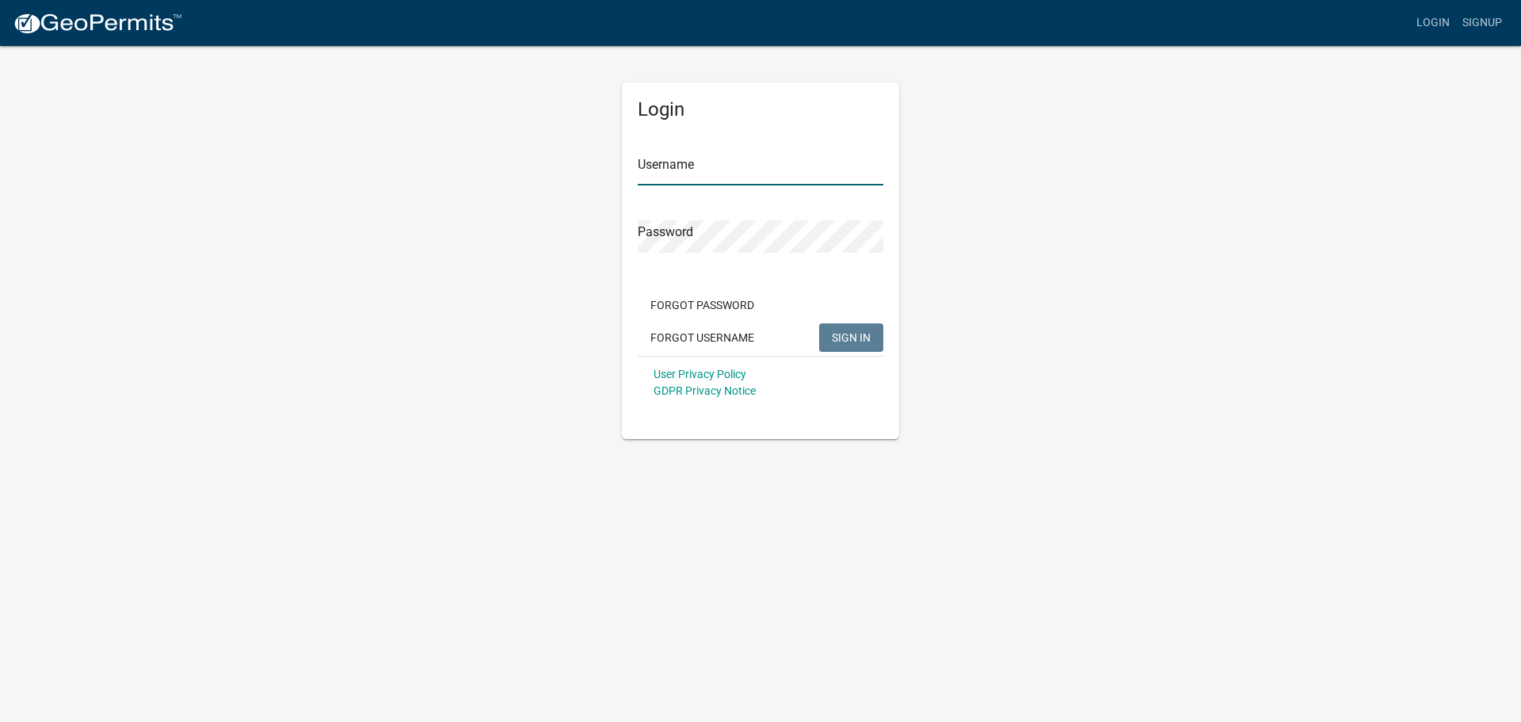
type input "FNB [PERSON_NAME]"
click at [857, 341] on span "SIGN IN" at bounding box center [851, 336] width 39 height 13
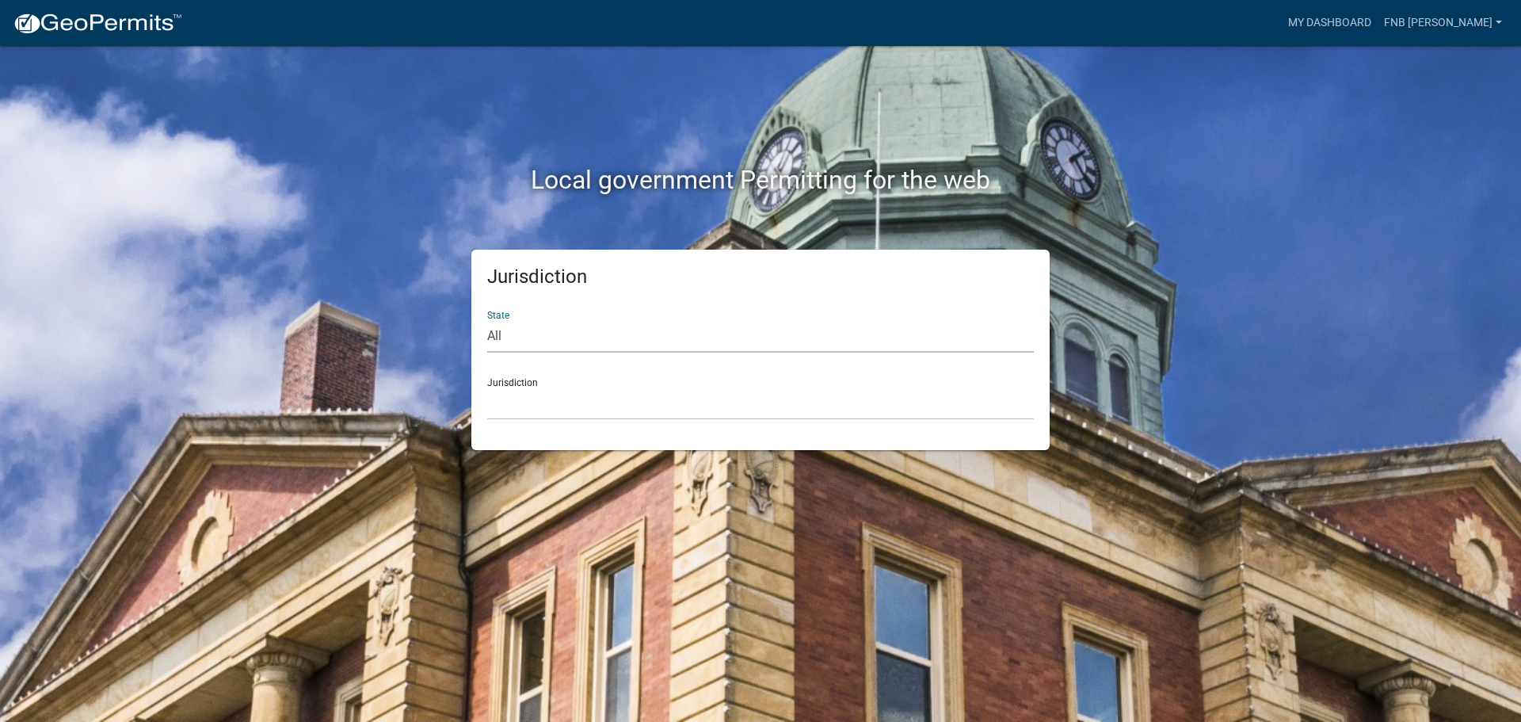
click at [601, 334] on select "All [US_STATE] [US_STATE] [US_STATE] [US_STATE] [US_STATE] [US_STATE] [US_STATE…" at bounding box center [760, 336] width 547 height 32
select select "[US_STATE]"
click at [487, 320] on select "All [US_STATE] [US_STATE] [US_STATE] [US_STATE] [US_STATE] [US_STATE] [US_STATE…" at bounding box center [760, 336] width 547 height 32
click at [546, 392] on select "[GEOGRAPHIC_DATA], [US_STATE] [GEOGRAPHIC_DATA], [US_STATE] [GEOGRAPHIC_DATA], …" at bounding box center [760, 403] width 547 height 32
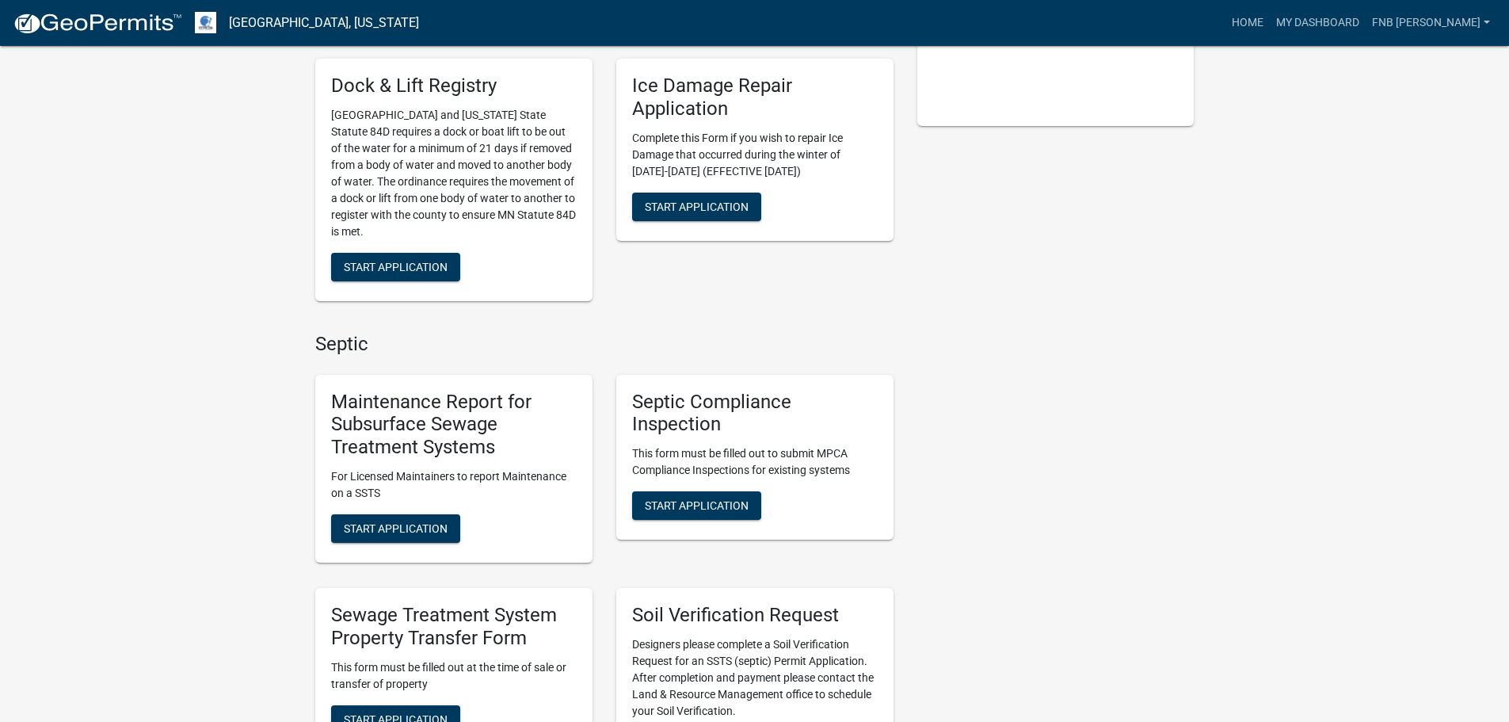
scroll to position [475, 0]
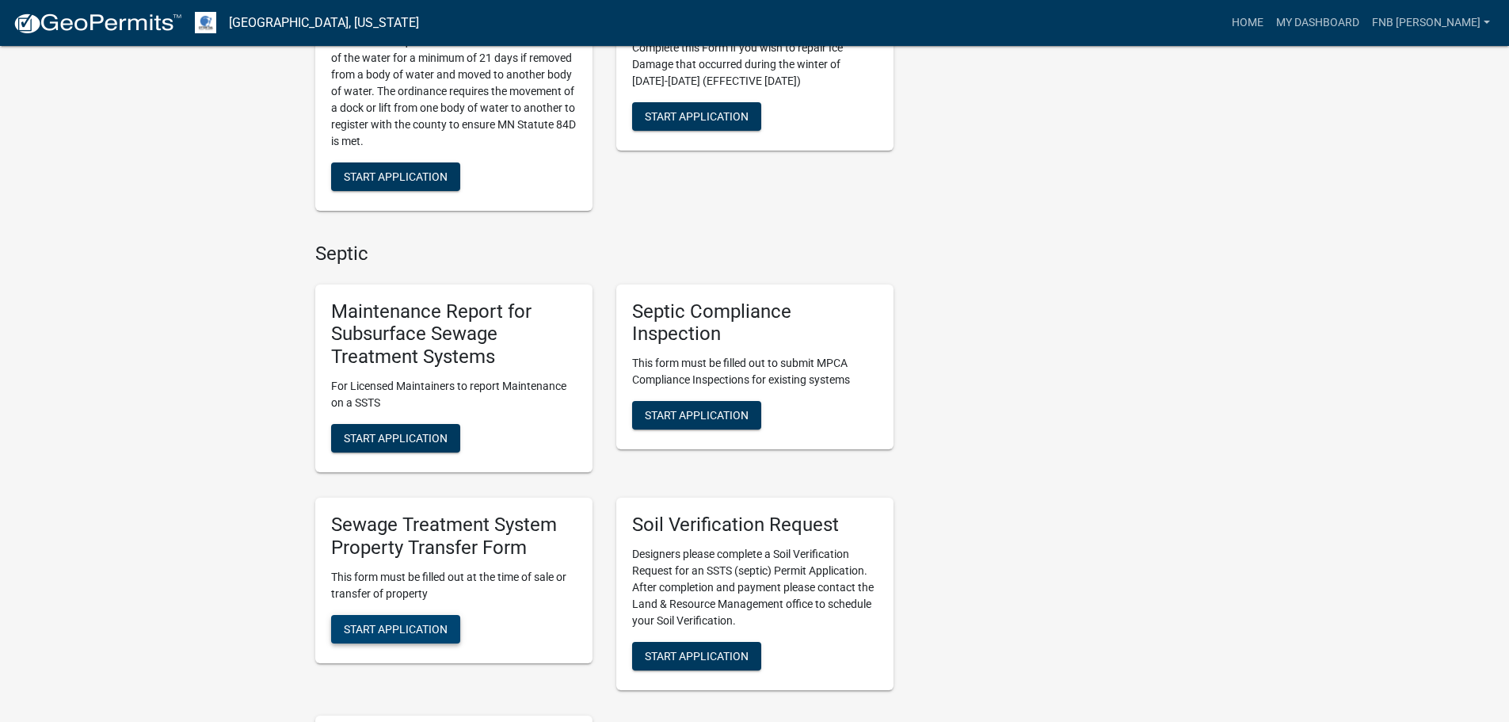
click at [408, 635] on span "Start Application" at bounding box center [396, 628] width 104 height 13
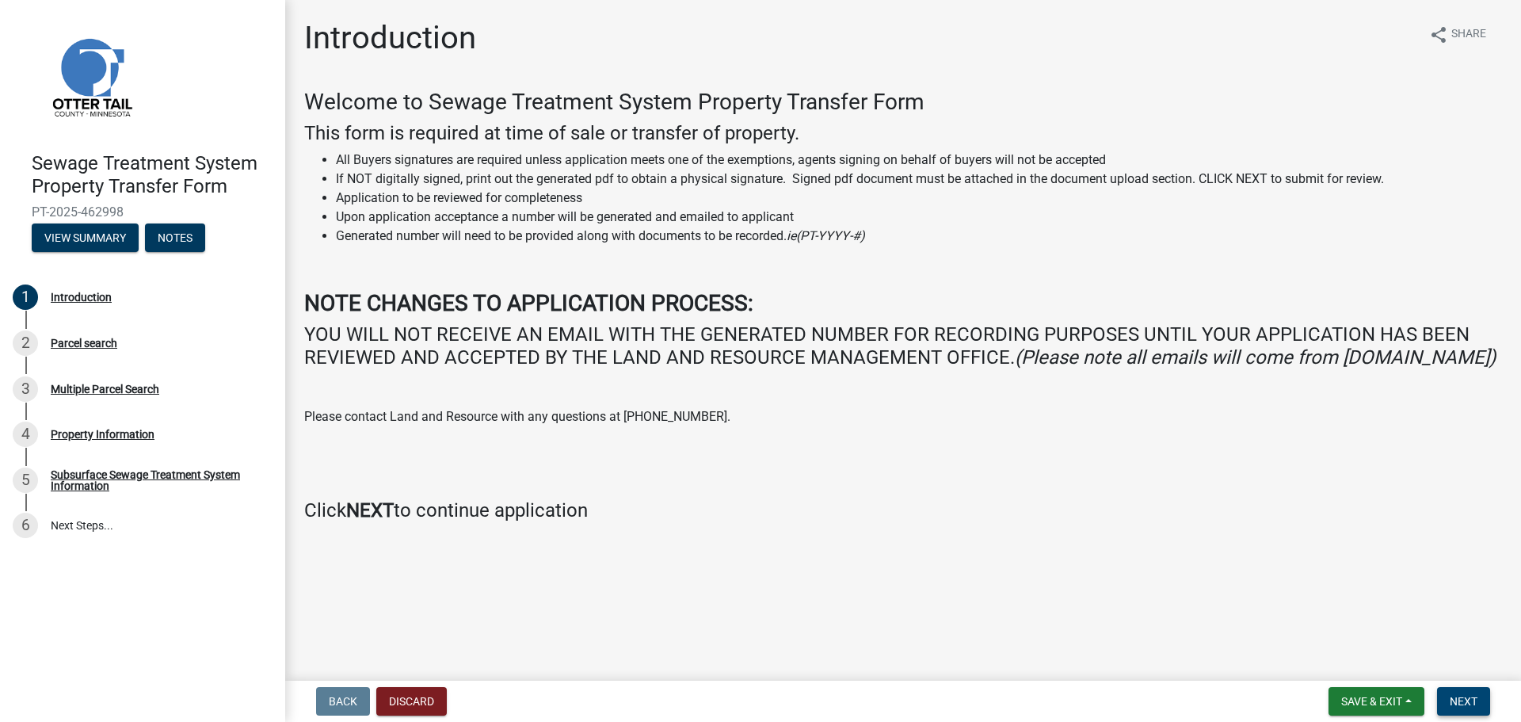
click at [1459, 700] on span "Next" at bounding box center [1464, 701] width 28 height 13
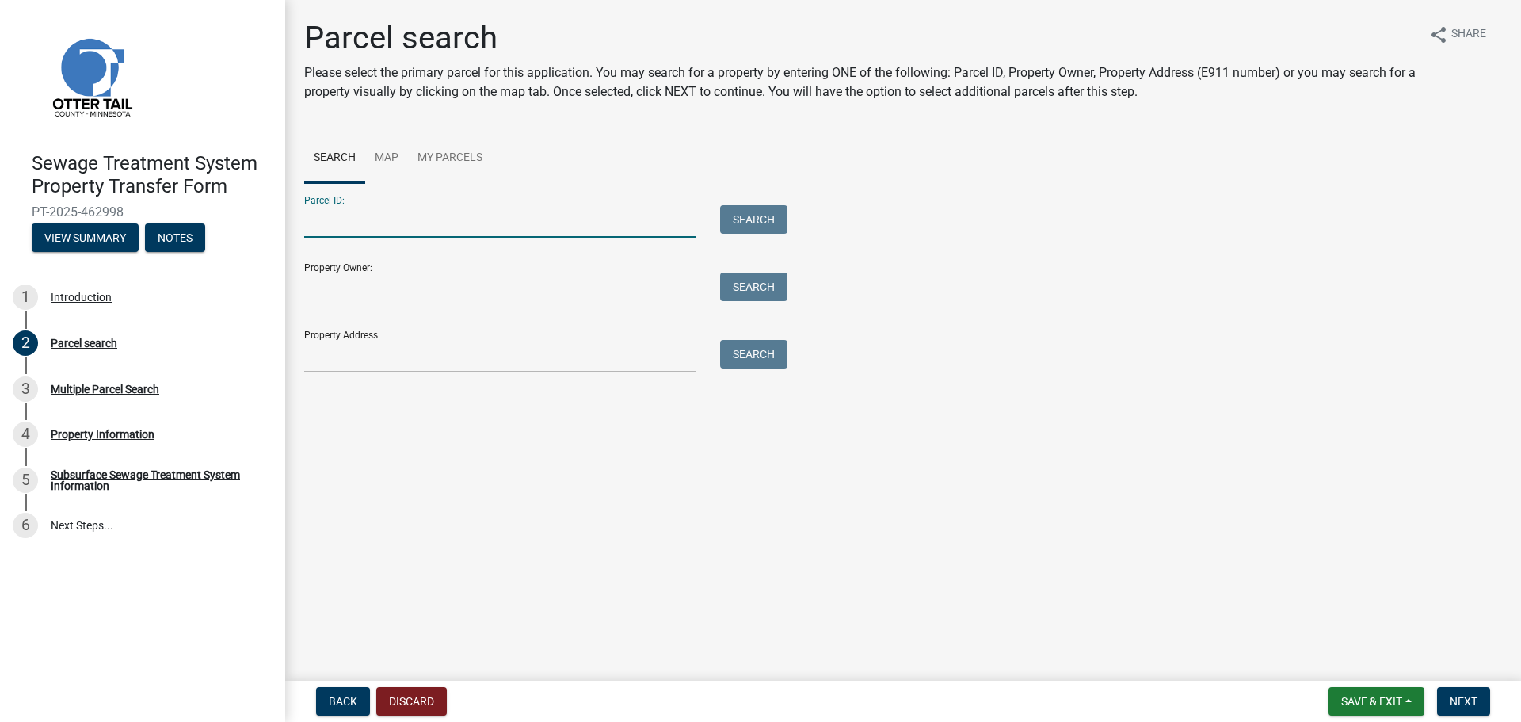
click at [372, 217] on input "Parcel ID:" at bounding box center [500, 221] width 392 height 32
type input "27000050032002"
click at [767, 220] on button "Search" at bounding box center [753, 219] width 67 height 29
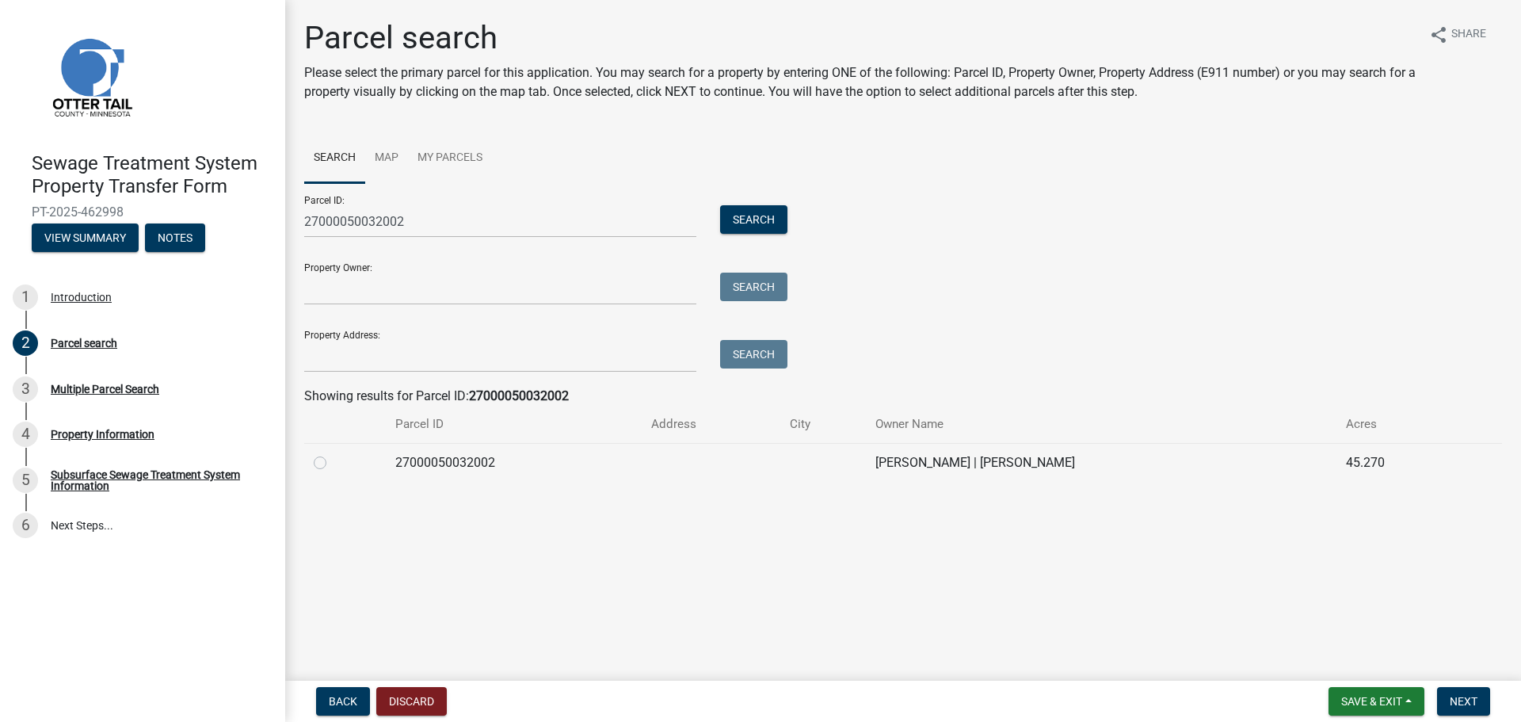
click at [333, 453] on label at bounding box center [333, 453] width 0 height 0
click at [333, 463] on input "radio" at bounding box center [338, 458] width 10 height 10
radio input "true"
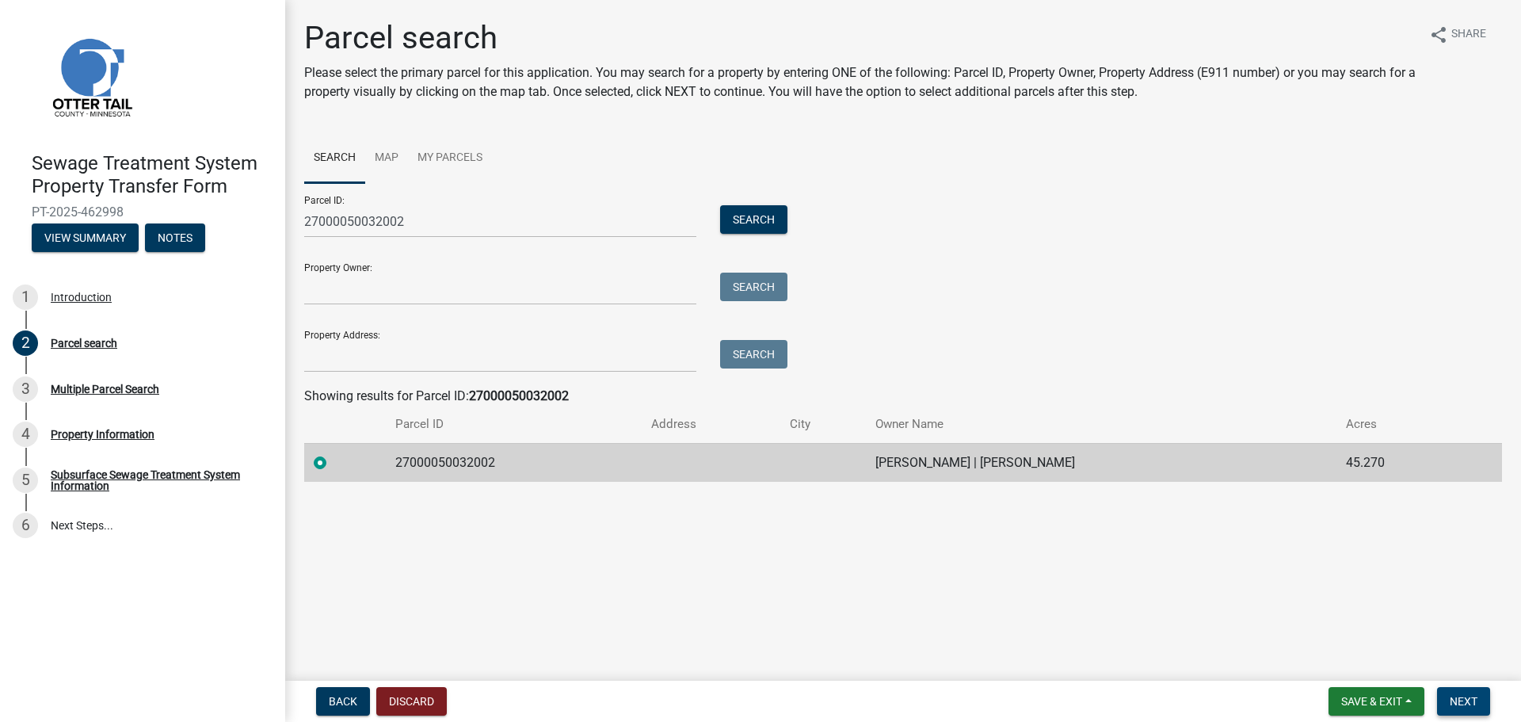
click at [1462, 701] on span "Next" at bounding box center [1464, 701] width 28 height 13
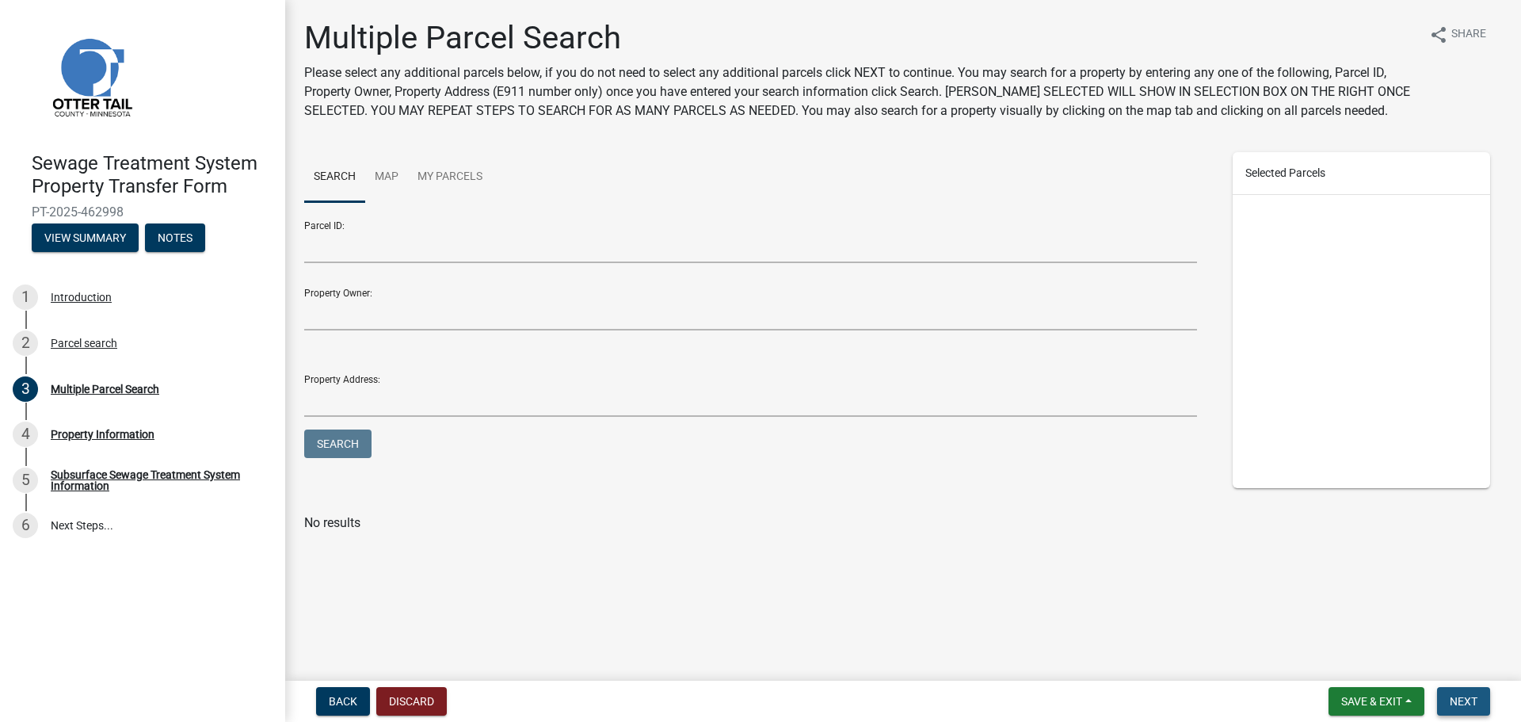
click at [1468, 703] on span "Next" at bounding box center [1464, 701] width 28 height 13
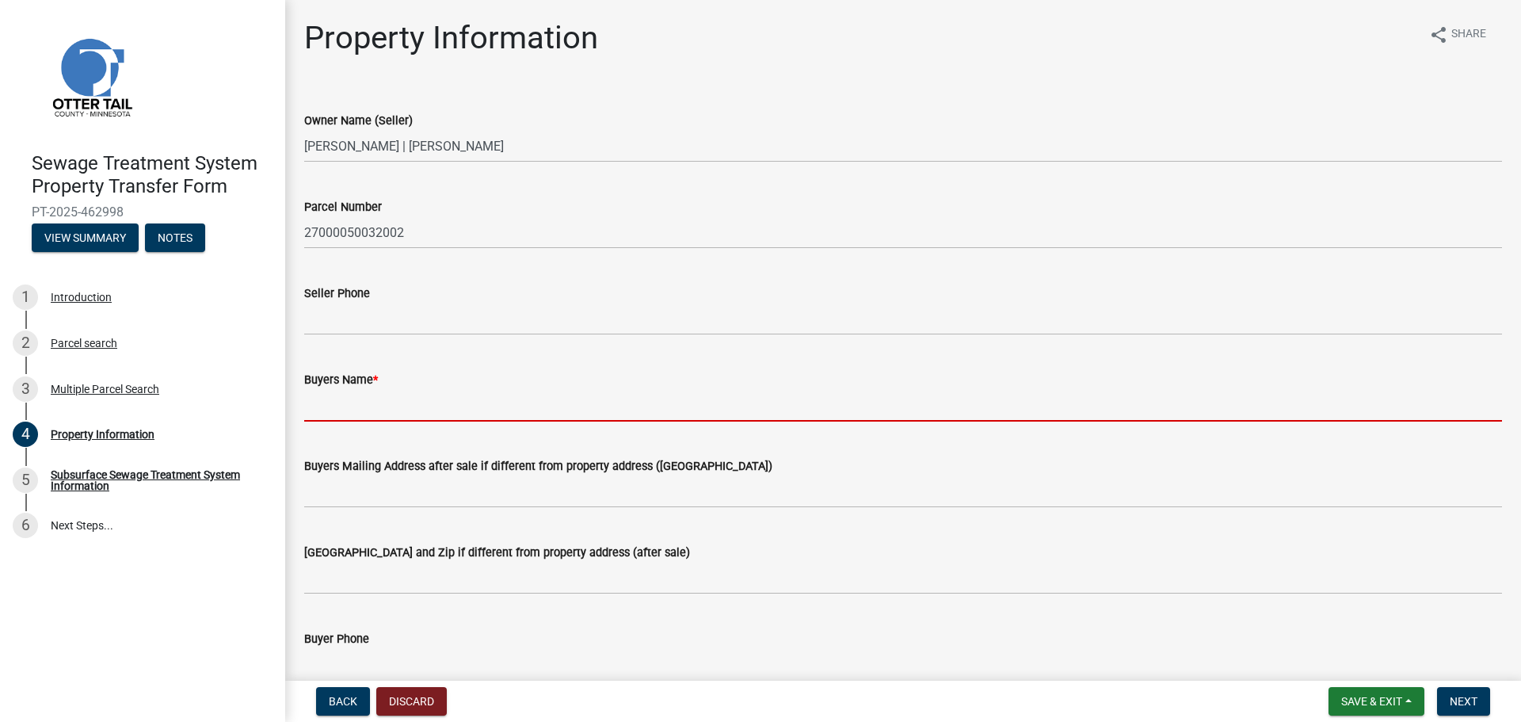
click at [339, 402] on input "Buyers Name *" at bounding box center [903, 405] width 1198 height 32
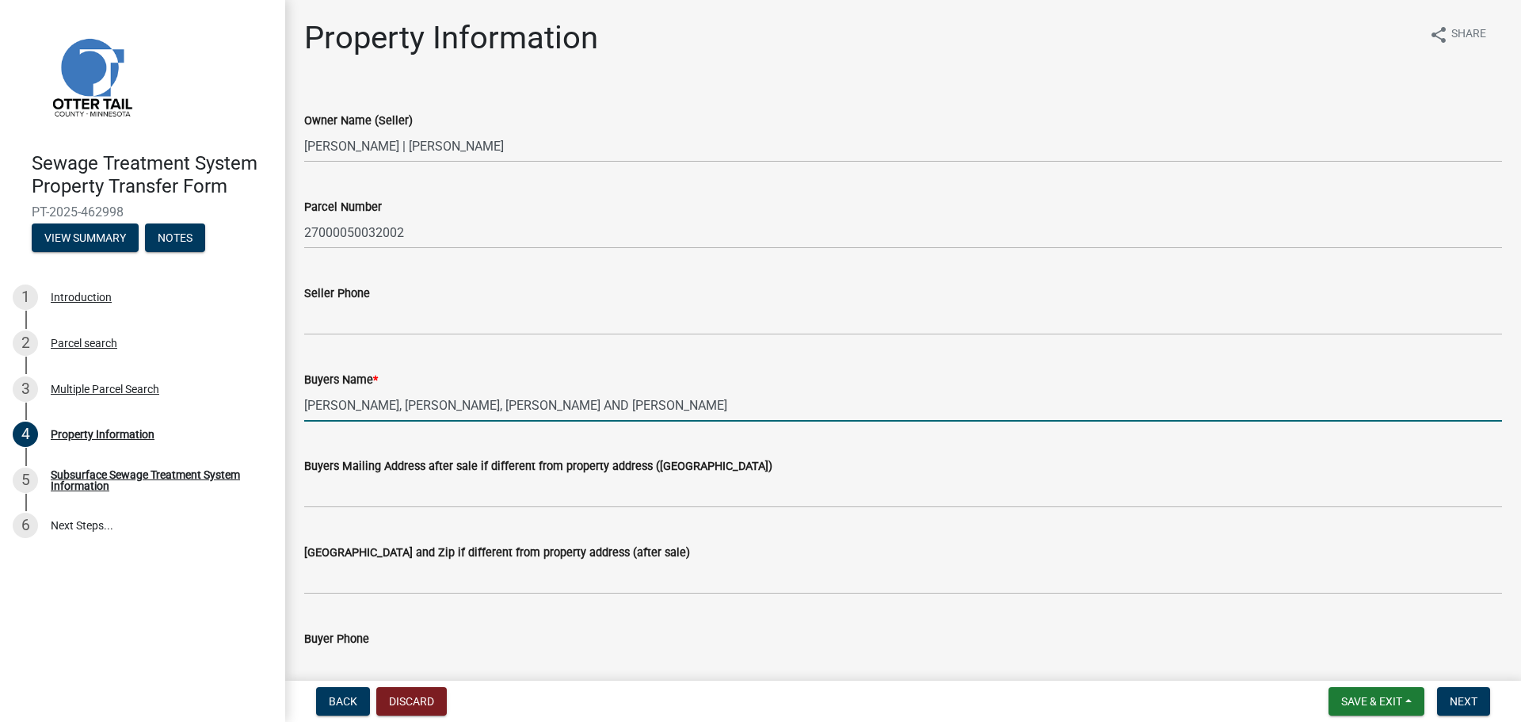
type input "PETER WALLEVAND, BETH WALLEVAND, PAMELA BJORKLUND AND DOUGLAS BJORKLUND"
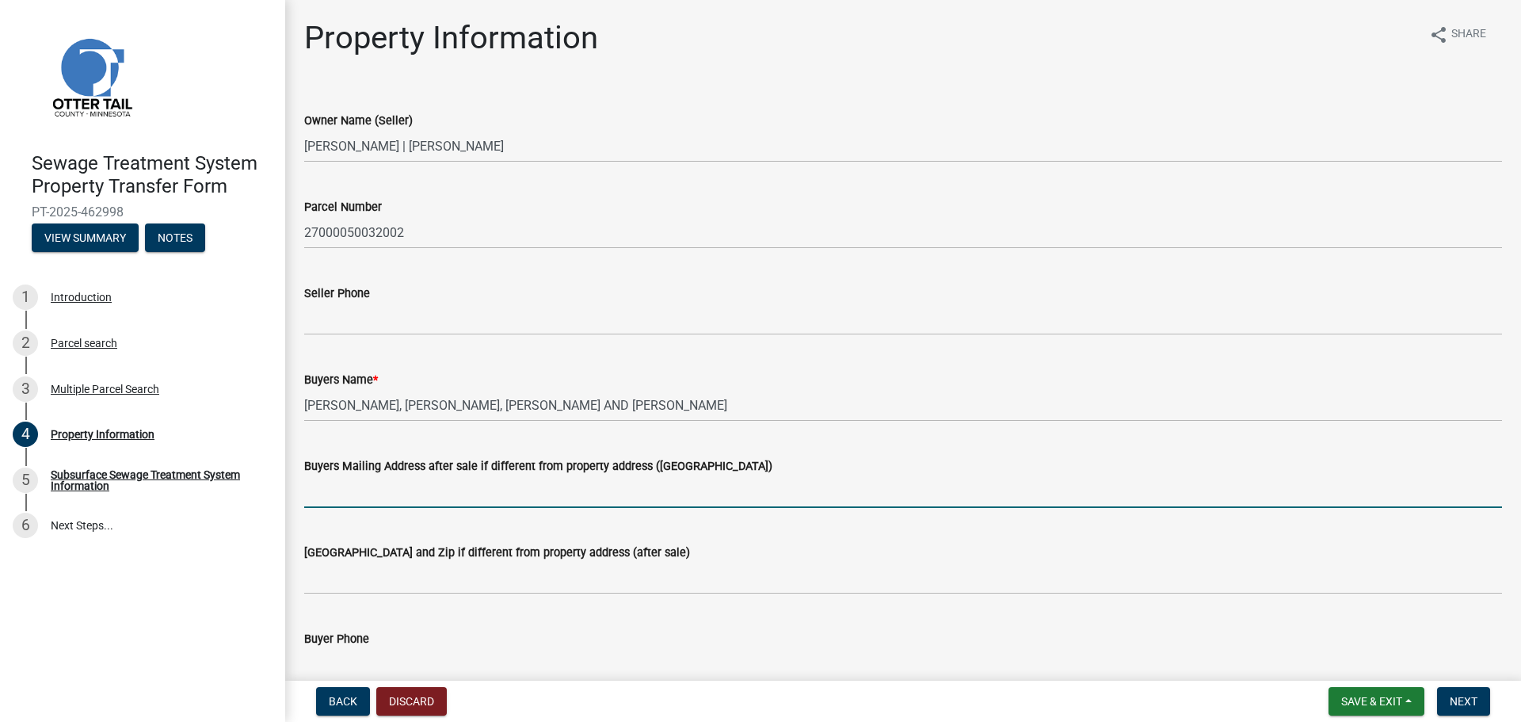
click at [327, 490] on input "Buyers Mailing Address after sale if different from property address ([GEOGRAPH…" at bounding box center [903, 491] width 1198 height 32
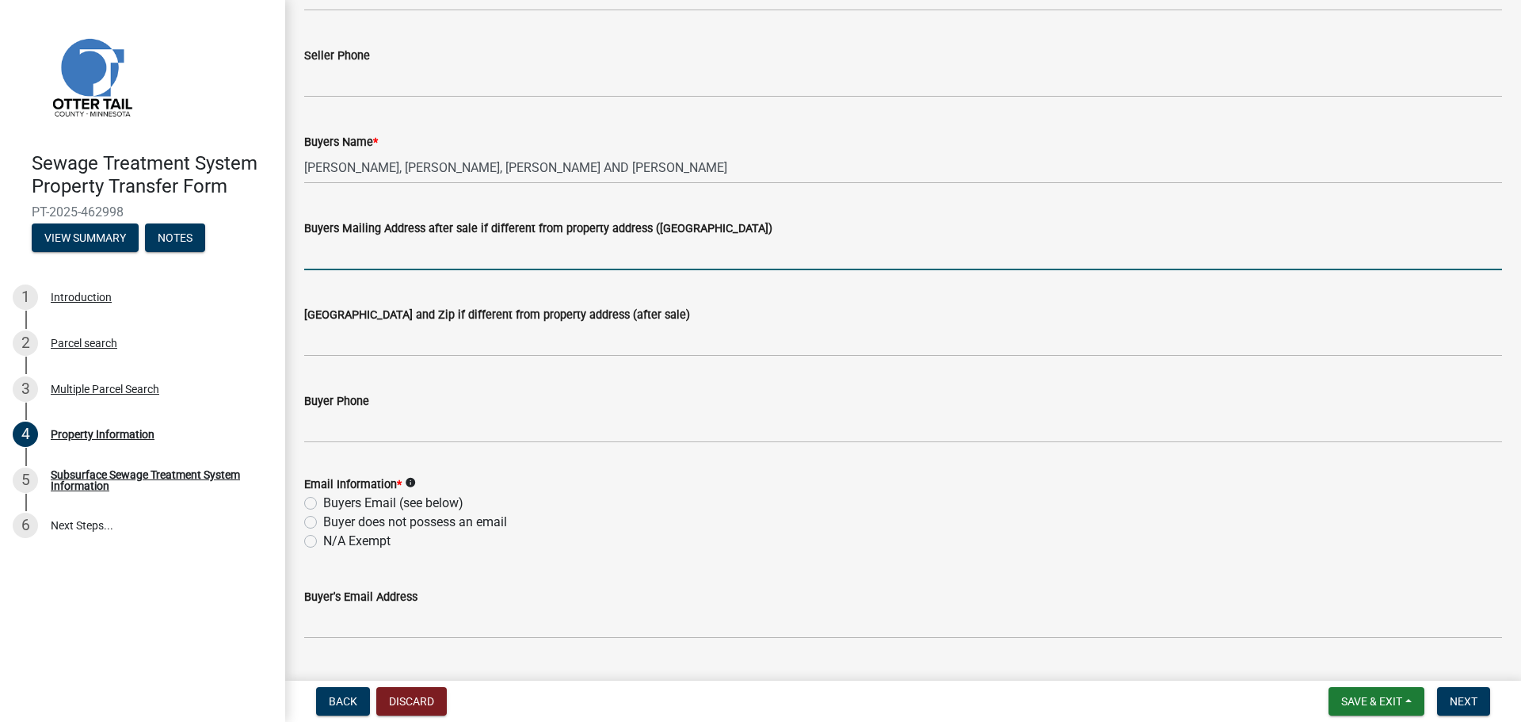
scroll to position [317, 0]
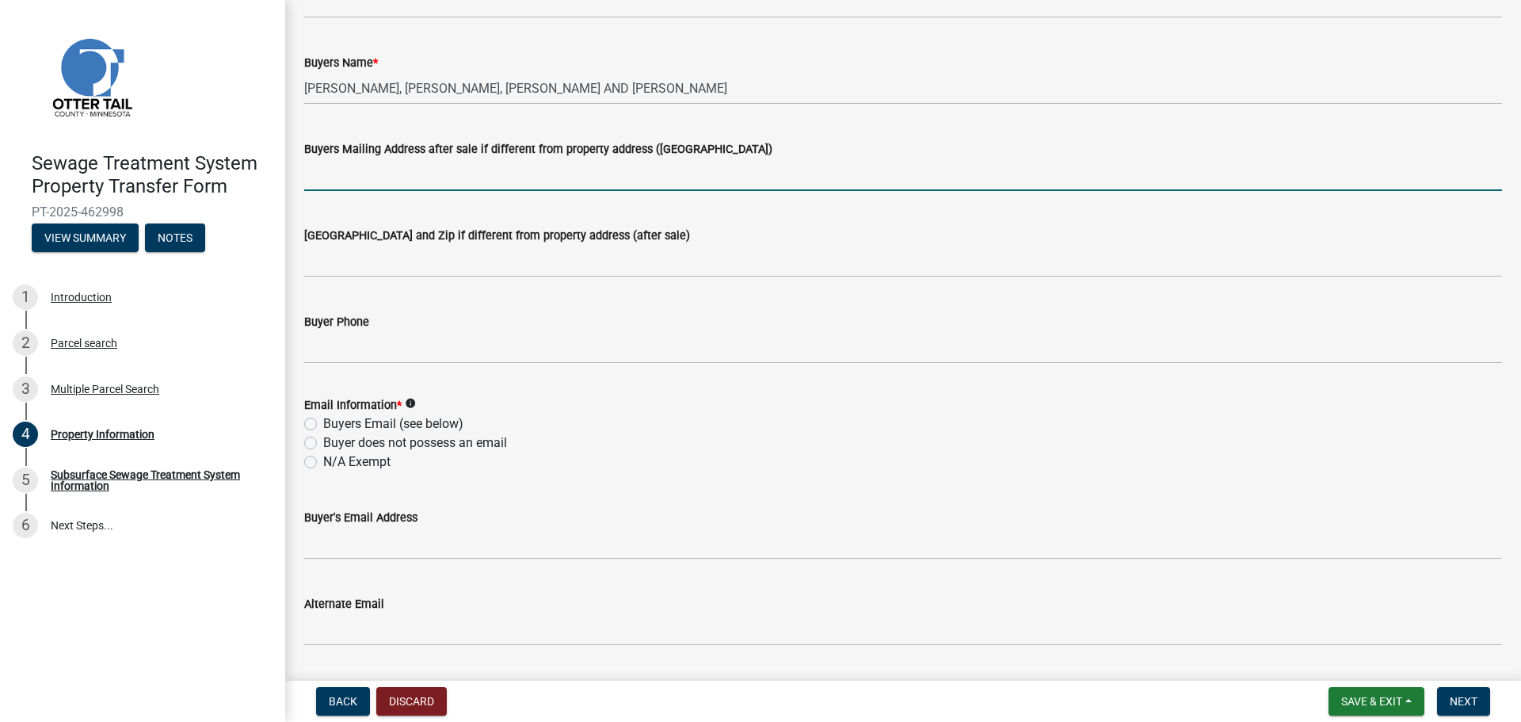
click at [323, 464] on label "N/A Exempt" at bounding box center [356, 461] width 67 height 19
click at [323, 463] on input "N/A Exempt" at bounding box center [328, 457] width 10 height 10
radio input "true"
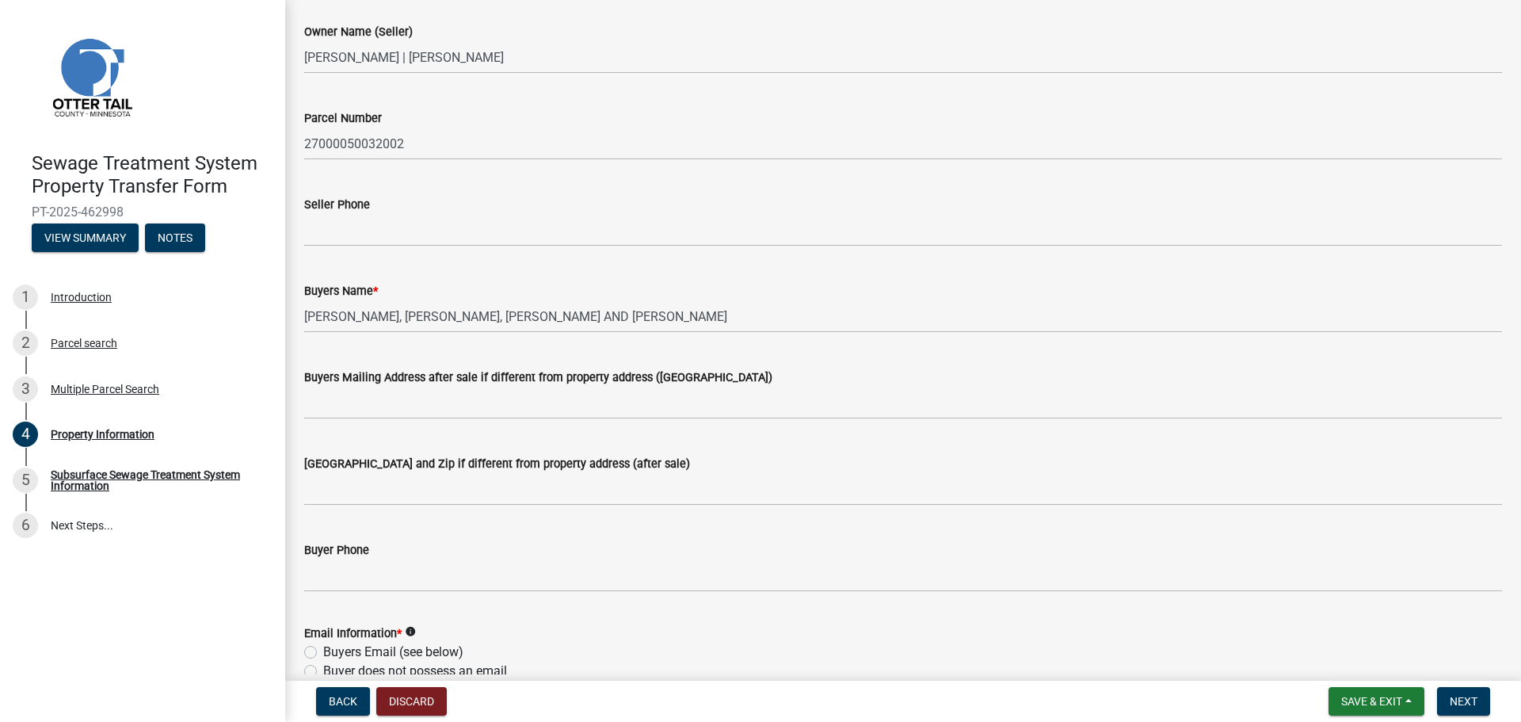
scroll to position [0, 0]
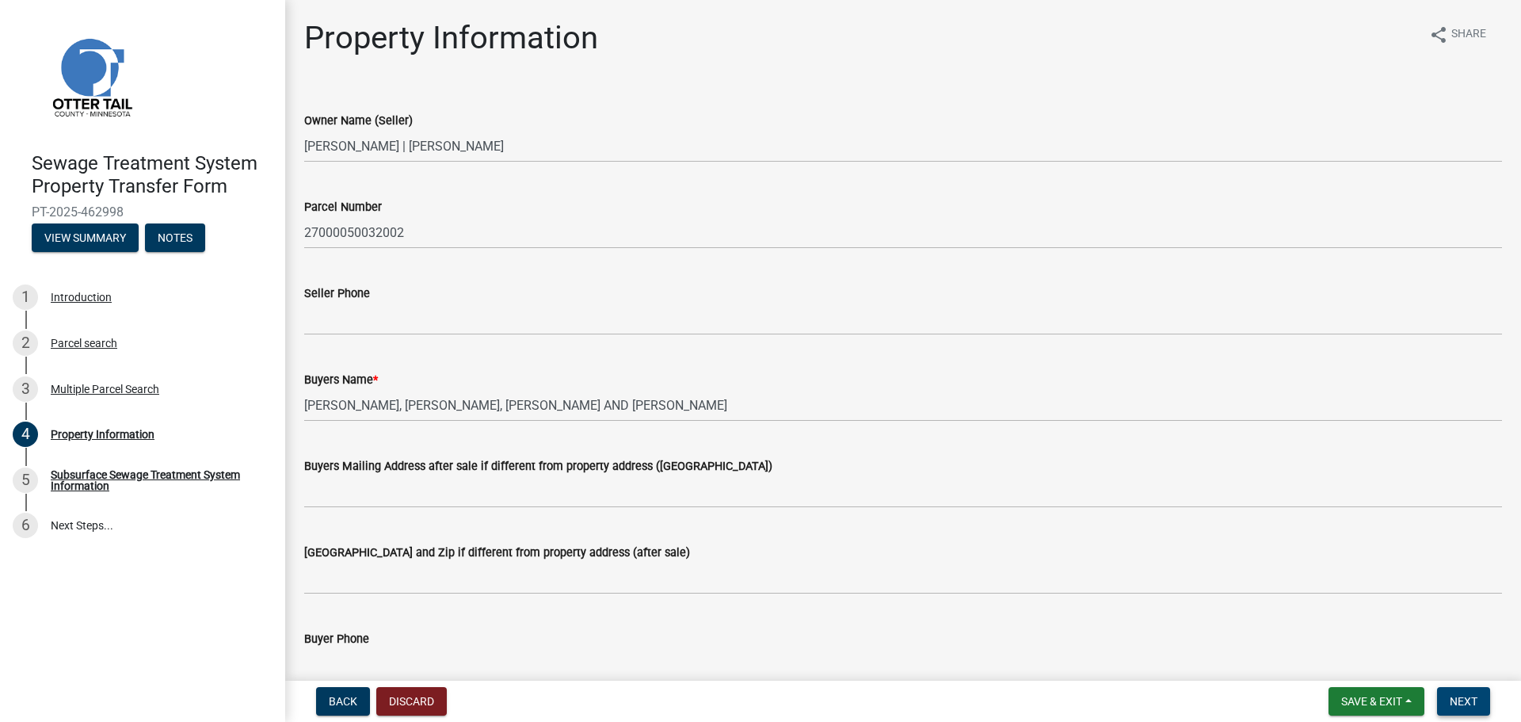
click at [1465, 706] on span "Next" at bounding box center [1464, 701] width 28 height 13
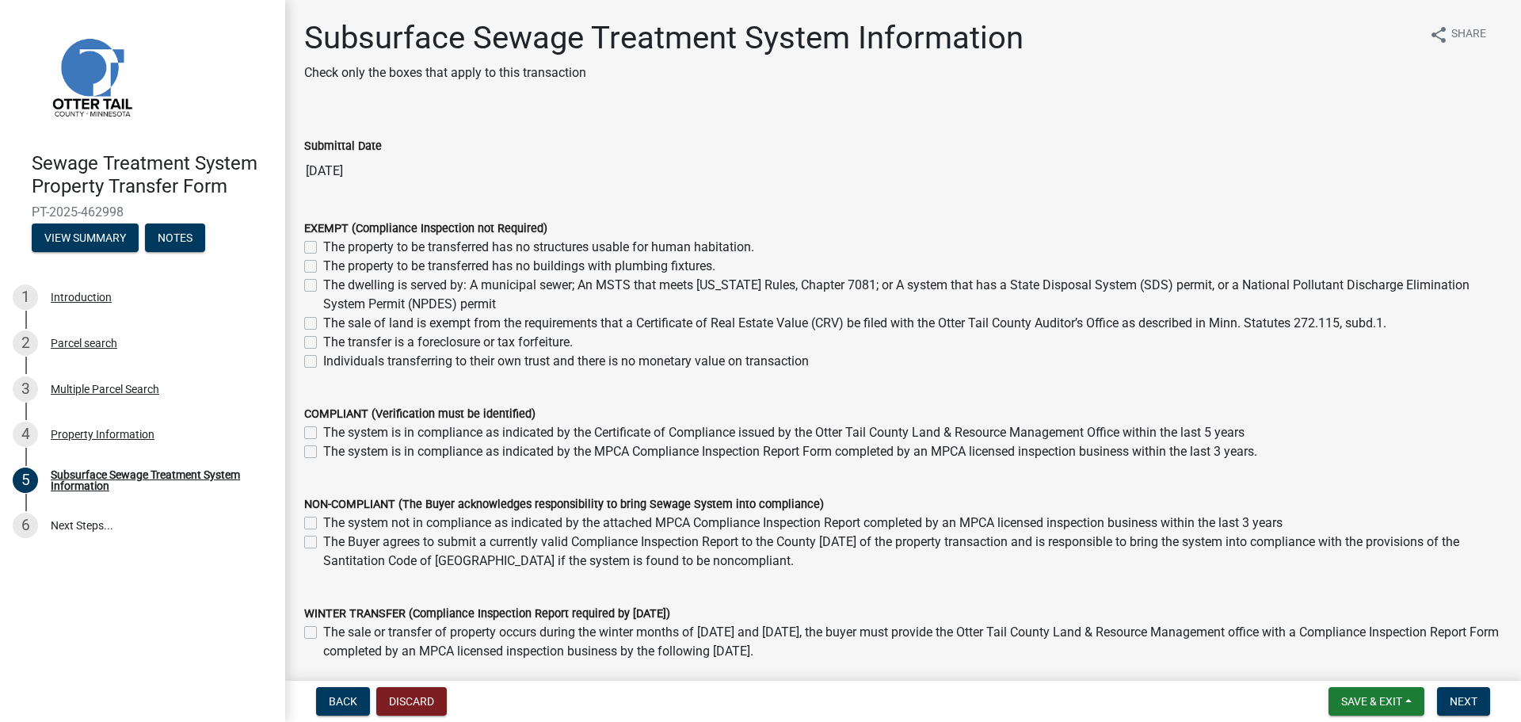
drag, startPoint x: 314, startPoint y: 246, endPoint x: 318, endPoint y: 255, distance: 10.6
click at [323, 246] on label "The property to be transferred has no structures usable for human habitation." at bounding box center [538, 247] width 431 height 19
click at [323, 246] on input "The property to be transferred has no structures usable for human habitation." at bounding box center [328, 243] width 10 height 10
checkbox input "true"
checkbox input "false"
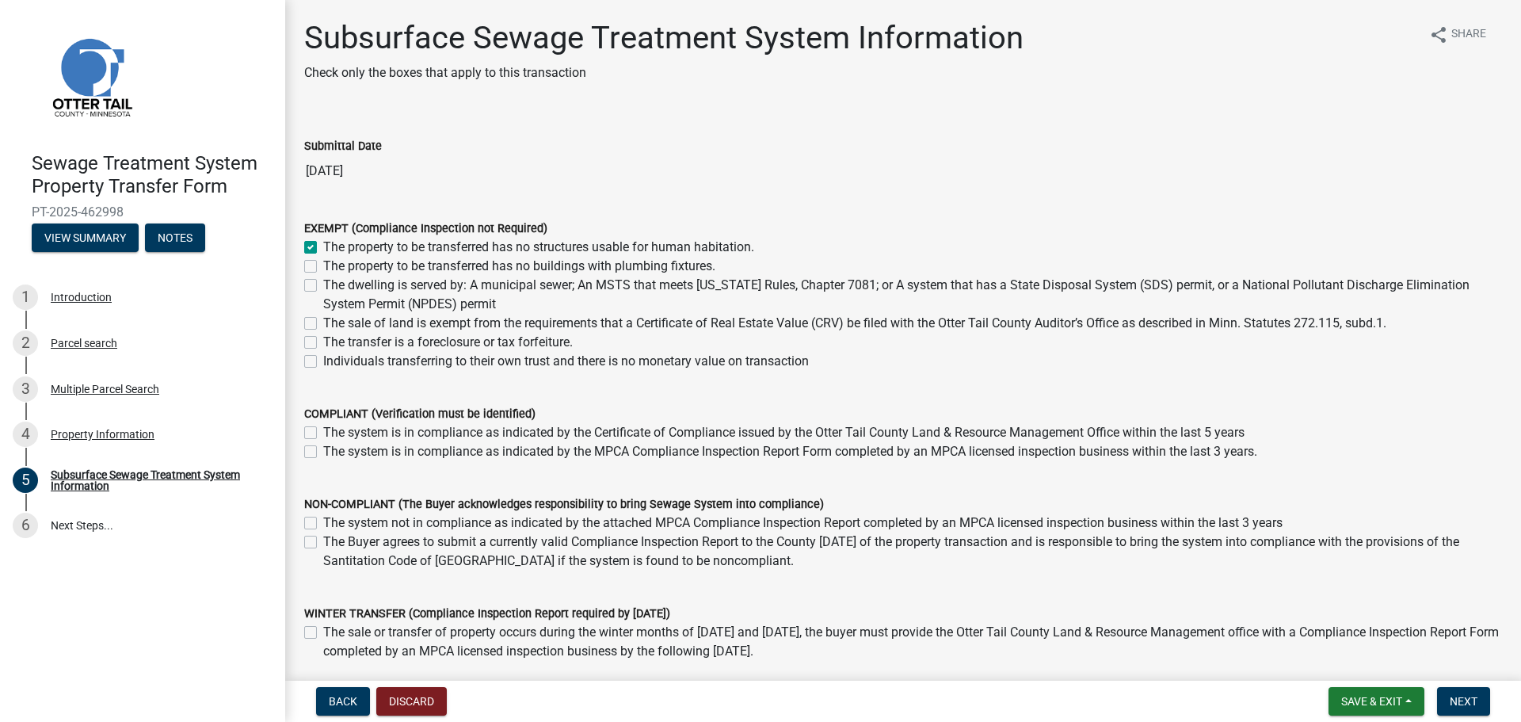
checkbox input "false"
click at [323, 266] on label "The property to be transferred has no buildings with plumbing fixtures." at bounding box center [519, 266] width 392 height 19
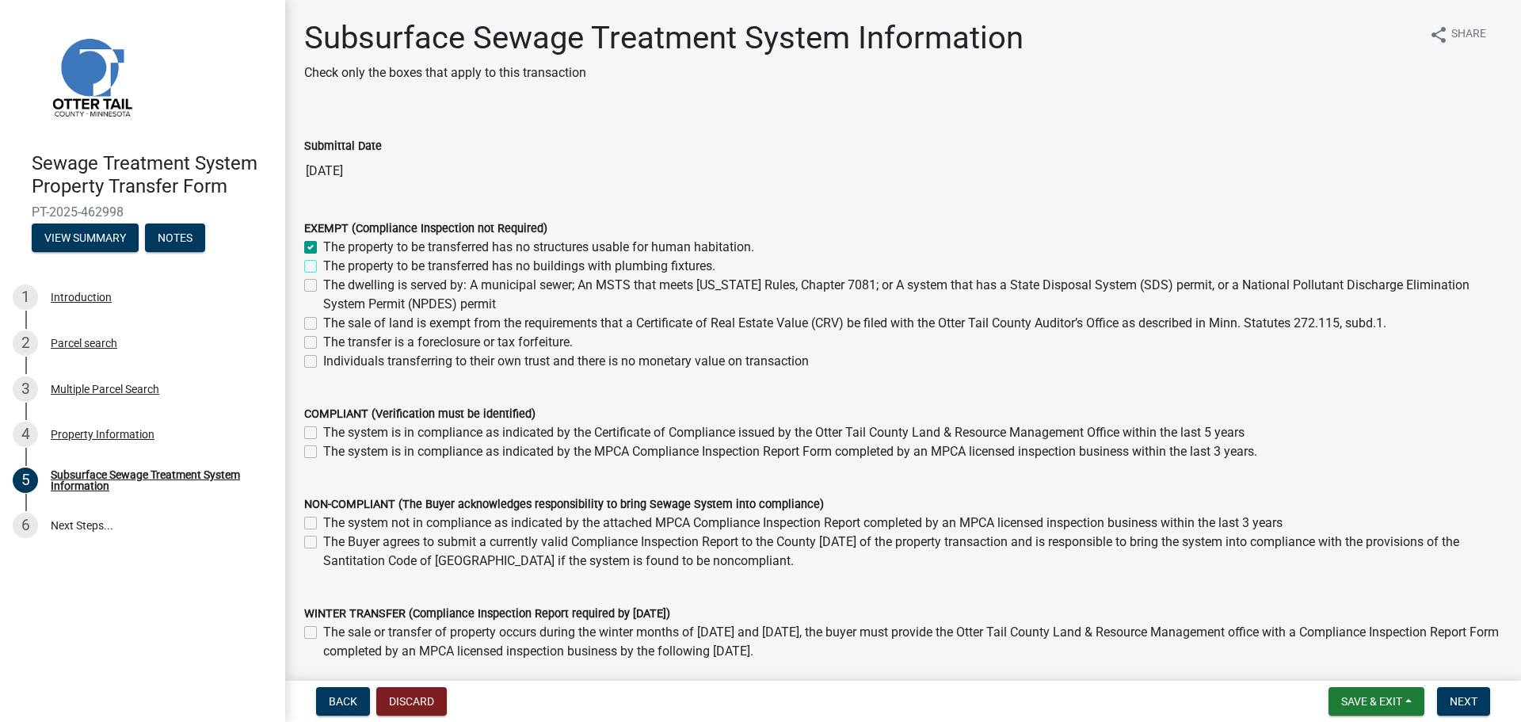
click at [323, 266] on input "The property to be transferred has no buildings with plumbing fixtures." at bounding box center [328, 262] width 10 height 10
checkbox input "true"
checkbox input "false"
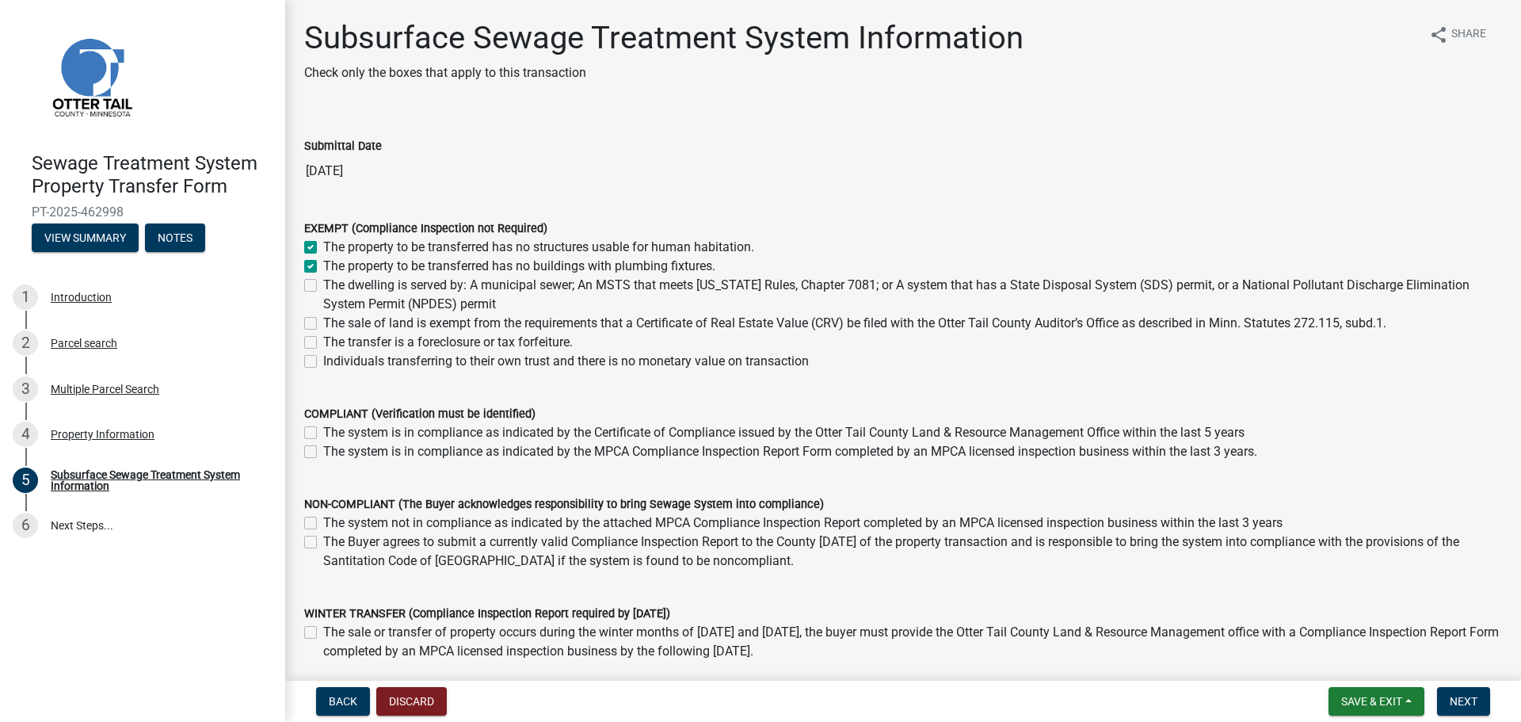
checkbox input "false"
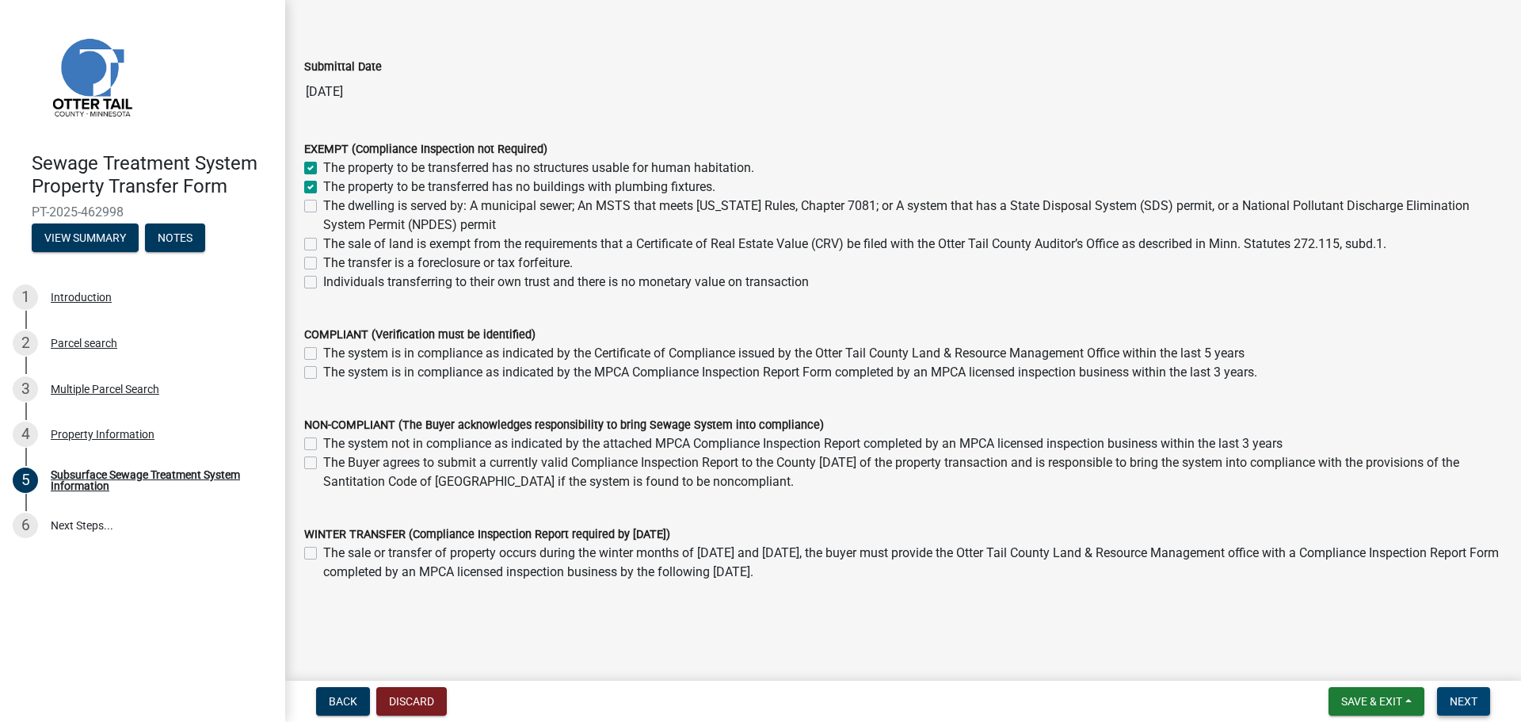
click at [1473, 701] on span "Next" at bounding box center [1464, 701] width 28 height 13
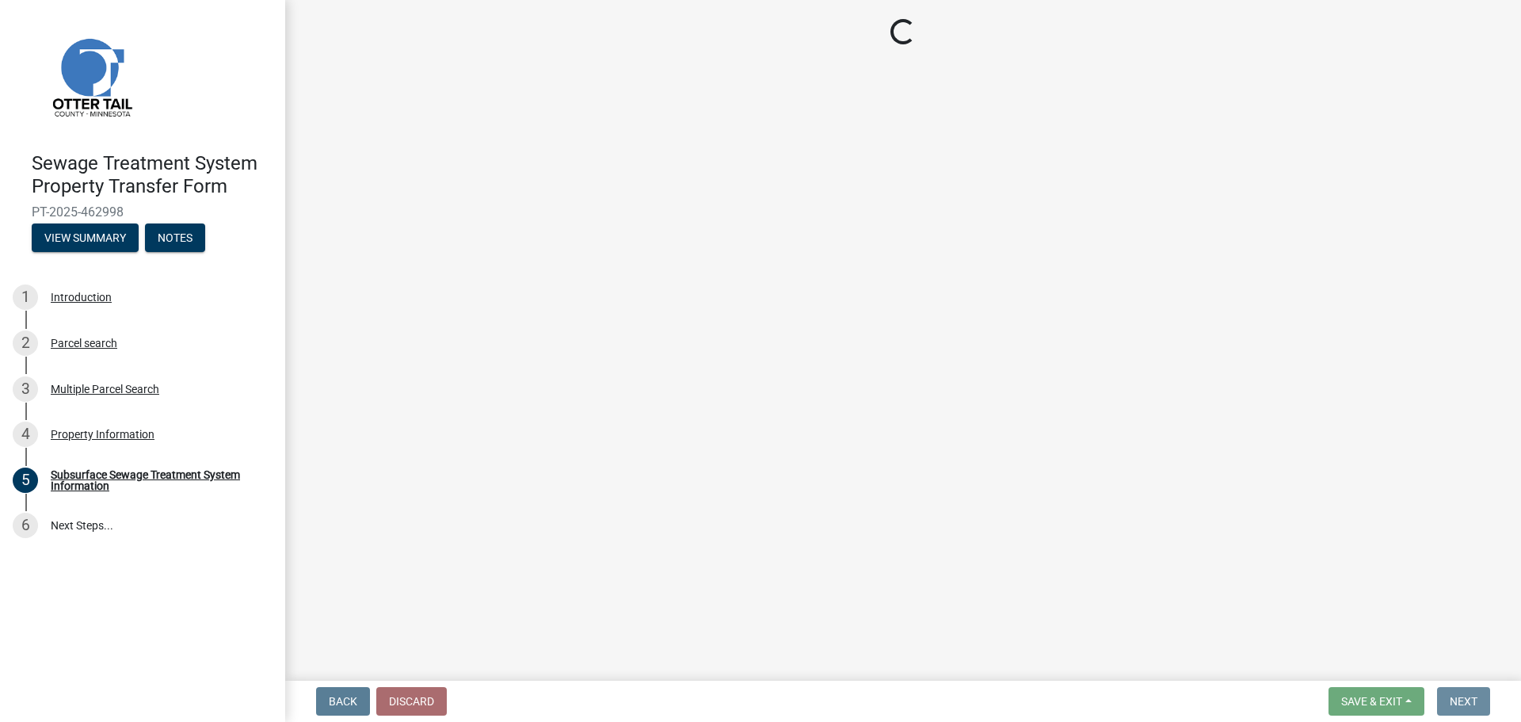
scroll to position [0, 0]
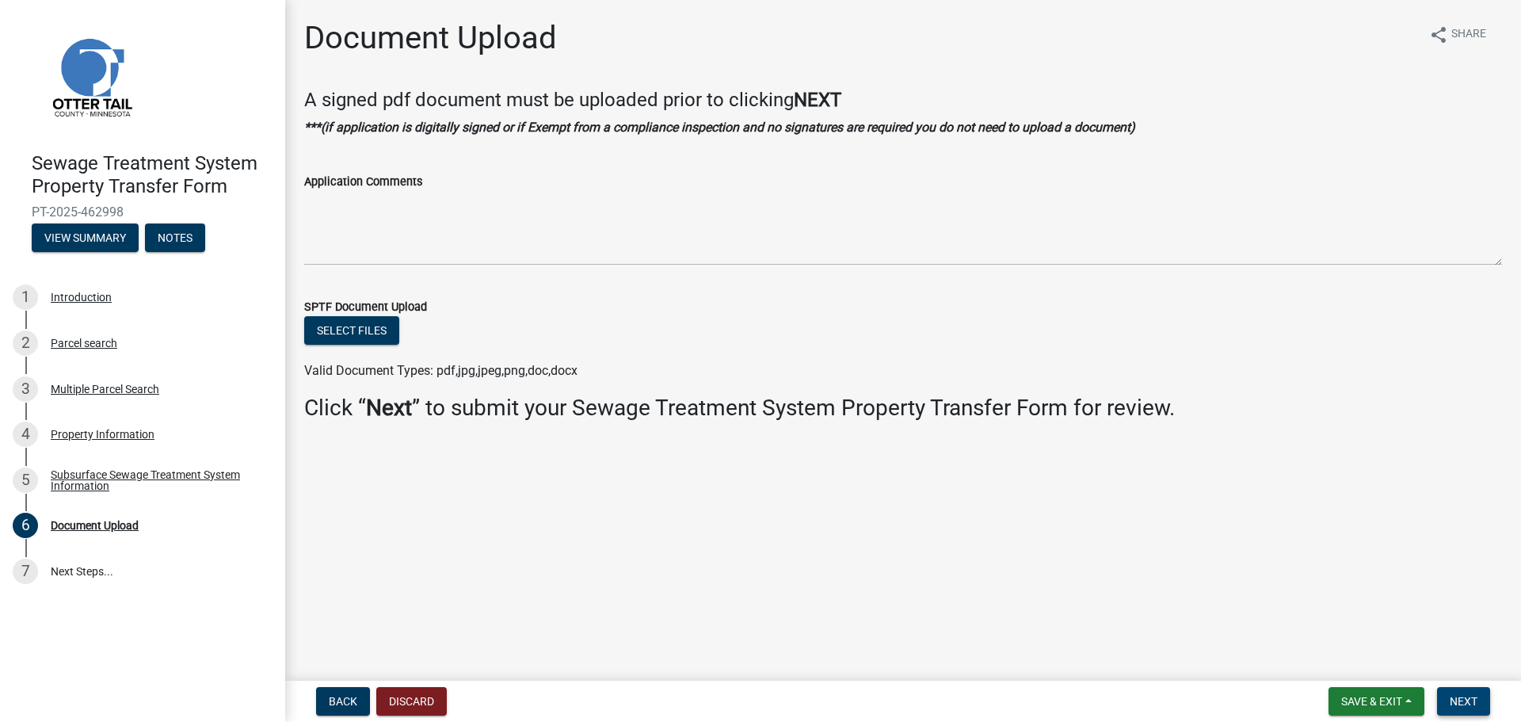
click at [1476, 703] on span "Next" at bounding box center [1464, 701] width 28 height 13
